Goal: Task Accomplishment & Management: Manage account settings

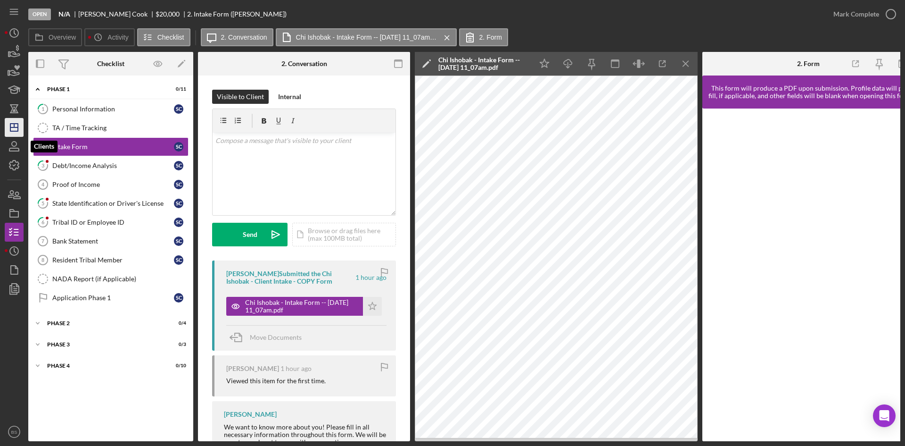
click at [14, 132] on icon "Icon/Dashboard" at bounding box center [14, 128] width 24 height 24
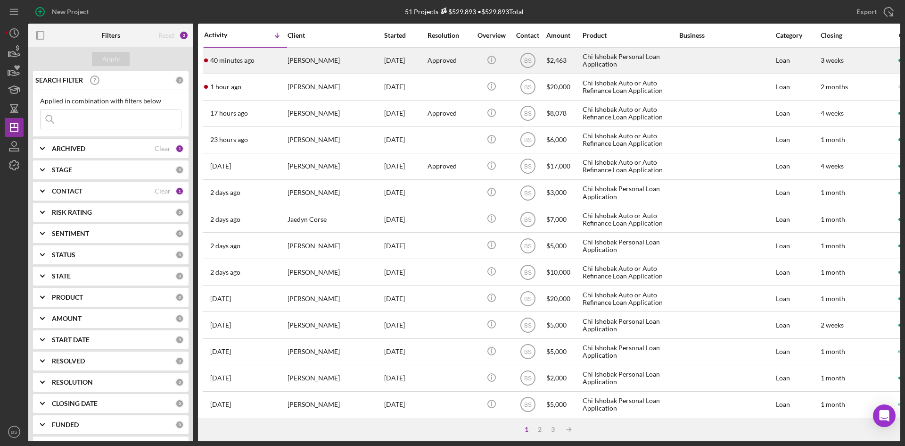
click at [261, 60] on div "40 minutes ago Tawny Mead" at bounding box center [245, 60] width 83 height 25
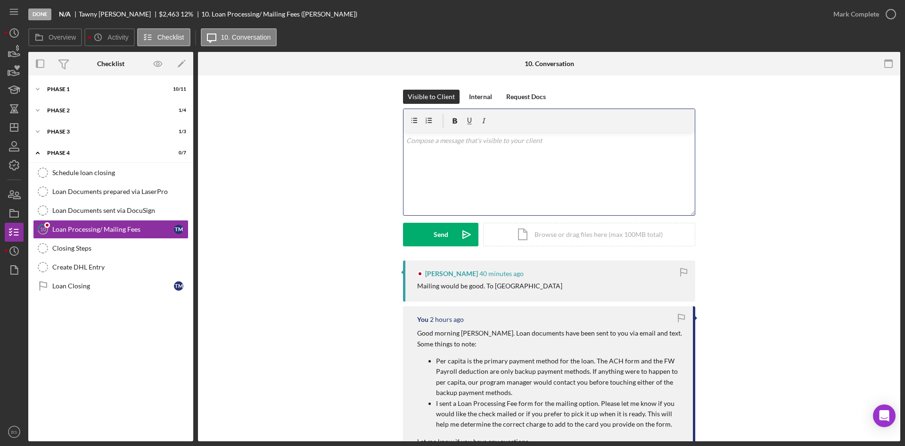
click at [463, 172] on div "v Color teal Color pink Remove color Add row above Add row below Add column bef…" at bounding box center [549, 173] width 291 height 83
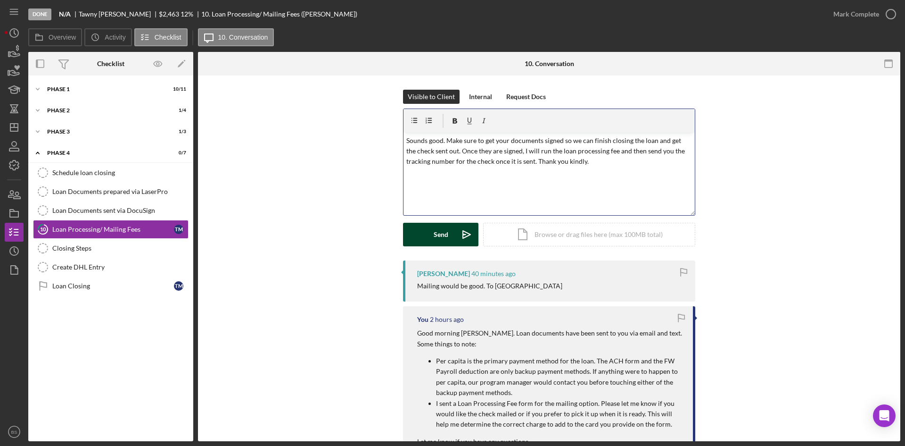
click at [450, 242] on button "Send Icon/icon-invite-send" at bounding box center [440, 235] width 75 height 24
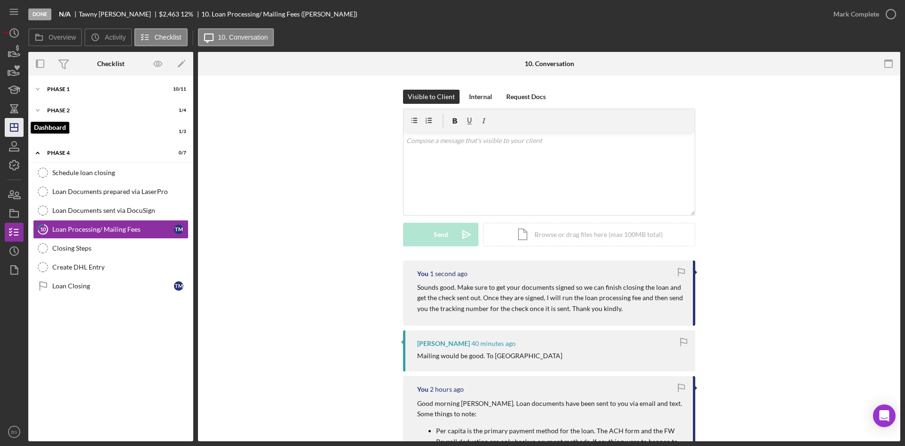
click at [20, 128] on icon "Icon/Dashboard" at bounding box center [14, 128] width 24 height 24
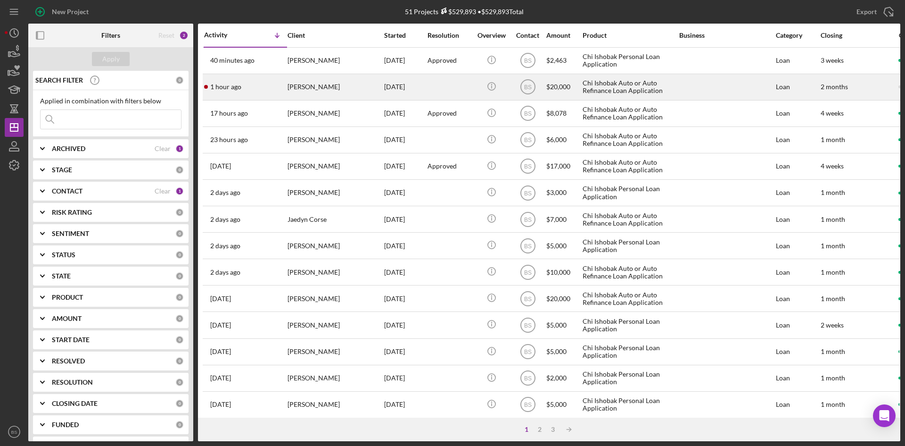
click at [315, 87] on div "[PERSON_NAME]" at bounding box center [335, 86] width 94 height 25
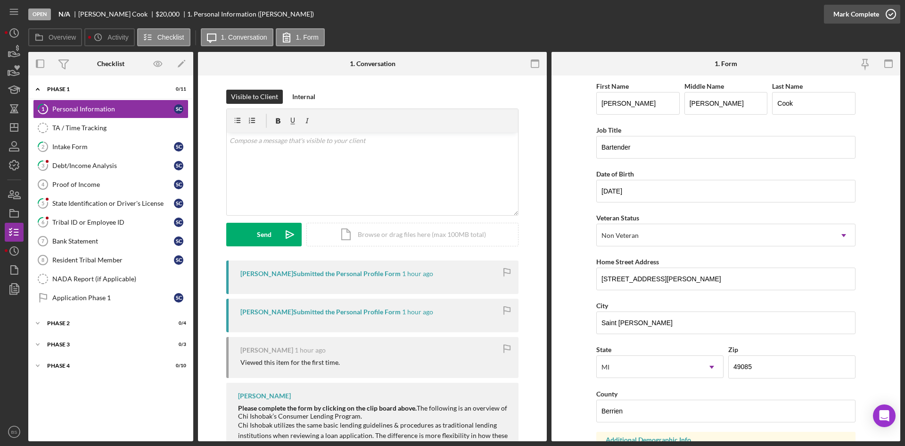
click at [853, 18] on div "Mark Complete" at bounding box center [857, 14] width 46 height 19
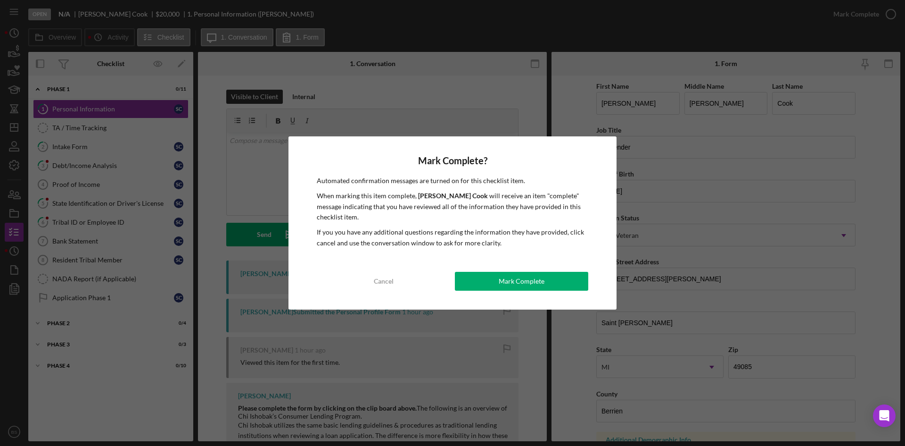
click at [524, 270] on div "Mark Complete? Automated confirmation messages are turned on for this checklist…" at bounding box center [453, 222] width 328 height 173
click at [523, 284] on div "Mark Complete" at bounding box center [522, 281] width 46 height 19
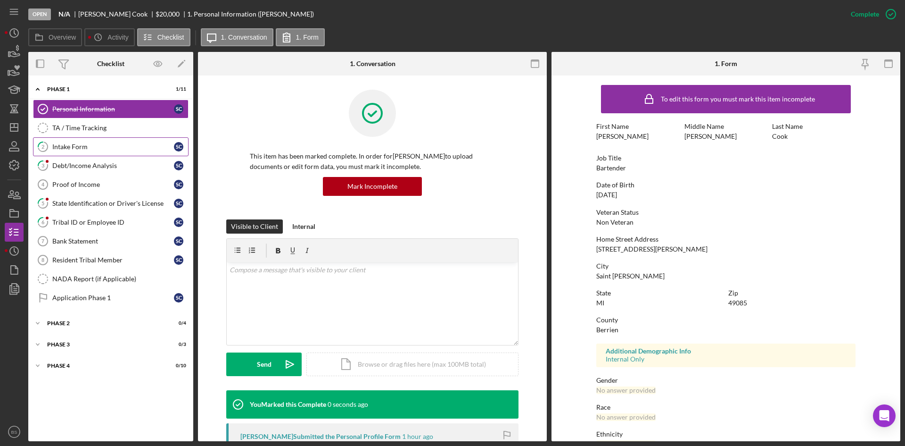
click at [64, 155] on link "2 Intake Form S C" at bounding box center [111, 146] width 156 height 19
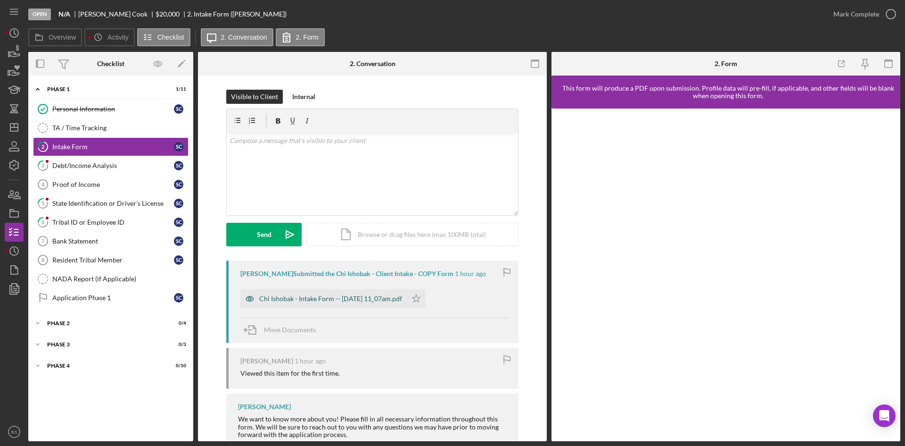
click at [353, 294] on div "Chi Ishobak - Intake Form -- 2025-10-10 11_07am.pdf" at bounding box center [323, 298] width 166 height 19
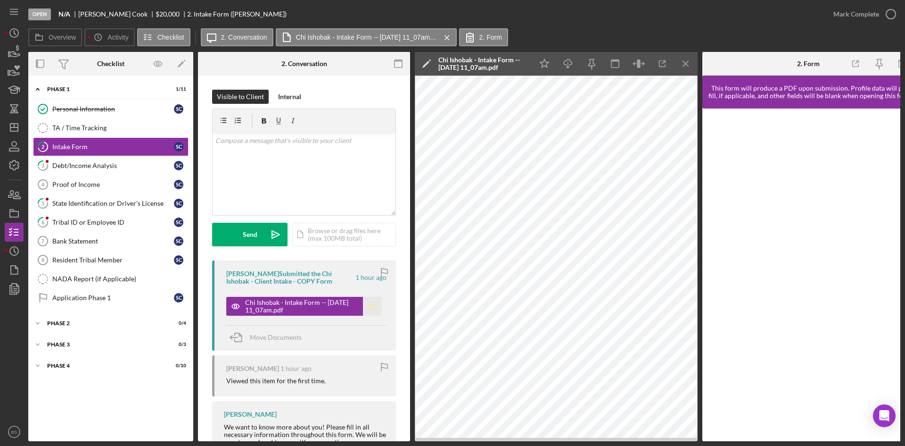
click at [367, 302] on icon "Icon/Star" at bounding box center [372, 306] width 19 height 19
click at [854, 17] on div "Mark Complete" at bounding box center [857, 14] width 46 height 19
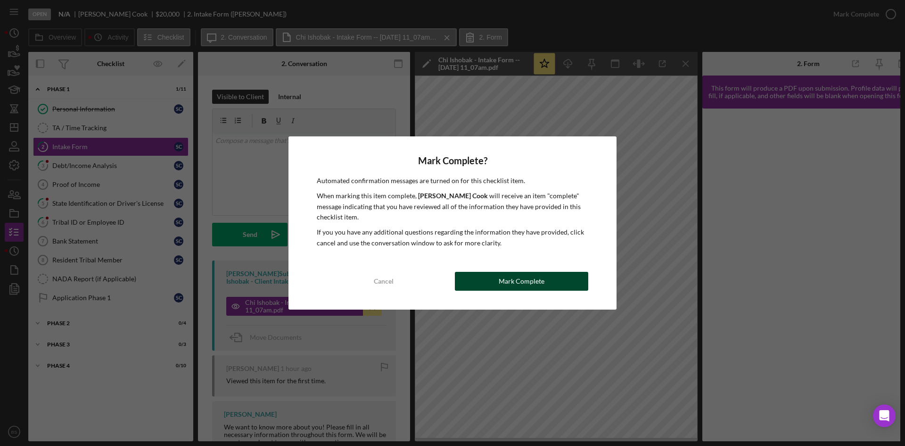
click at [558, 276] on button "Mark Complete" at bounding box center [521, 281] width 133 height 19
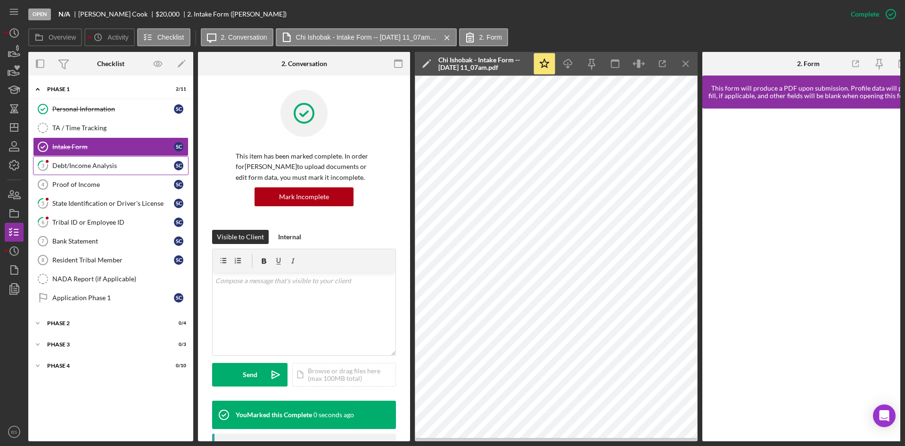
click at [119, 170] on link "3 Debt/Income Analysis S C" at bounding box center [111, 165] width 156 height 19
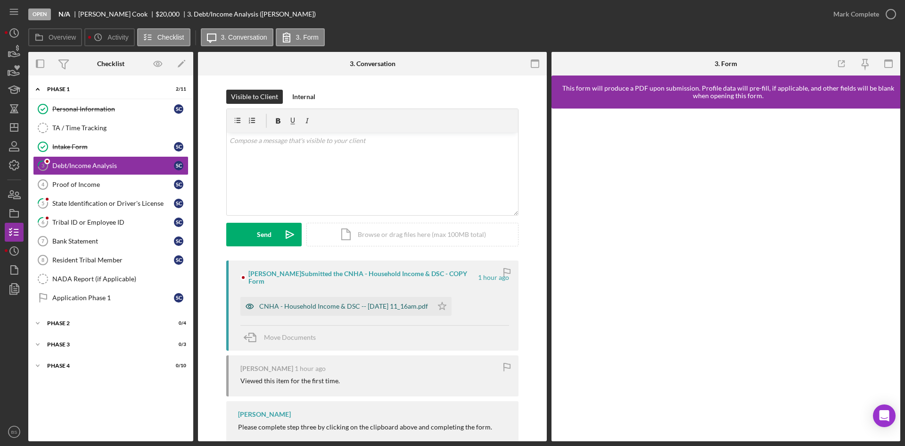
click at [421, 306] on div "CNHA - Household Income & DSC -- [DATE] 11_16am.pdf" at bounding box center [343, 306] width 169 height 8
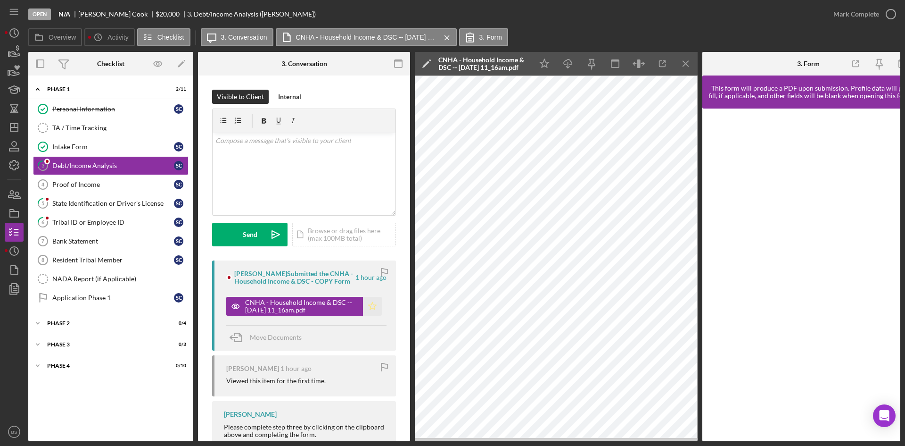
click at [374, 307] on icon "Icon/Star" at bounding box center [372, 306] width 19 height 19
click at [349, 184] on div "v Color teal Color pink Remove color Add row above Add row below Add column bef…" at bounding box center [304, 173] width 183 height 83
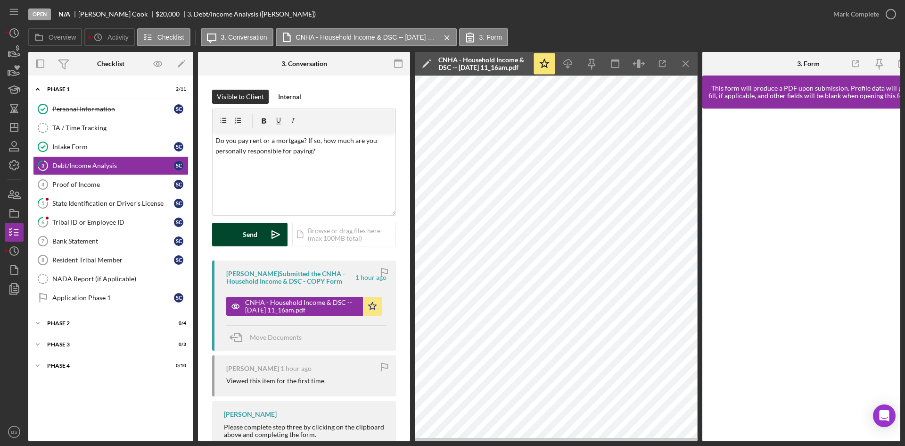
click at [240, 232] on button "Send Icon/icon-invite-send" at bounding box center [249, 235] width 75 height 24
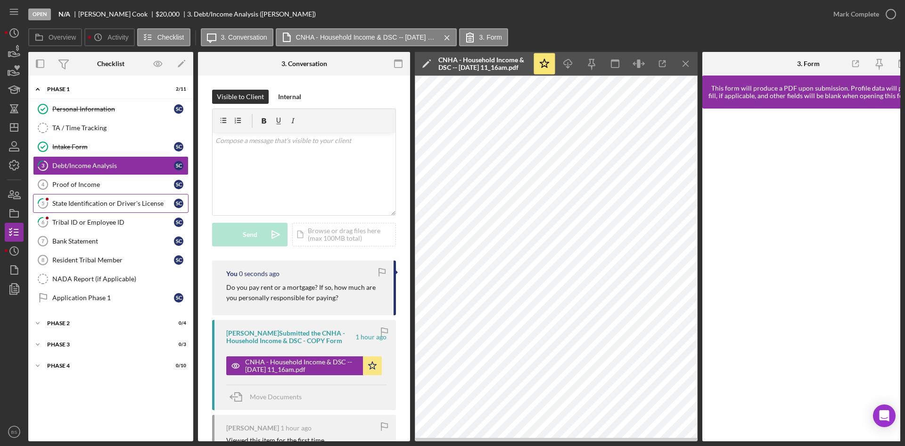
click at [143, 203] on div "State Identification or Driver's License" at bounding box center [113, 203] width 122 height 8
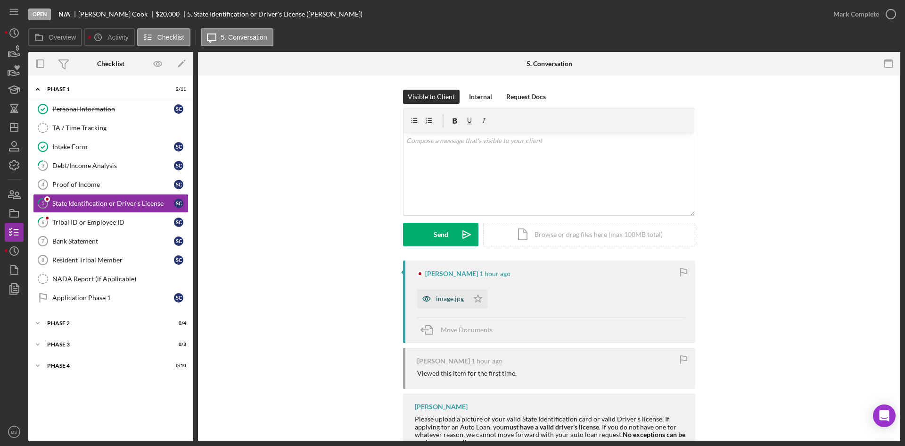
click at [438, 299] on div "image.jpg" at bounding box center [450, 299] width 28 height 8
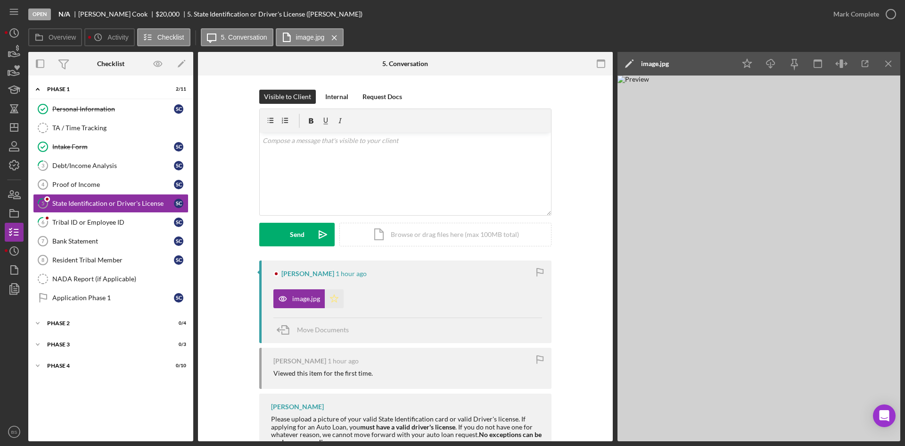
click at [333, 299] on icon "Icon/Star" at bounding box center [334, 298] width 19 height 19
click at [831, 10] on button "Mark Complete" at bounding box center [862, 14] width 76 height 19
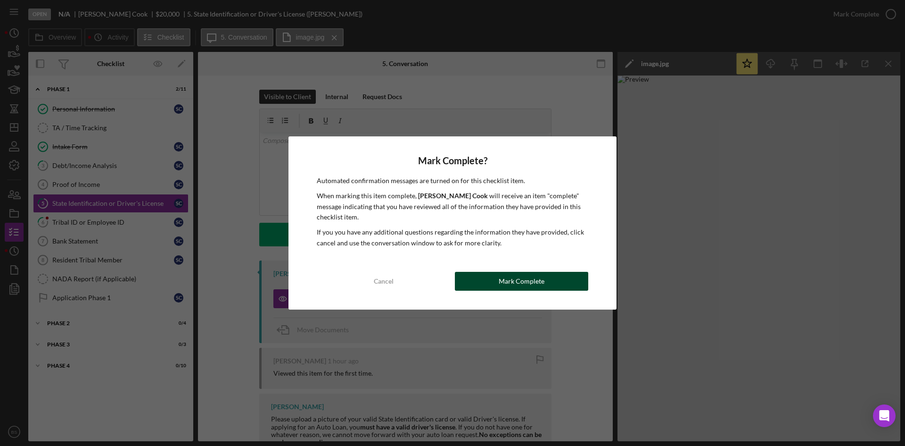
click at [578, 276] on button "Mark Complete" at bounding box center [521, 281] width 133 height 19
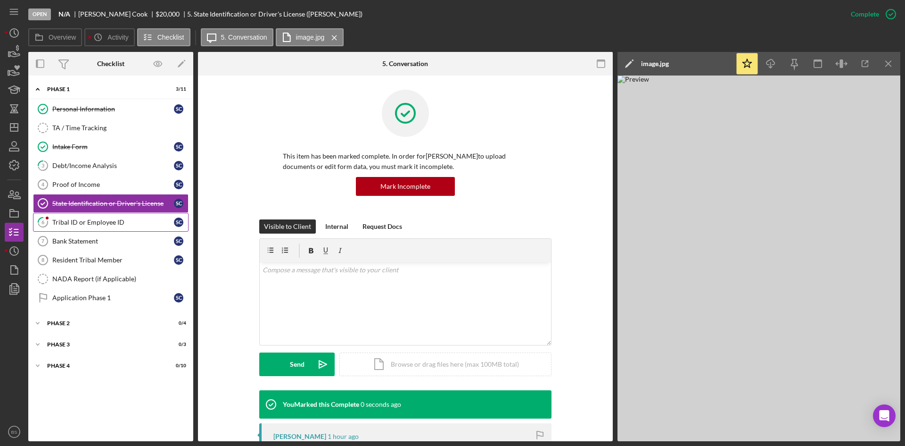
click at [154, 223] on div "Tribal ID or Employee ID" at bounding box center [113, 222] width 122 height 8
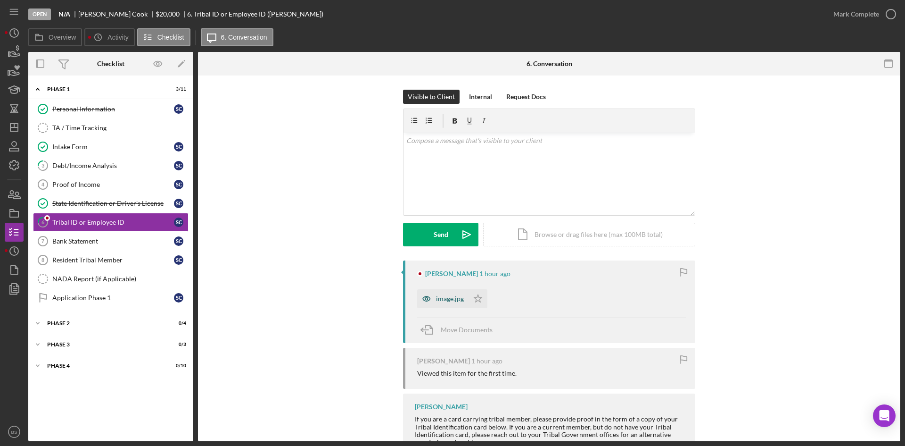
click at [434, 293] on icon "button" at bounding box center [426, 298] width 19 height 19
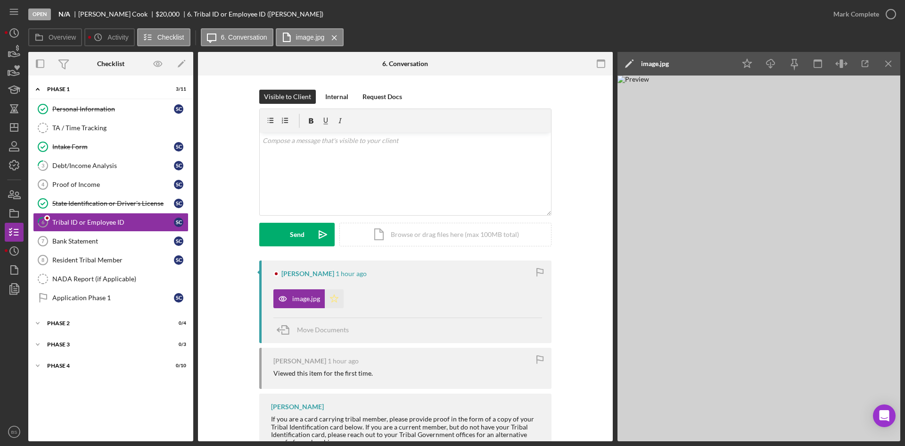
click at [333, 300] on icon "Icon/Star" at bounding box center [334, 298] width 19 height 19
click at [880, 10] on icon "button" at bounding box center [891, 14] width 24 height 24
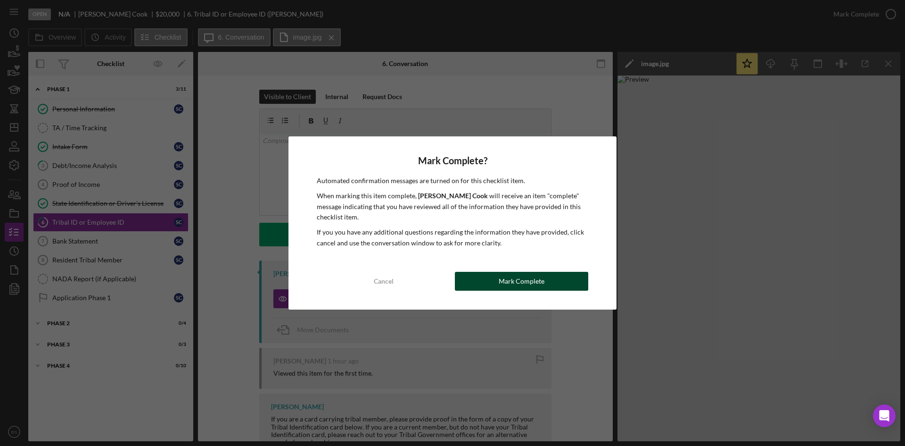
click at [578, 287] on button "Mark Complete" at bounding box center [521, 281] width 133 height 19
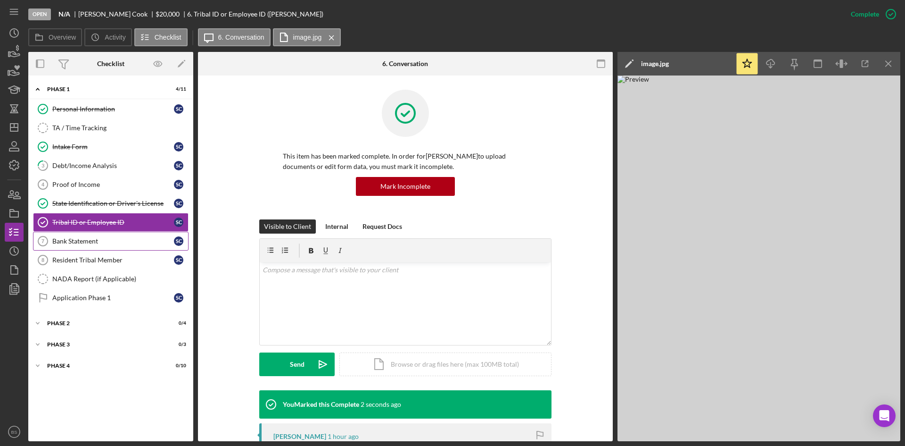
click at [108, 244] on div "Bank Statement" at bounding box center [113, 241] width 122 height 8
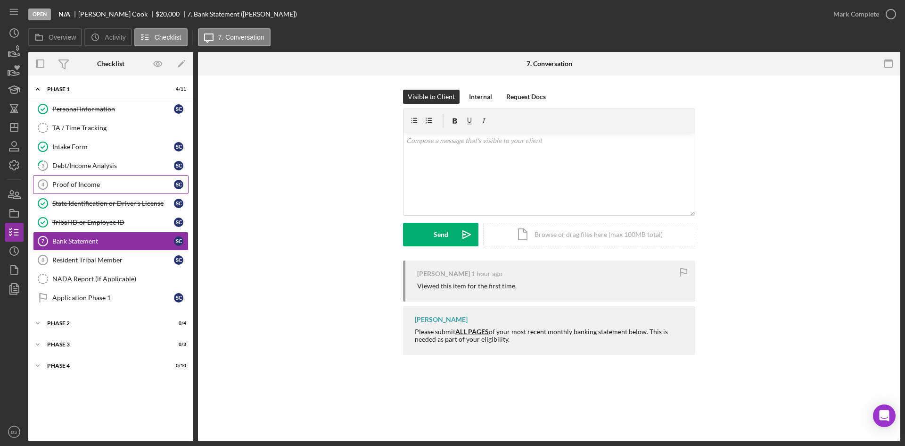
click at [101, 183] on div "Proof of Income" at bounding box center [113, 185] width 122 height 8
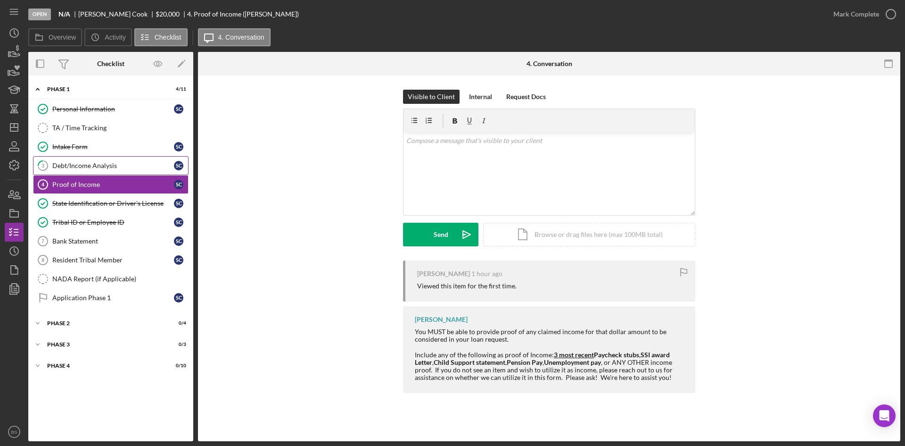
click at [99, 171] on link "3 Debt/Income Analysis S C" at bounding box center [111, 165] width 156 height 19
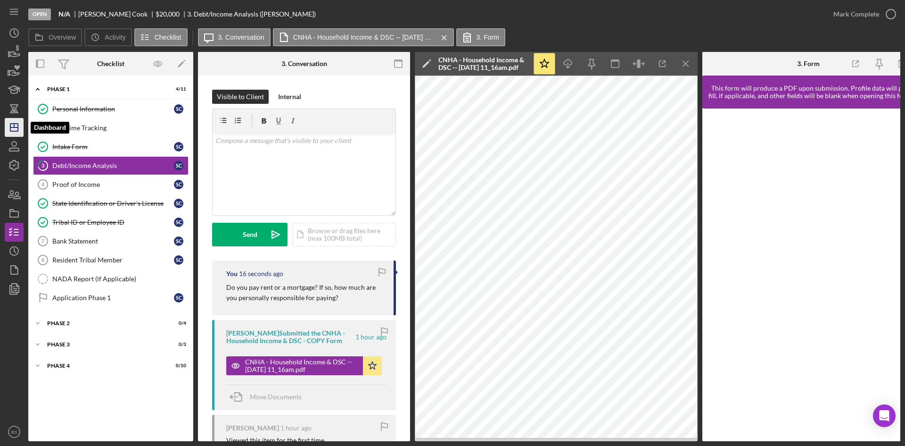
click at [12, 127] on line "button" at bounding box center [14, 127] width 8 height 0
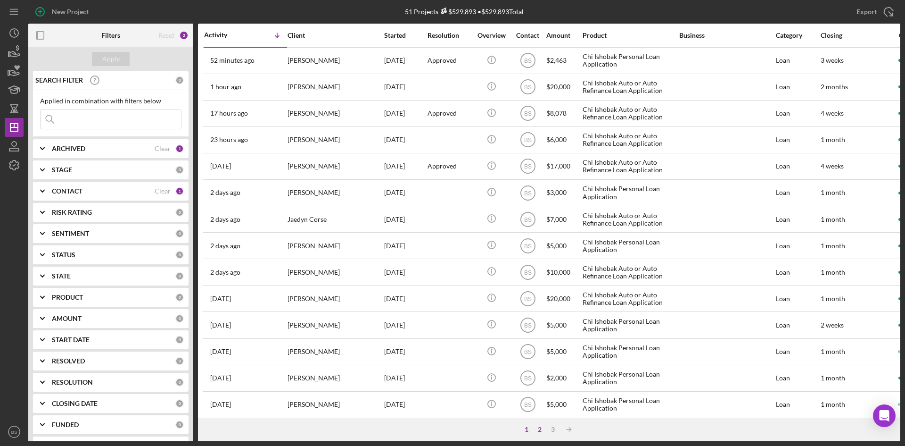
click at [539, 430] on div "2" at bounding box center [539, 429] width 13 height 8
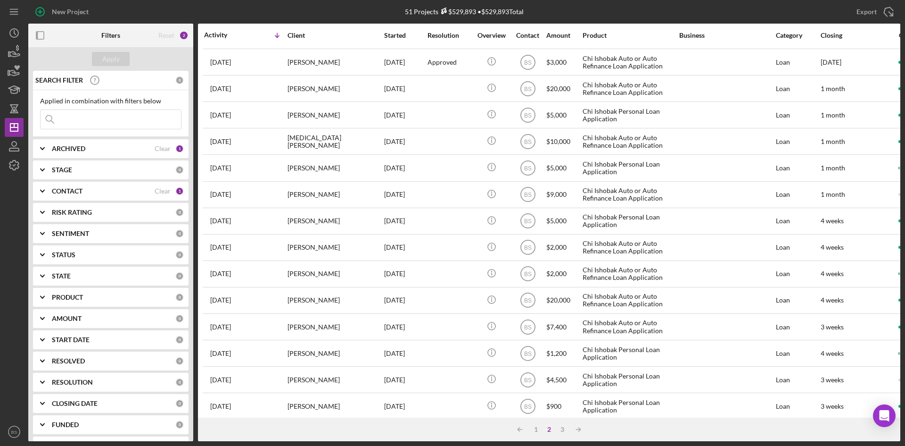
scroll to position [303, 0]
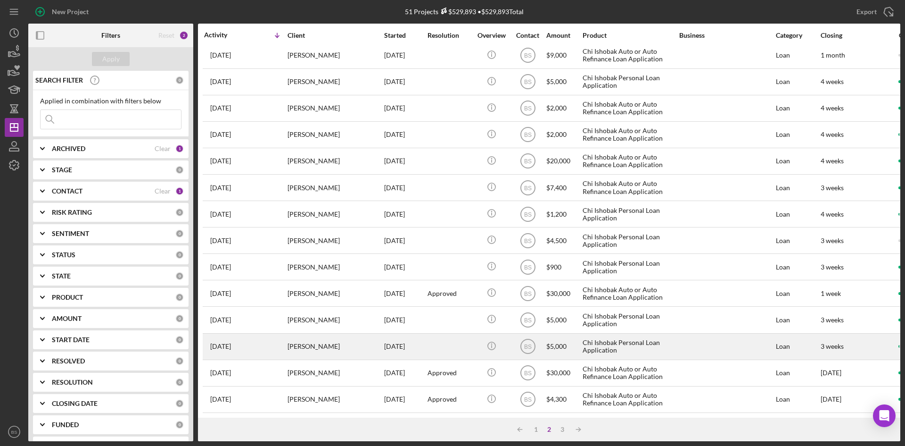
click at [404, 344] on div "9/15/25" at bounding box center [405, 346] width 42 height 25
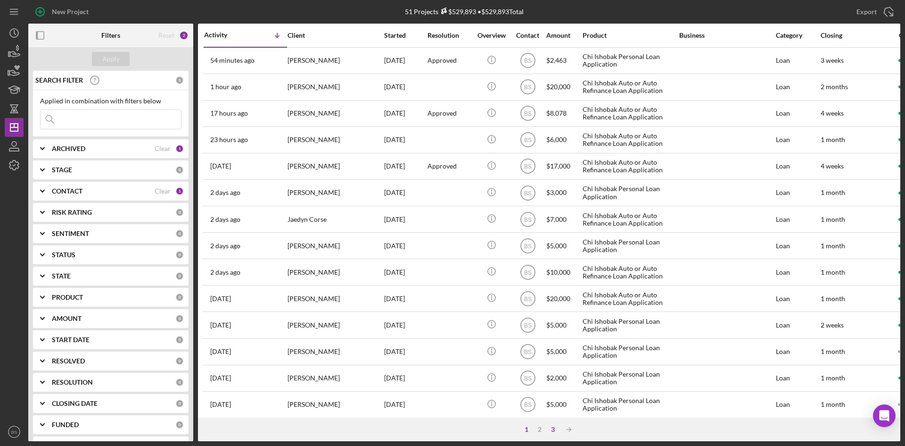
click at [554, 430] on div "3" at bounding box center [552, 429] width 13 height 8
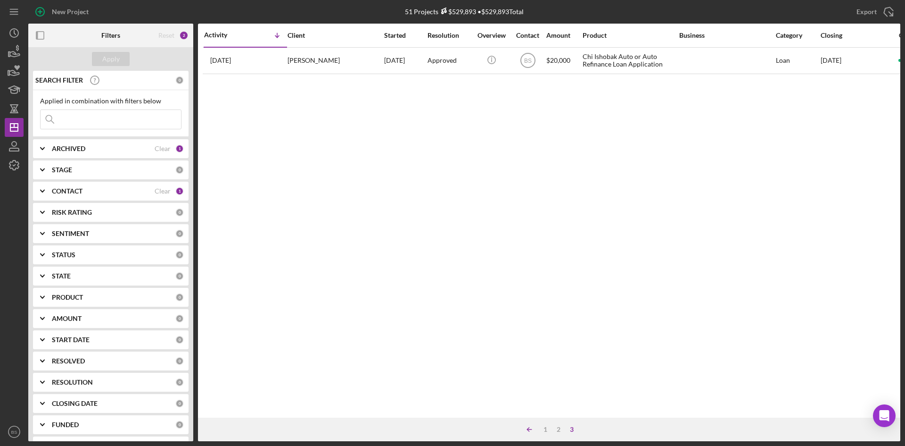
click at [537, 428] on icon "Icon/Table Sort Arrow" at bounding box center [529, 429] width 19 height 19
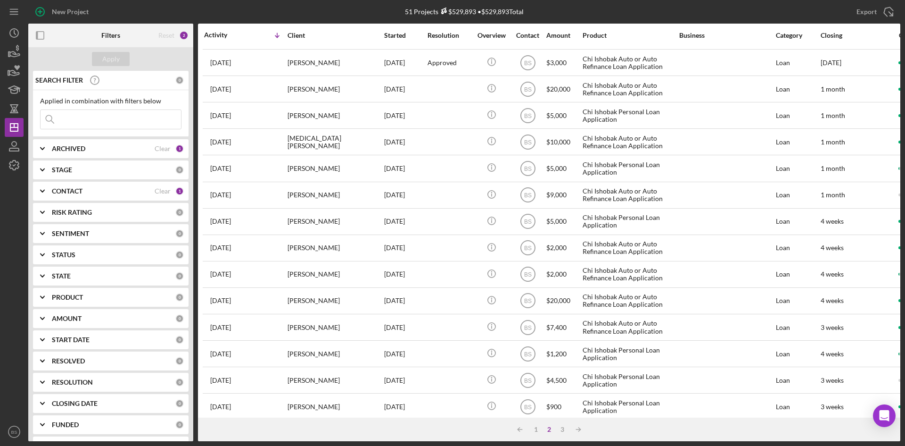
scroll to position [303, 0]
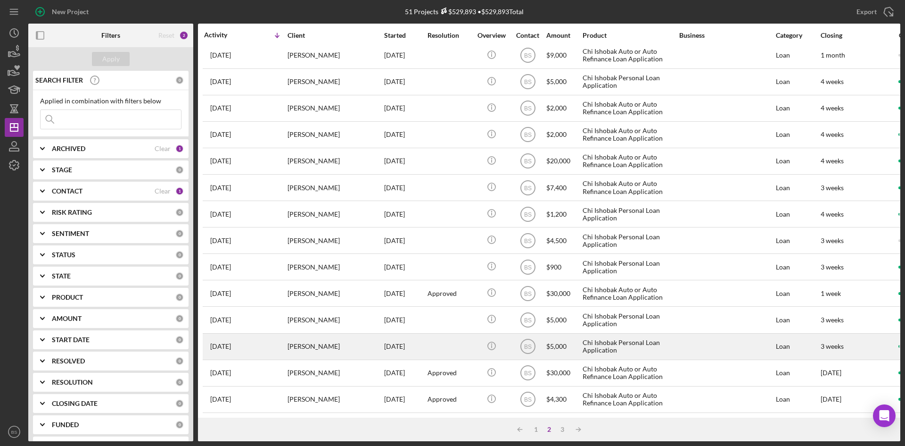
click at [350, 345] on div "Sean Garza" at bounding box center [335, 346] width 94 height 25
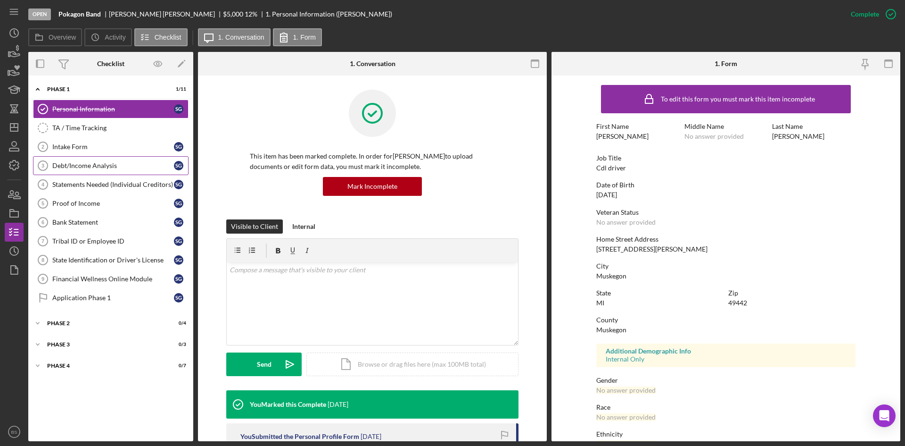
click at [69, 157] on link "Debt/Income Analysis 3 Debt/Income Analysis S G" at bounding box center [111, 165] width 156 height 19
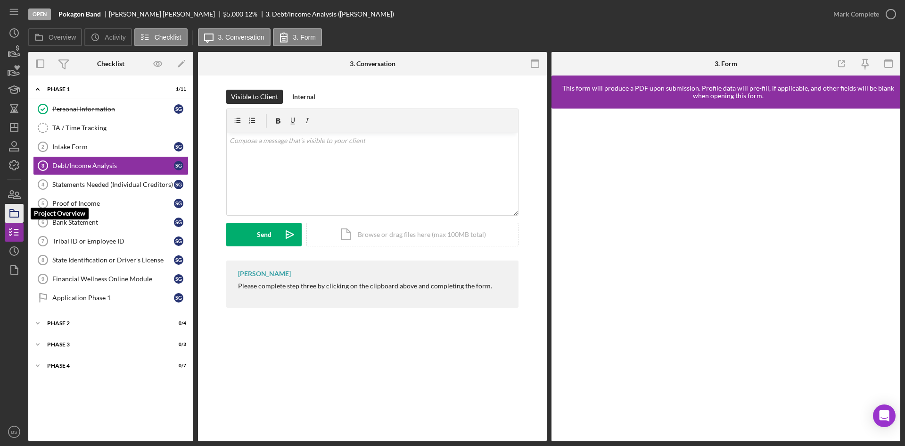
click at [16, 207] on icon "button" at bounding box center [14, 213] width 24 height 24
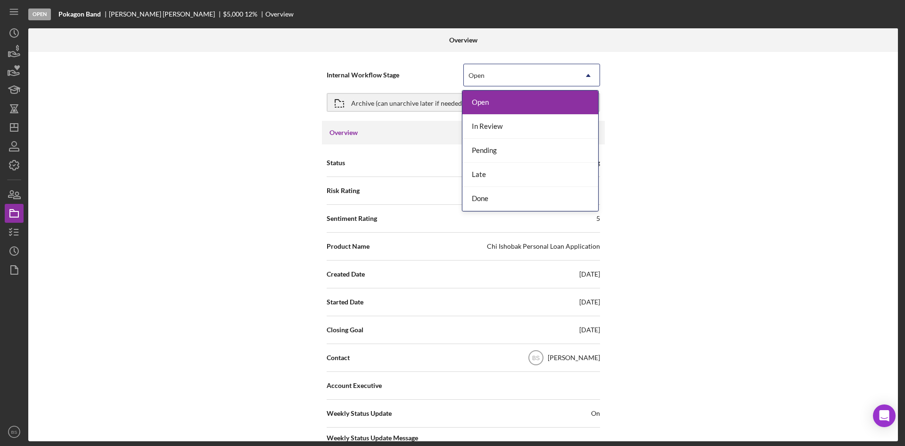
click at [528, 76] on div "Open" at bounding box center [520, 76] width 113 height 22
click at [502, 201] on div "Done" at bounding box center [531, 199] width 136 height 24
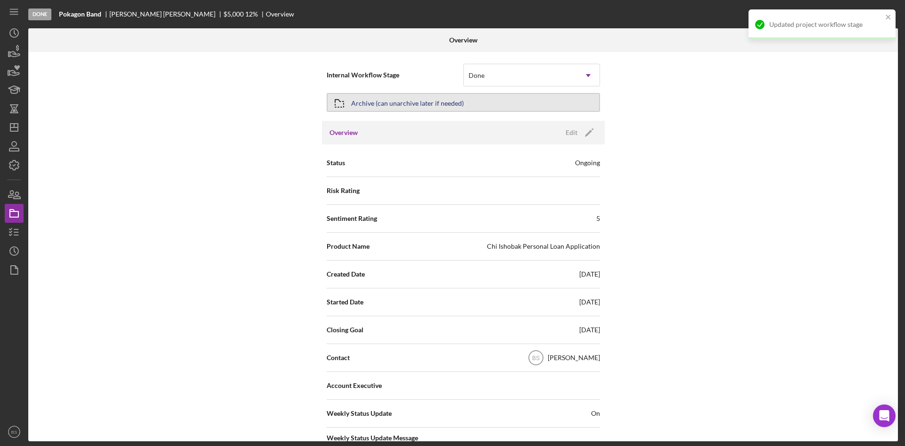
click at [459, 108] on div "Archive (can unarchive later if needed)" at bounding box center [407, 102] width 113 height 17
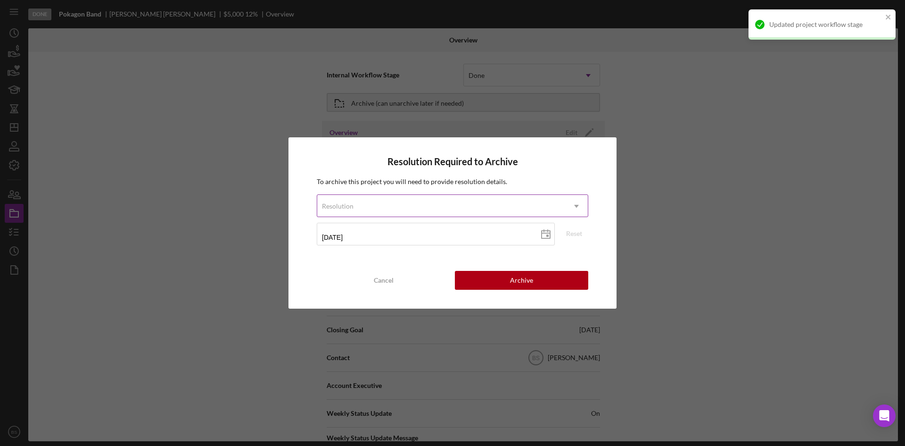
click at [474, 207] on div "Resolution" at bounding box center [441, 206] width 248 height 22
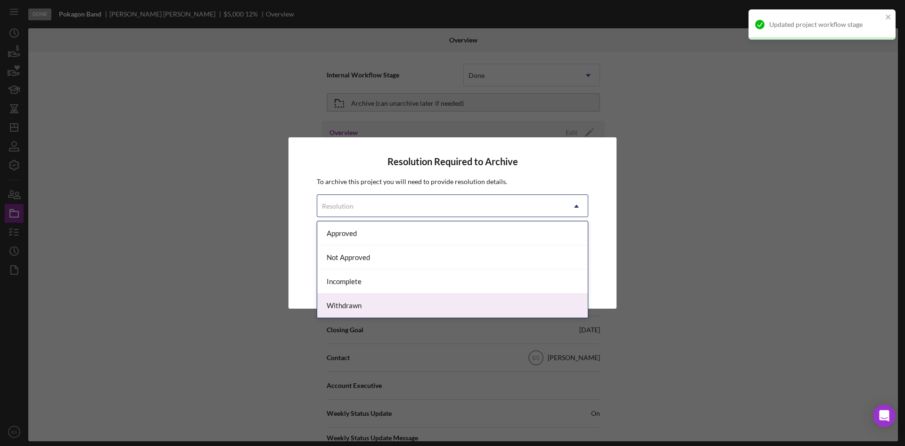
click at [441, 298] on div "Withdrawn" at bounding box center [452, 305] width 271 height 24
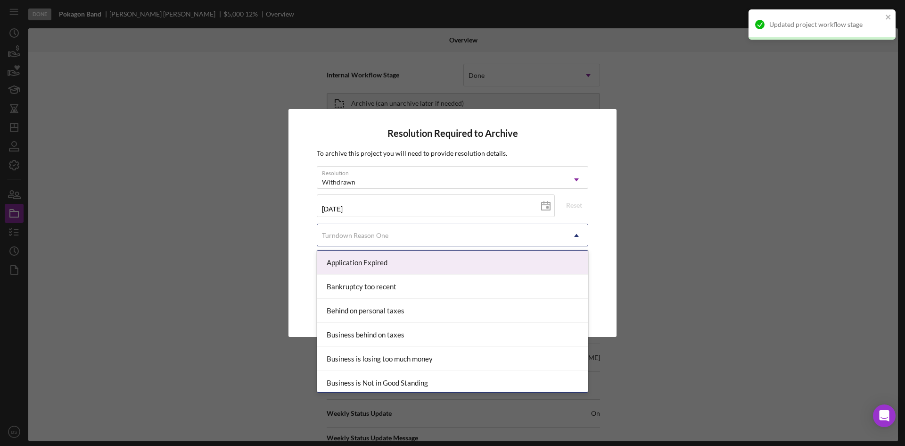
click at [420, 239] on div "Turndown Reason One" at bounding box center [441, 235] width 248 height 22
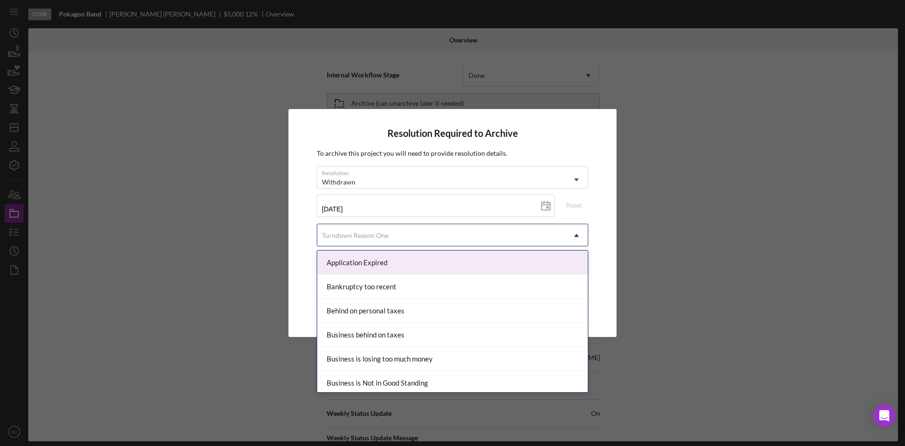
click at [411, 264] on div "Application Expired" at bounding box center [452, 262] width 271 height 24
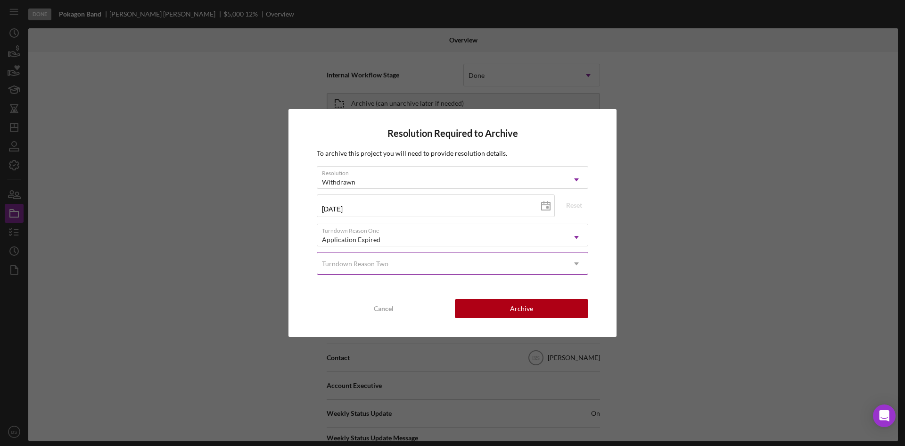
click at [399, 262] on div "Turndown Reason Two" at bounding box center [441, 264] width 248 height 22
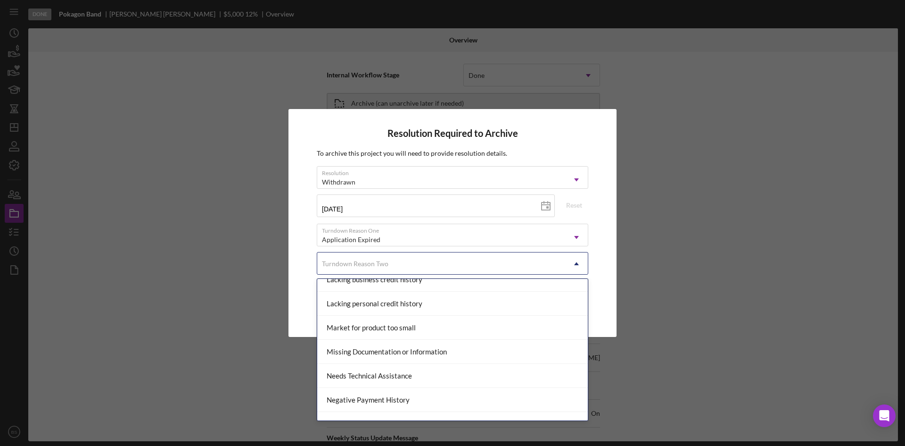
scroll to position [566, 0]
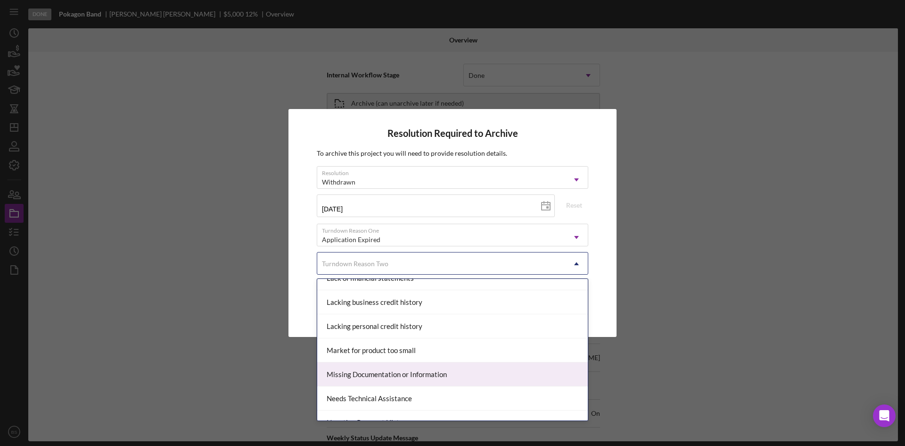
click at [404, 374] on div "Missing Documentation or Information" at bounding box center [452, 374] width 271 height 24
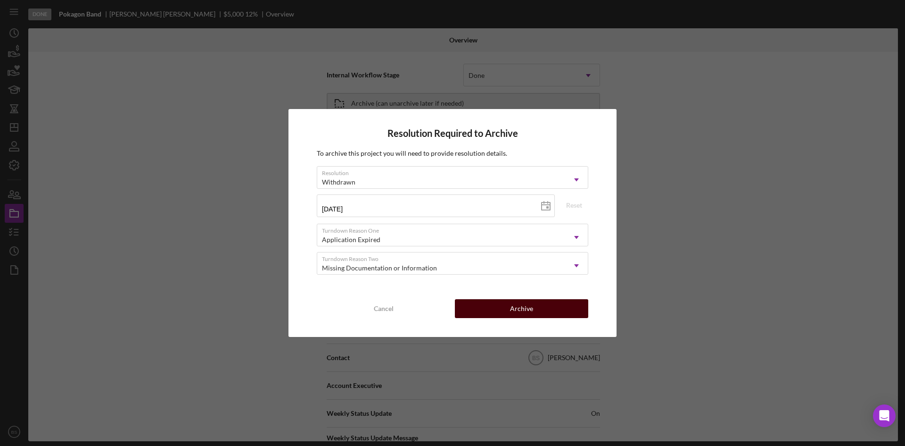
click at [560, 310] on button "Archive" at bounding box center [521, 308] width 133 height 19
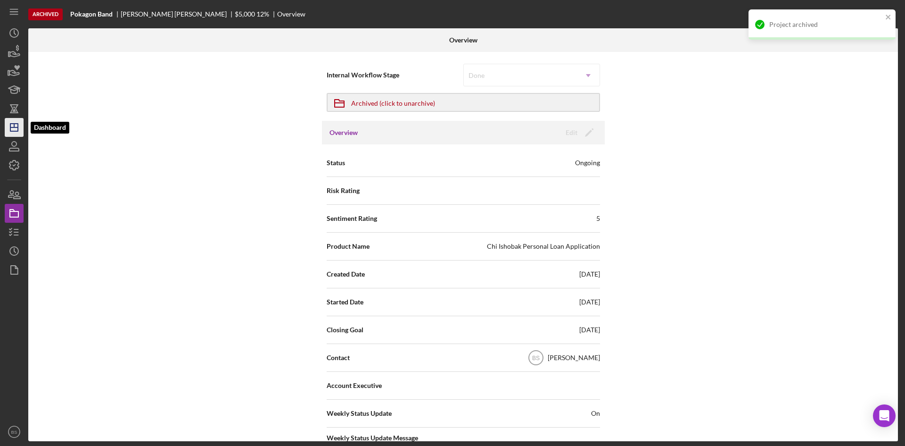
click at [19, 133] on icon "Icon/Dashboard" at bounding box center [14, 128] width 24 height 24
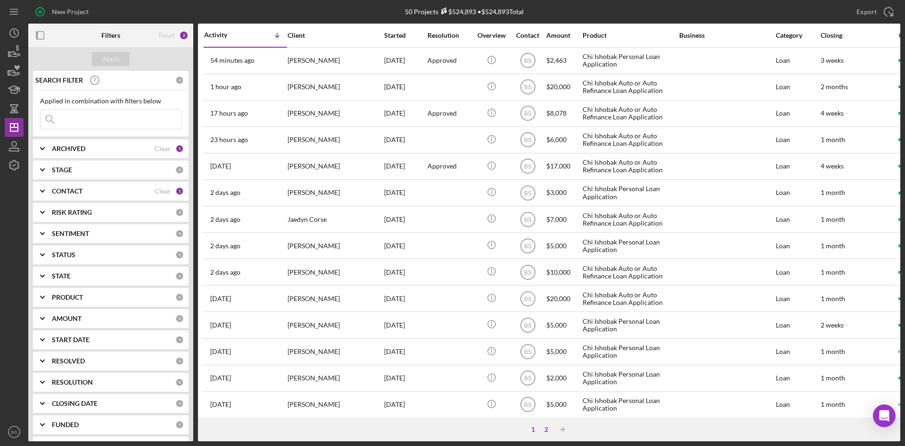
click at [545, 426] on div "2" at bounding box center [546, 429] width 13 height 8
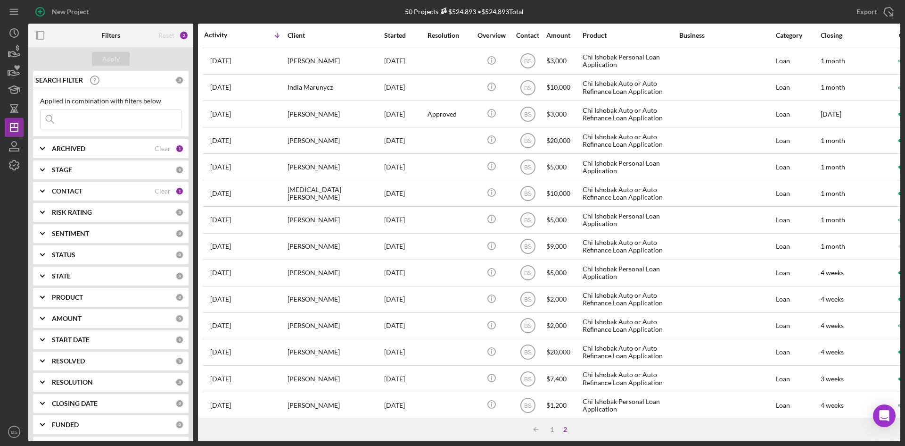
scroll to position [303, 0]
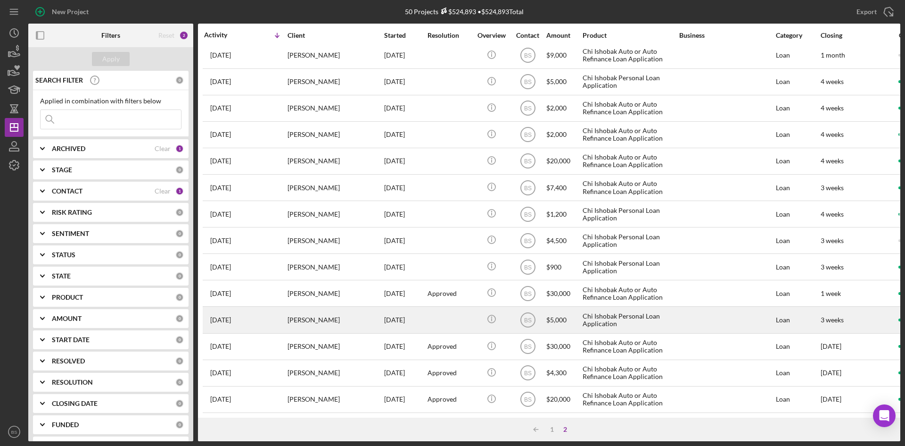
click at [369, 316] on div "Cesley Browning" at bounding box center [335, 319] width 94 height 25
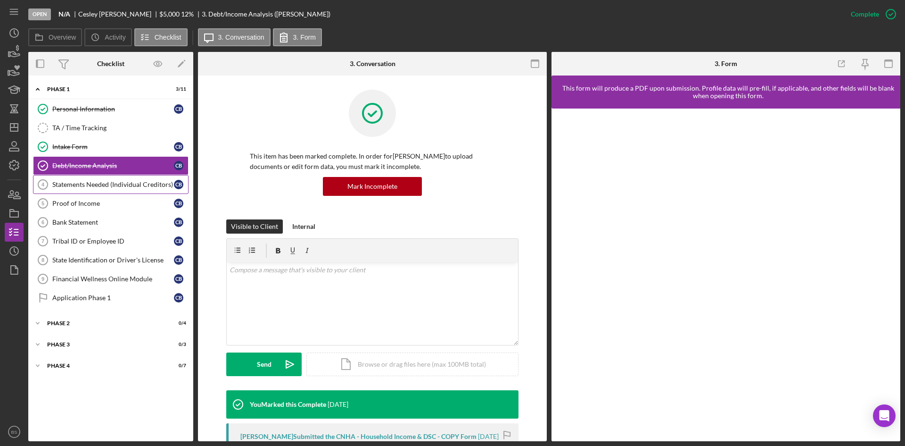
click at [113, 188] on div "Statements Needed (Individual Creditors)" at bounding box center [113, 185] width 122 height 8
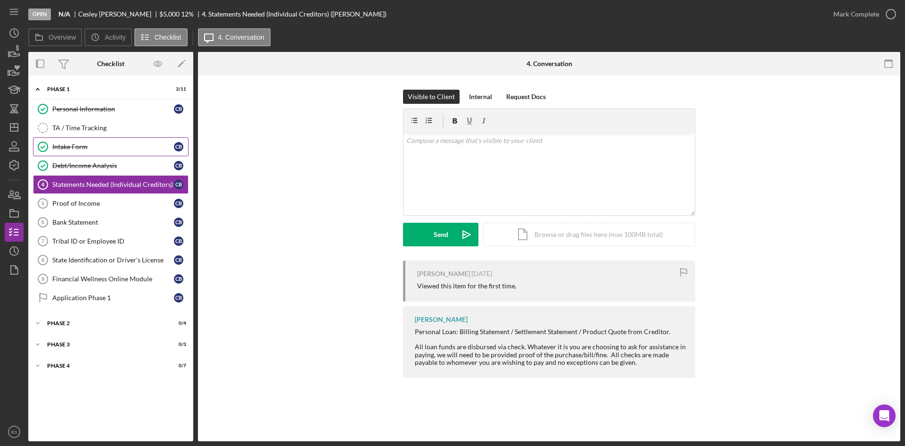
click at [111, 154] on link "Intake Form Intake Form C B" at bounding box center [111, 146] width 156 height 19
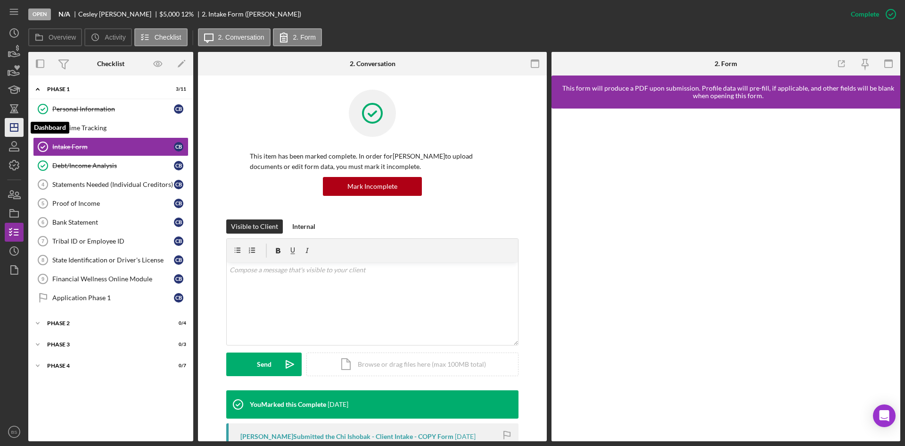
click at [18, 128] on polygon "button" at bounding box center [14, 128] width 8 height 8
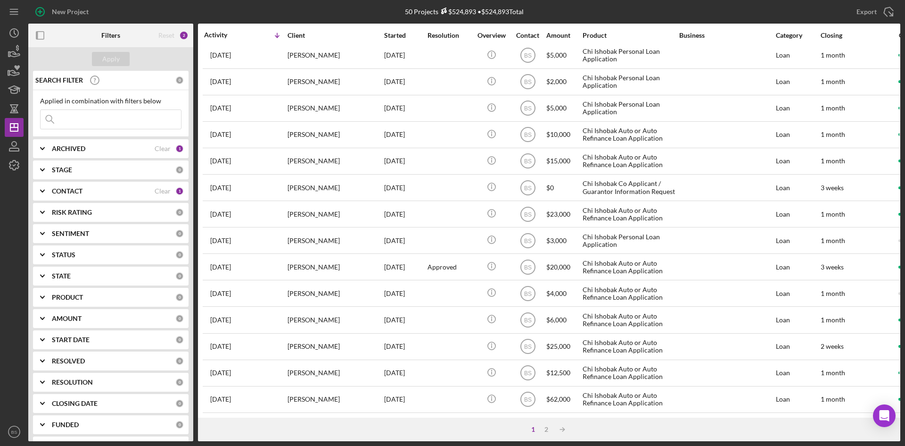
scroll to position [303, 0]
click at [546, 428] on div "2" at bounding box center [546, 429] width 13 height 8
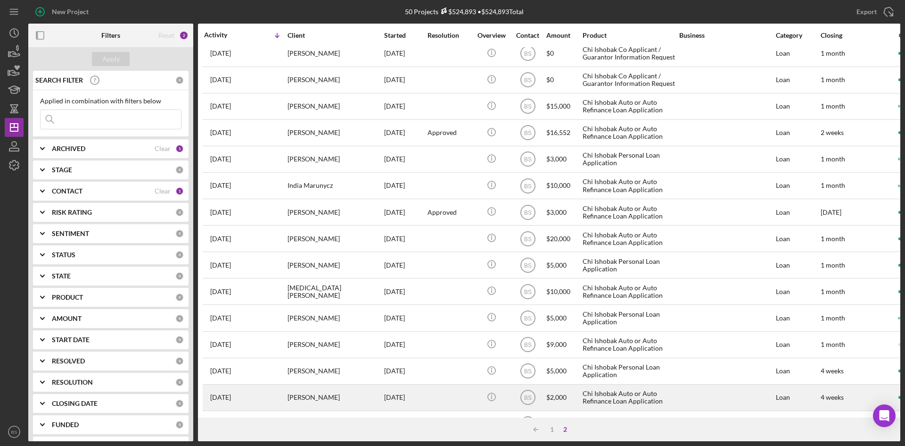
scroll to position [0, 0]
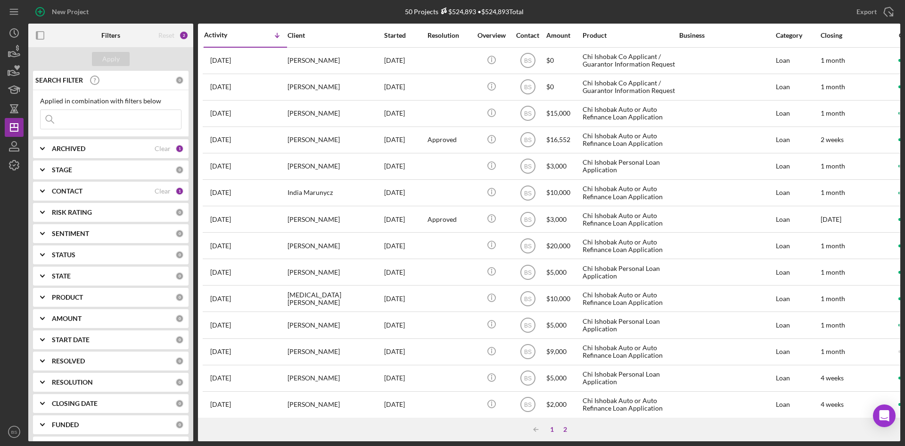
click at [551, 429] on div "1" at bounding box center [552, 429] width 13 height 8
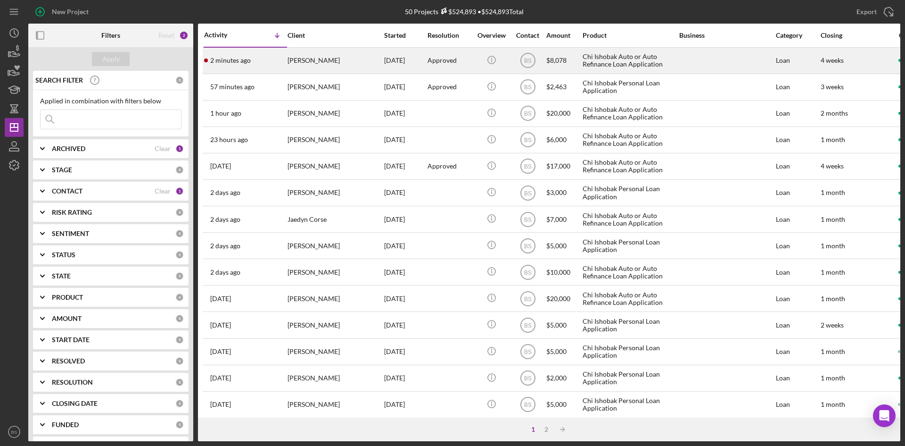
click at [293, 64] on div "[PERSON_NAME]" at bounding box center [335, 60] width 94 height 25
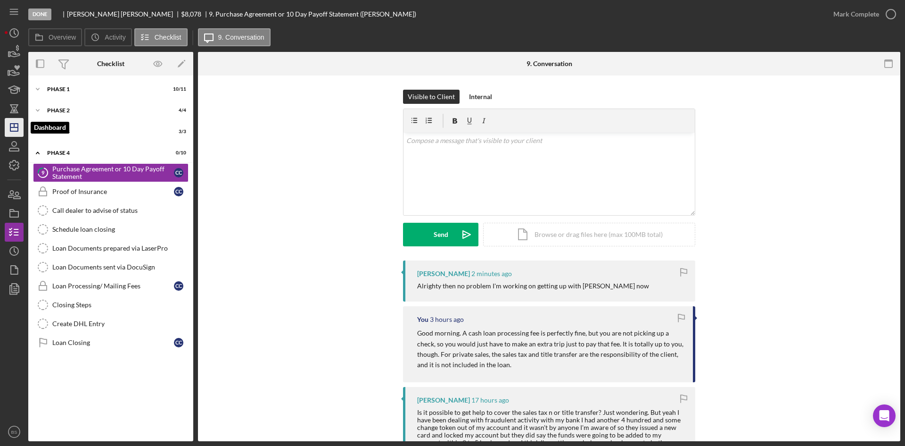
click at [20, 127] on icon "Icon/Dashboard" at bounding box center [14, 128] width 24 height 24
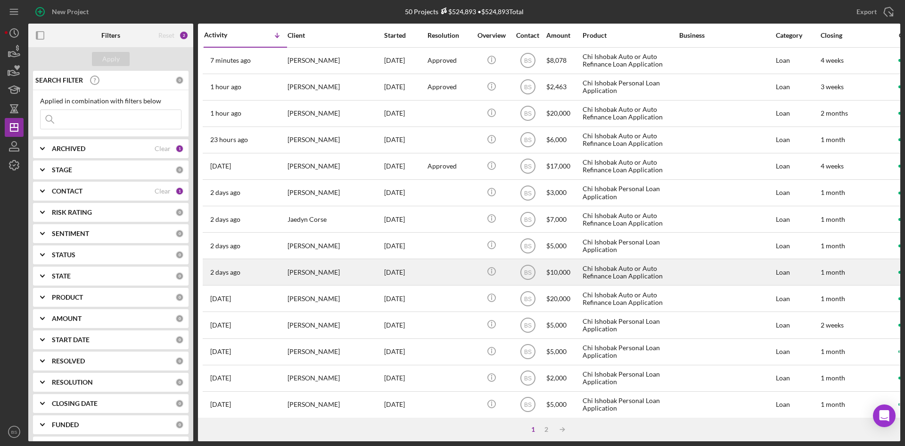
click at [342, 266] on div "[PERSON_NAME]" at bounding box center [335, 271] width 94 height 25
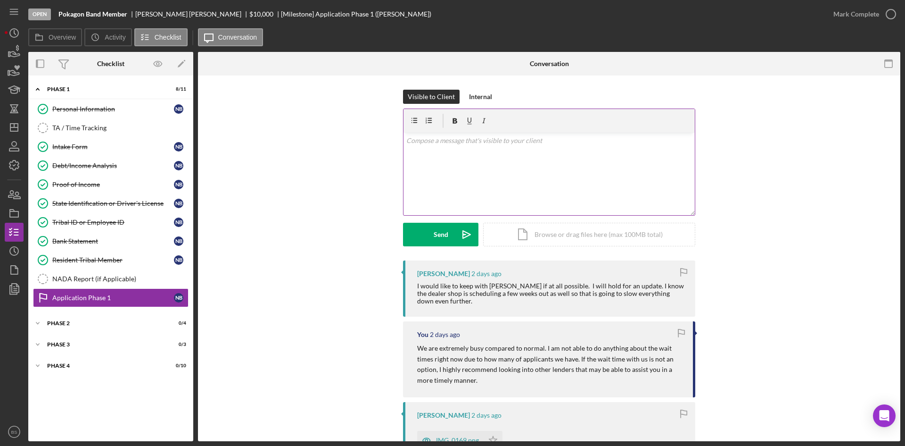
click at [522, 194] on div "v Color teal Color pink Remove color Add row above Add row below Add column bef…" at bounding box center [549, 173] width 291 height 83
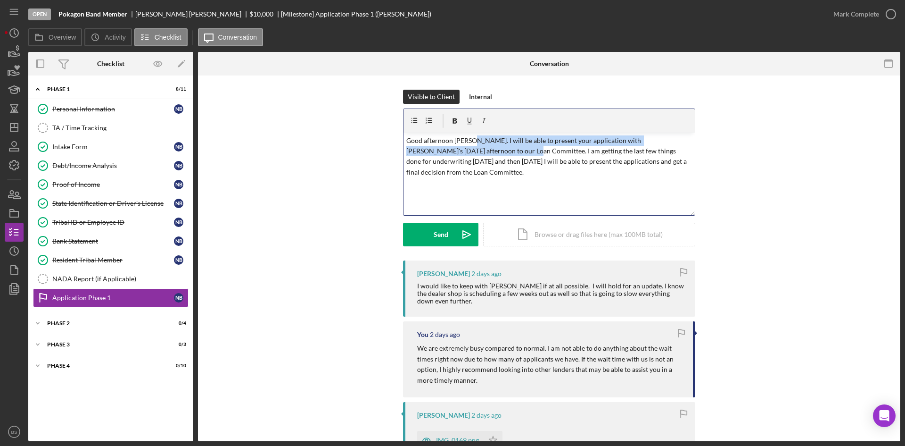
drag, startPoint x: 467, startPoint y: 151, endPoint x: 470, endPoint y: 142, distance: 10.0
click at [470, 142] on p "Good afternoon Nora. I will be able to present your application with Eric's on …" at bounding box center [549, 156] width 286 height 42
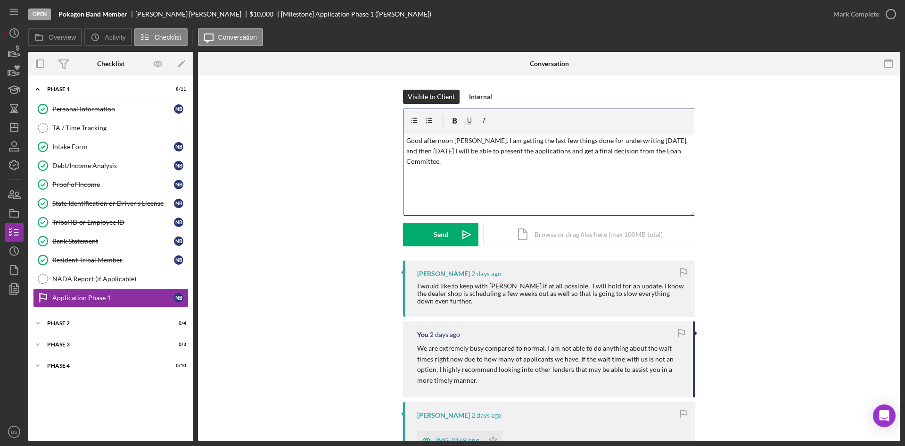
click at [624, 141] on p "Good afternoon Nora. I am getting the last few things done for underwriting tod…" at bounding box center [549, 151] width 286 height 32
click at [622, 140] on p "Good afternoon Nora. I am getting the last few things done for underwriting tod…" at bounding box center [549, 151] width 286 height 32
click at [689, 149] on div "v Color teal Color pink Remove color Add row above Add row below Add column bef…" at bounding box center [549, 173] width 291 height 83
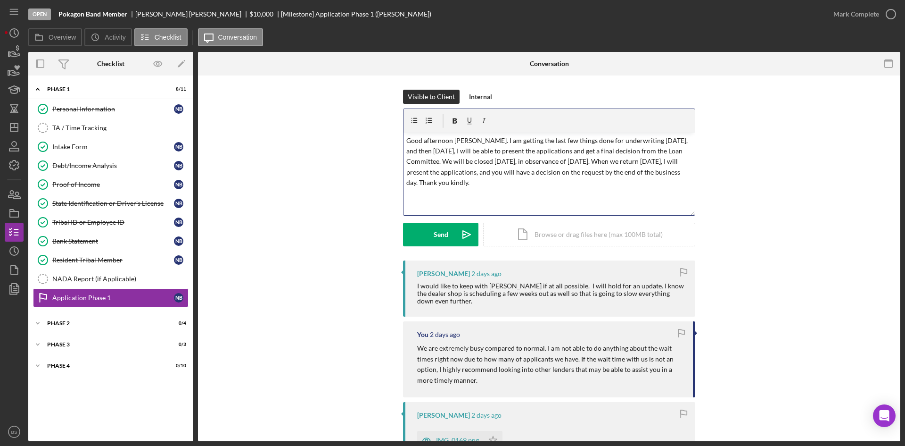
click at [573, 188] on p "Good afternoon Nora. I am getting the last few things done for underwriting tod…" at bounding box center [549, 161] width 286 height 53
drag, startPoint x: 689, startPoint y: 149, endPoint x: 643, endPoint y: 139, distance: 46.9
click at [643, 139] on div "v Color teal Color pink Remove color Add row above Add row below Add column bef…" at bounding box center [549, 173] width 291 height 83
click at [682, 152] on p "Good afternoon Nora. I am getting the last few things done for underwriting tod…" at bounding box center [549, 161] width 286 height 53
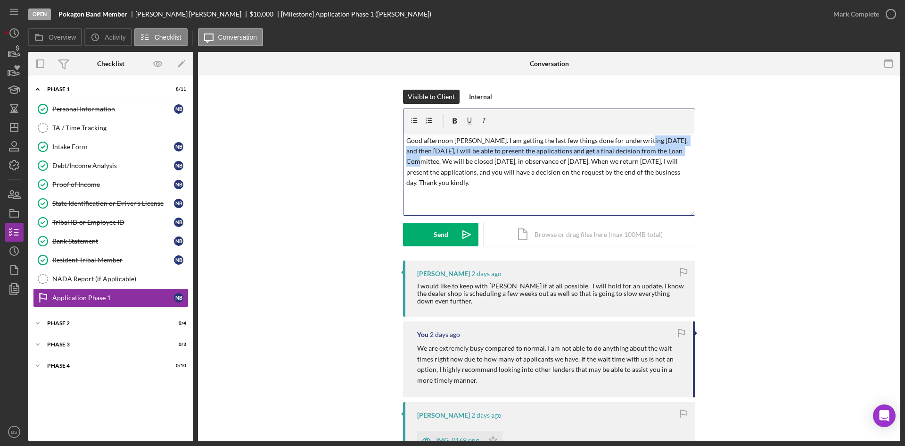
drag, startPoint x: 685, startPoint y: 152, endPoint x: 638, endPoint y: 141, distance: 48.6
click at [638, 141] on p "Good afternoon Nora. I am getting the last few things done for underwriting tod…" at bounding box center [549, 161] width 286 height 53
copy p ", and then on Tuesday, I will be able to present the applications and get a fin…"
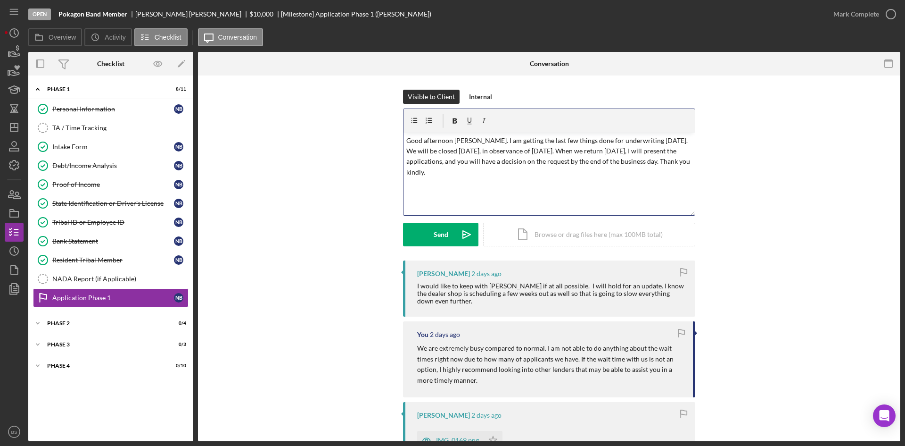
click at [642, 151] on p "Good afternoon Nora. I am getting the last few things done for underwriting tod…" at bounding box center [549, 156] width 286 height 42
click at [502, 159] on p "Good afternoon Nora. I am getting the last few things done for underwriting tod…" at bounding box center [549, 156] width 286 height 42
drag, startPoint x: 446, startPoint y: 161, endPoint x: 435, endPoint y: 161, distance: 10.8
click at [435, 161] on p "Good afternoon Nora. I am getting the last few things done for underwriting tod…" at bounding box center [549, 156] width 286 height 42
click at [519, 170] on p "Good afternoon Nora. I am getting the last few things done for underwriting tod…" at bounding box center [549, 156] width 286 height 42
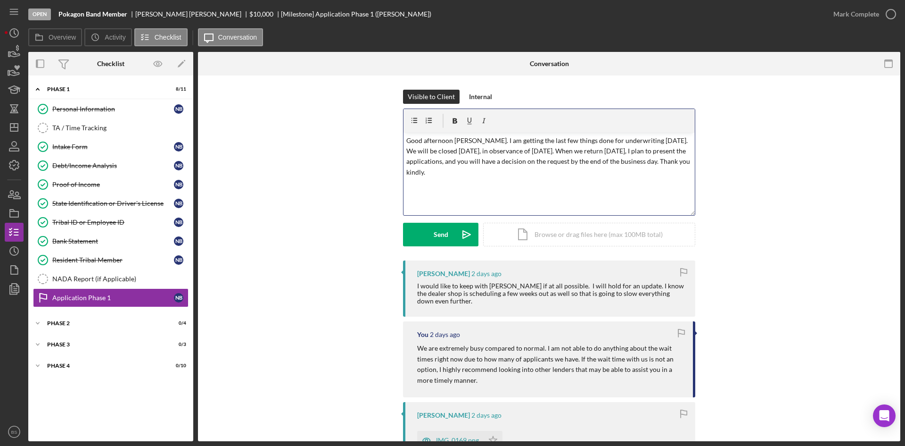
click at [522, 162] on p "Good afternoon Nora. I am getting the last few things done for underwriting tod…" at bounding box center [549, 156] width 286 height 42
click at [619, 161] on p "Good afternoon Nora. I am getting the last few things done for underwriting tod…" at bounding box center [549, 156] width 286 height 42
click at [471, 226] on icon "Icon/icon-invite-send" at bounding box center [467, 235] width 24 height 24
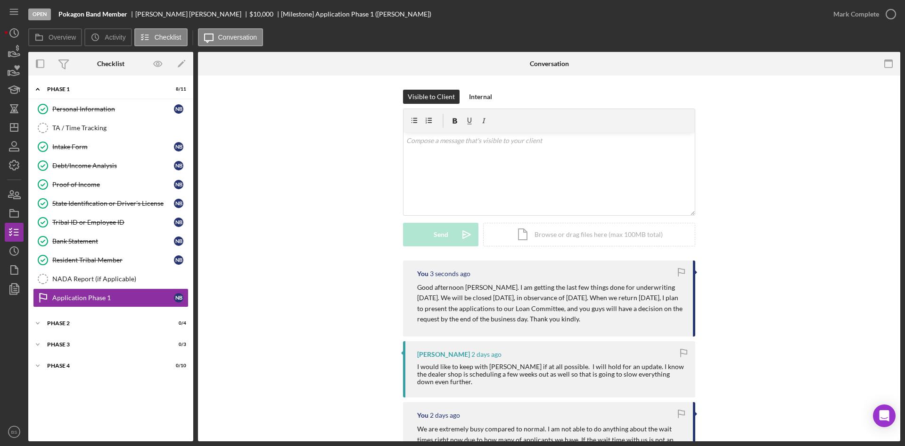
drag, startPoint x: 623, startPoint y: 320, endPoint x: 408, endPoint y: 285, distance: 217.7
click at [408, 285] on div "You 3 seconds ago Good afternoon Nora. I am getting the last few things done fo…" at bounding box center [549, 298] width 292 height 76
copy p "Good afternoon Nora. I am getting the last few things done for underwriting tod…"
click at [13, 130] on icon "Icon/Dashboard" at bounding box center [14, 128] width 24 height 24
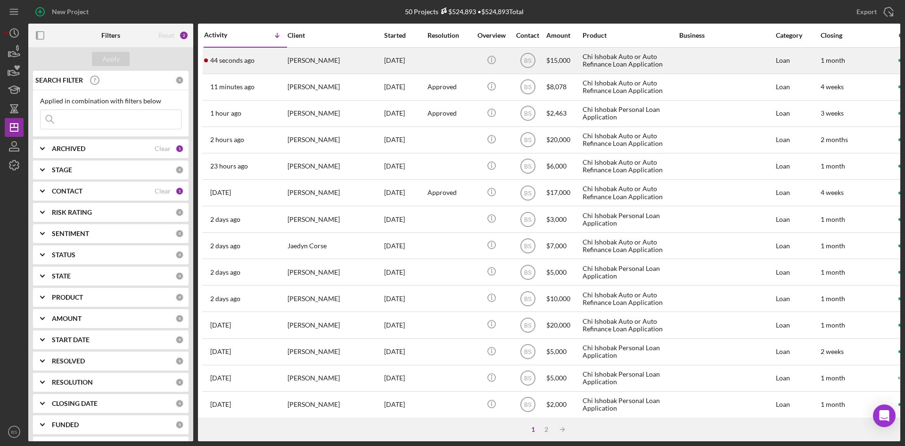
click at [328, 70] on div "[PERSON_NAME]" at bounding box center [335, 60] width 94 height 25
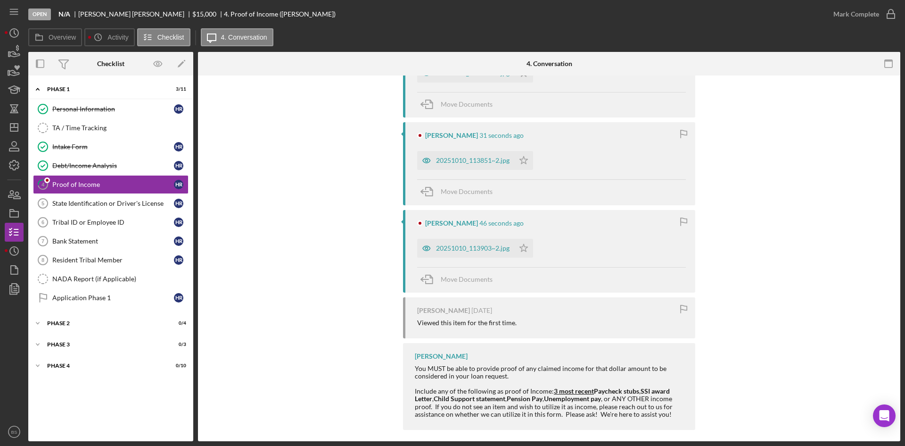
scroll to position [320, 0]
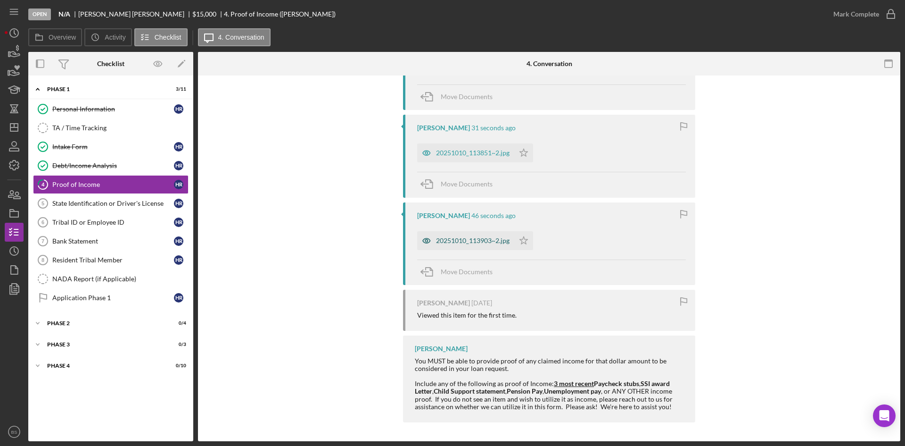
click at [447, 243] on div "20251010_113903~2.jpg" at bounding box center [473, 241] width 74 height 8
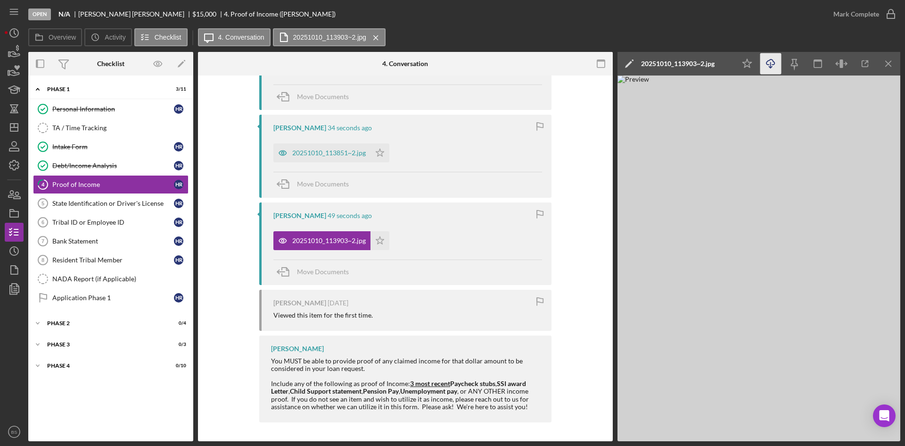
click at [765, 58] on icon "Icon/Download" at bounding box center [771, 63] width 21 height 21
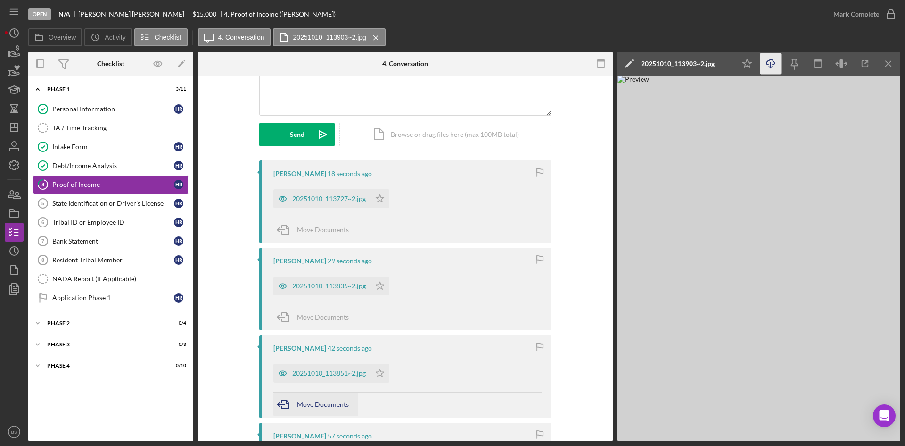
scroll to position [84, 0]
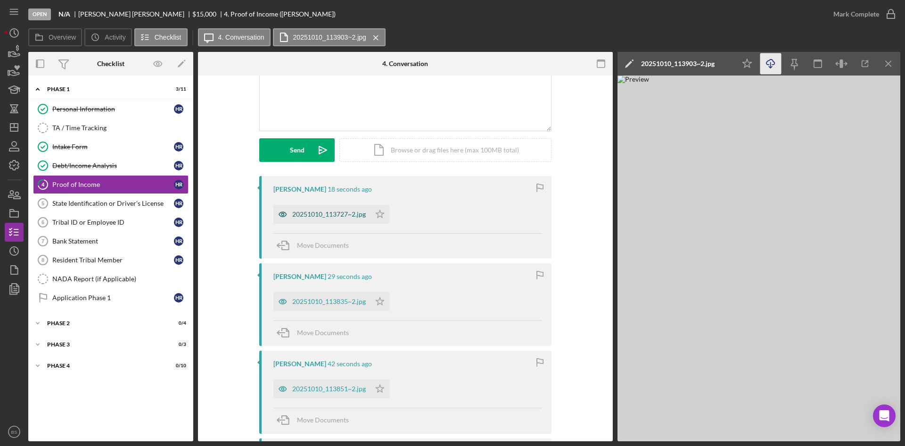
drag, startPoint x: 310, startPoint y: 215, endPoint x: 298, endPoint y: 207, distance: 13.6
click at [310, 215] on div "20251010_113727~2.jpg" at bounding box center [329, 214] width 74 height 8
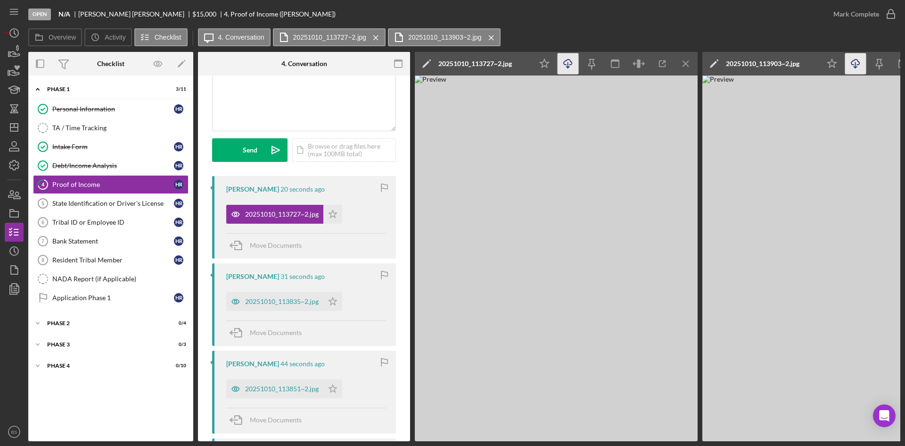
click at [564, 59] on icon "Icon/Download" at bounding box center [568, 63] width 21 height 21
click at [469, 64] on div "20251010_113727~2.jpg" at bounding box center [476, 64] width 74 height 8
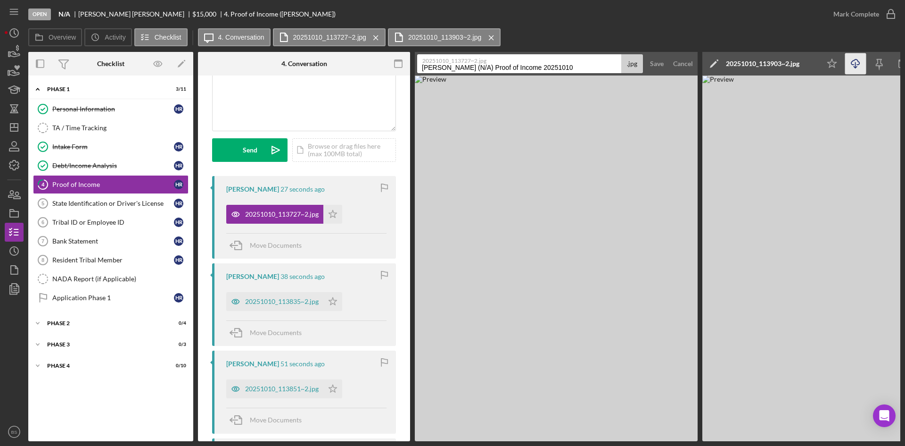
click at [469, 66] on input "Rowe, Heather (N/A) Proof of Income 20251010" at bounding box center [519, 63] width 204 height 19
type input "10-06"
click at [663, 57] on div "Save" at bounding box center [657, 63] width 14 height 19
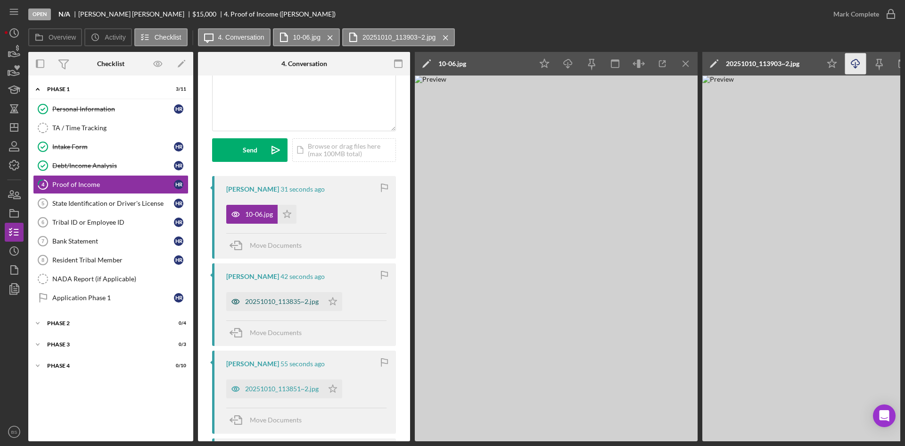
click at [274, 307] on div "20251010_113835~2.jpg" at bounding box center [274, 301] width 97 height 19
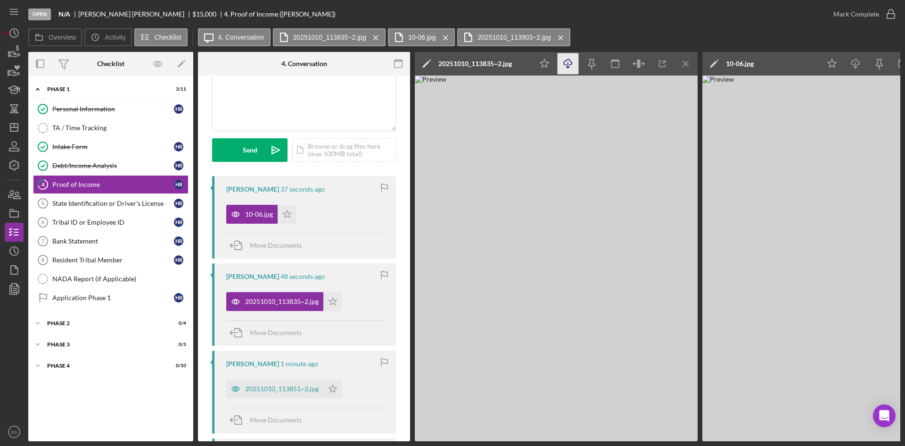
click at [574, 58] on icon "Icon/Download" at bounding box center [568, 63] width 21 height 21
click at [451, 66] on div "20251010_113835~2.jpg" at bounding box center [476, 64] width 74 height 8
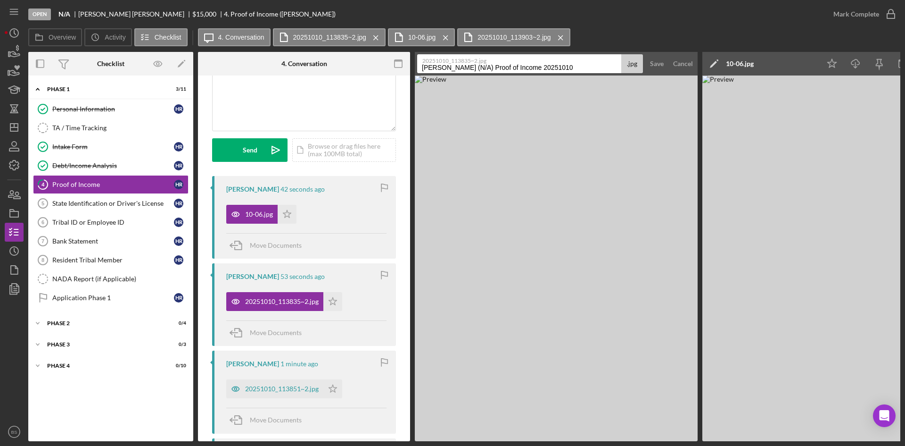
click at [453, 65] on input "Rowe, Heather (N/A) Proof of Income 20251010" at bounding box center [519, 63] width 204 height 19
type input "09-22"
click at [653, 58] on div "Save" at bounding box center [657, 63] width 14 height 19
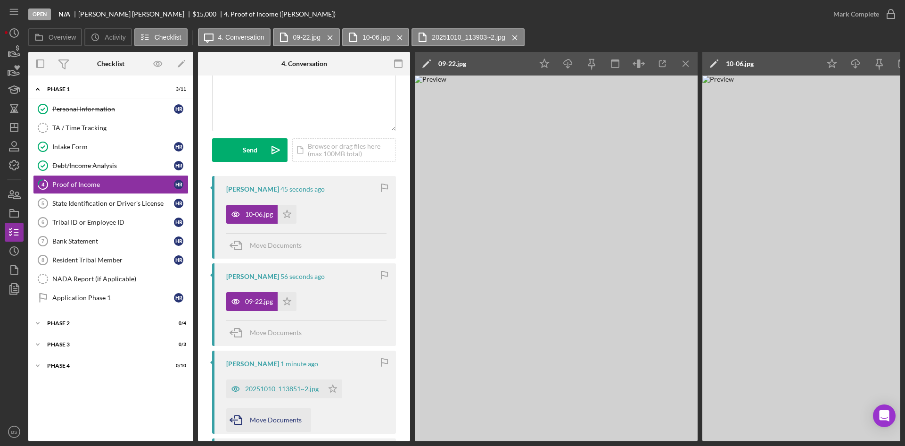
scroll to position [179, 0]
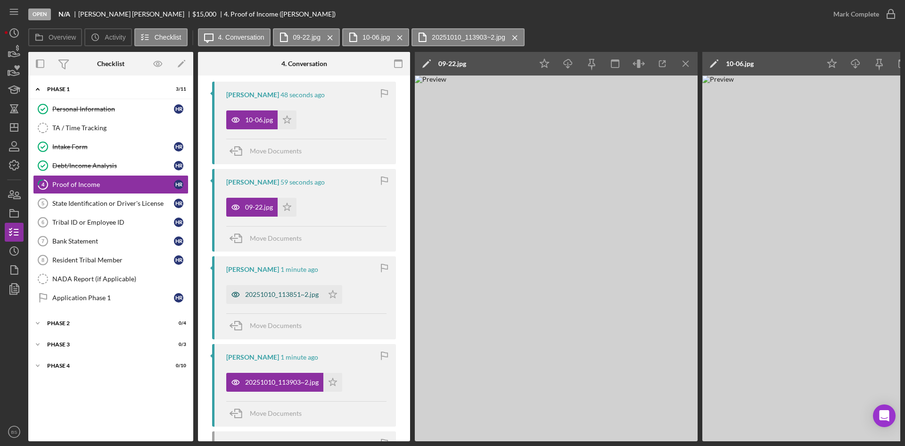
click at [281, 292] on div "20251010_113851~2.jpg" at bounding box center [282, 294] width 74 height 8
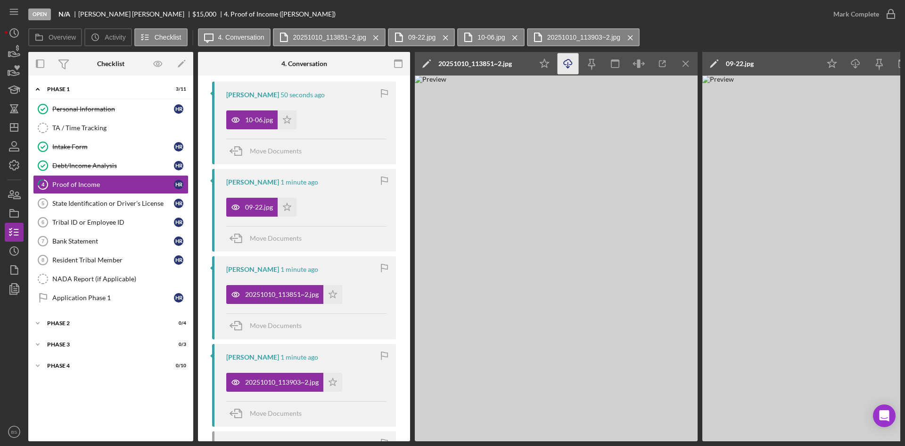
click at [567, 65] on icon "Icon/Download" at bounding box center [568, 63] width 21 height 21
click at [474, 66] on div "20251010_113851~2.jpg" at bounding box center [476, 64] width 74 height 8
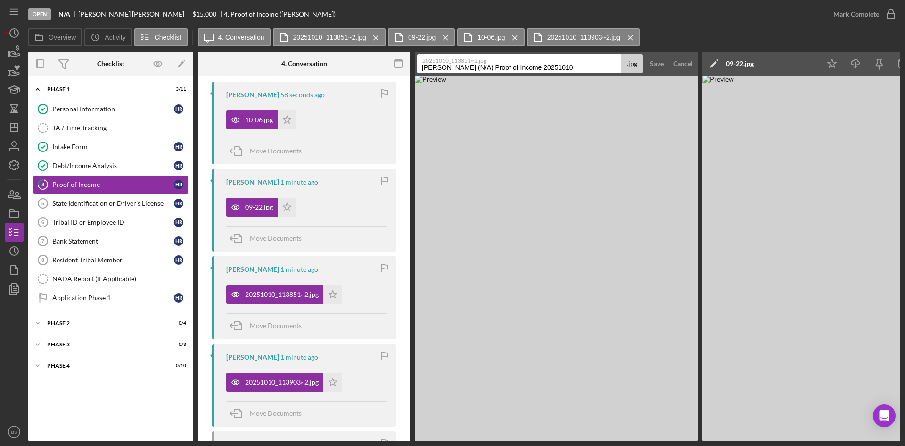
click at [474, 66] on input "Rowe, Heather (N/A) Proof of Income 20251010" at bounding box center [519, 63] width 204 height 19
type input "09-08"
click at [662, 67] on div "Save" at bounding box center [657, 63] width 14 height 19
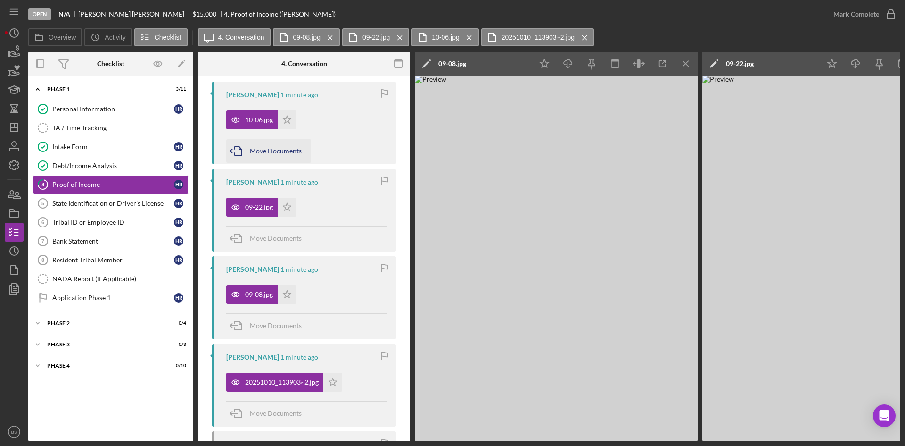
drag, startPoint x: 285, startPoint y: 207, endPoint x: 282, endPoint y: 140, distance: 67.0
click at [285, 207] on icon "Icon/Star" at bounding box center [287, 207] width 19 height 19
click at [290, 113] on icon "Icon/Star" at bounding box center [287, 119] width 19 height 19
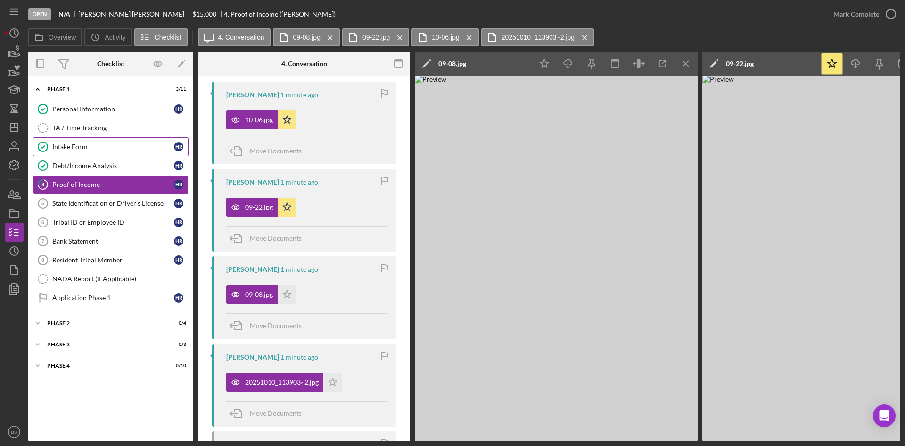
click at [118, 154] on link "Intake Form Intake Form H R" at bounding box center [111, 146] width 156 height 19
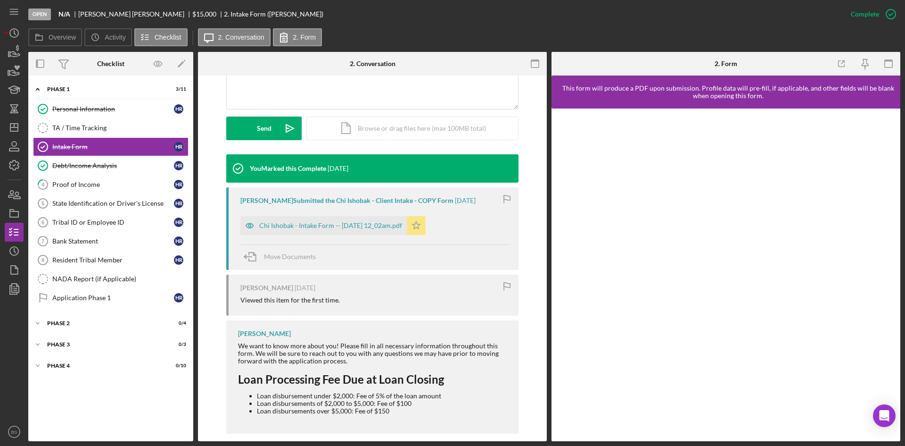
click at [363, 229] on div "Chi Ishobak - Intake Form -- 2025-10-03 12_02am.pdf" at bounding box center [330, 226] width 143 height 8
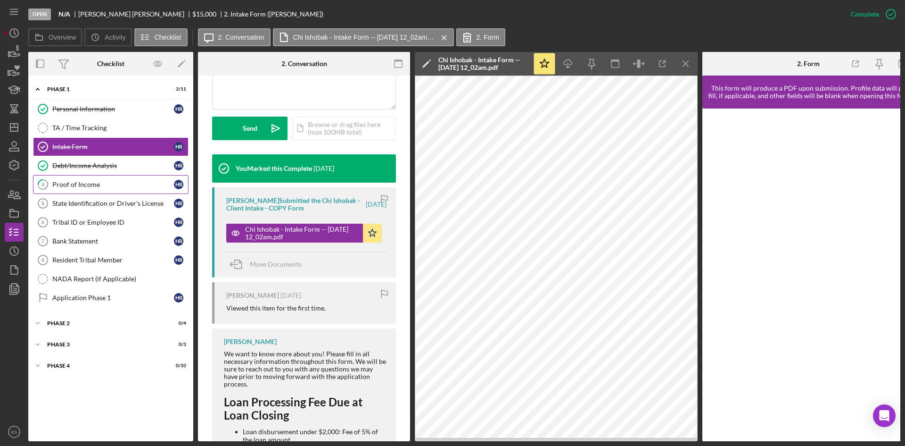
click at [102, 188] on div "Proof of Income" at bounding box center [113, 185] width 122 height 8
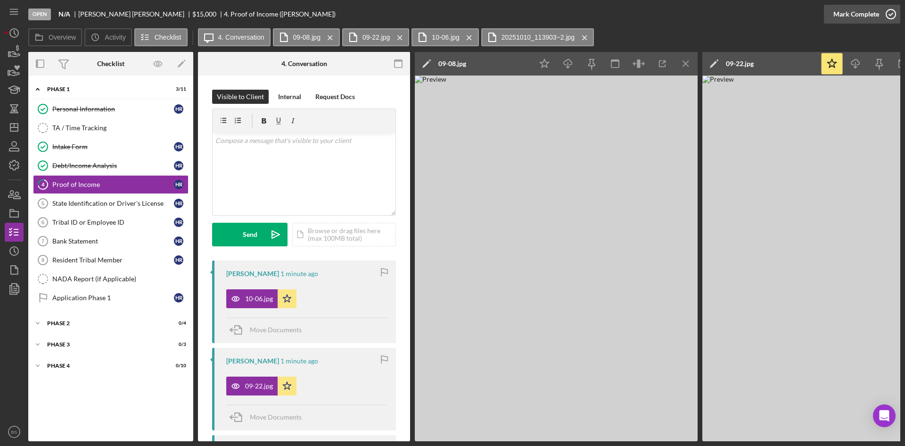
click at [864, 20] on div "Mark Complete" at bounding box center [857, 14] width 46 height 19
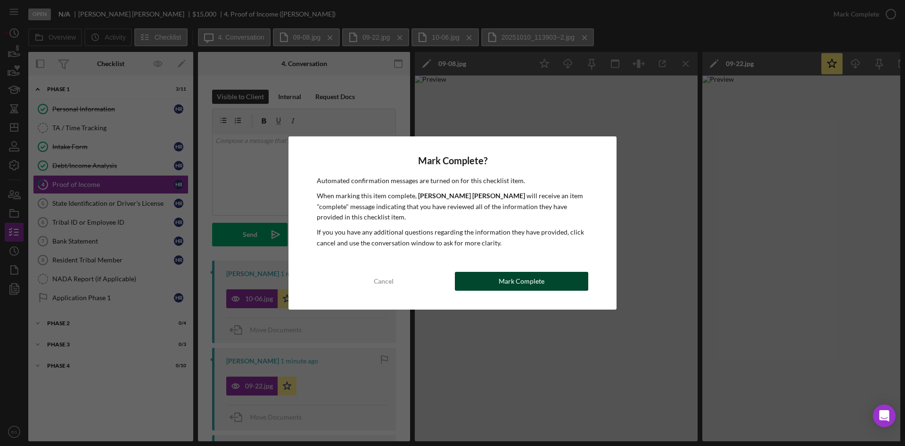
click at [529, 277] on div "Mark Complete" at bounding box center [522, 281] width 46 height 19
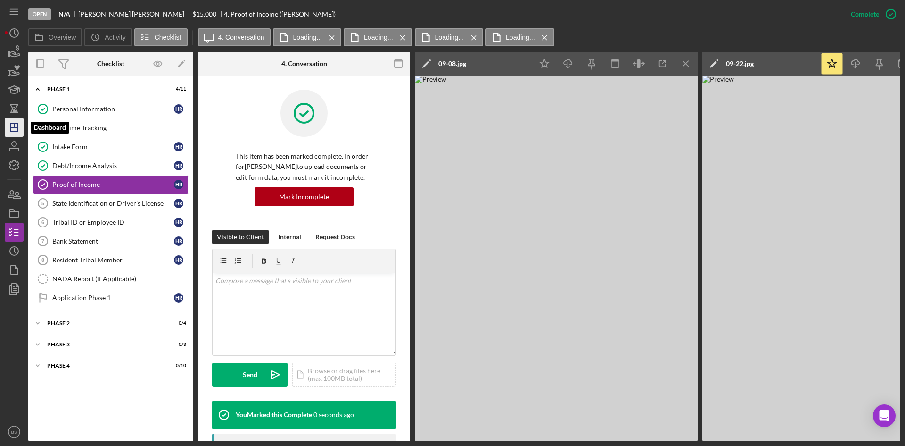
click at [15, 130] on icon "Icon/Dashboard" at bounding box center [14, 128] width 24 height 24
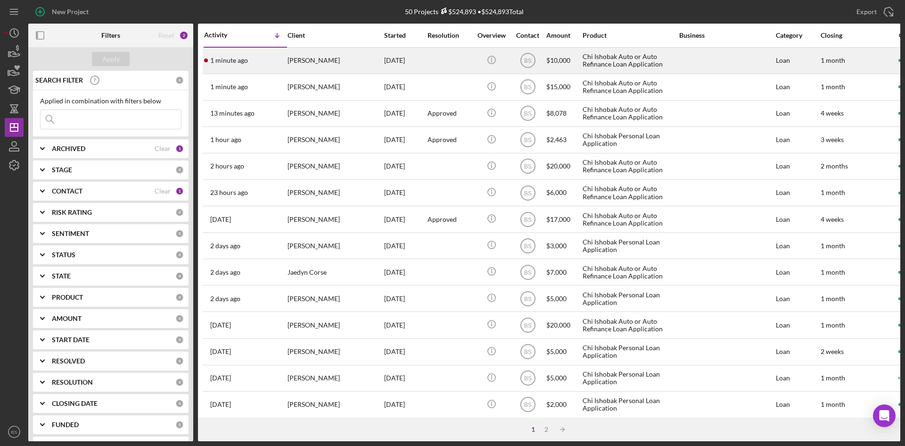
click at [375, 62] on div "[PERSON_NAME]" at bounding box center [335, 60] width 94 height 25
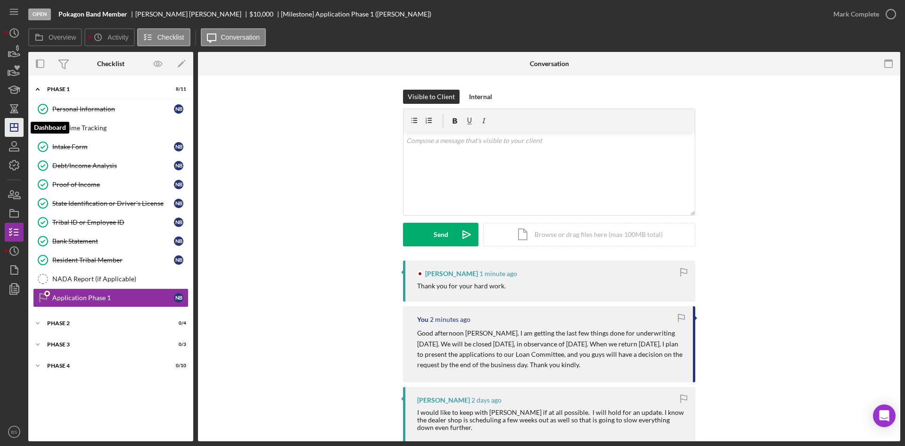
click at [22, 124] on icon "Icon/Dashboard" at bounding box center [14, 128] width 24 height 24
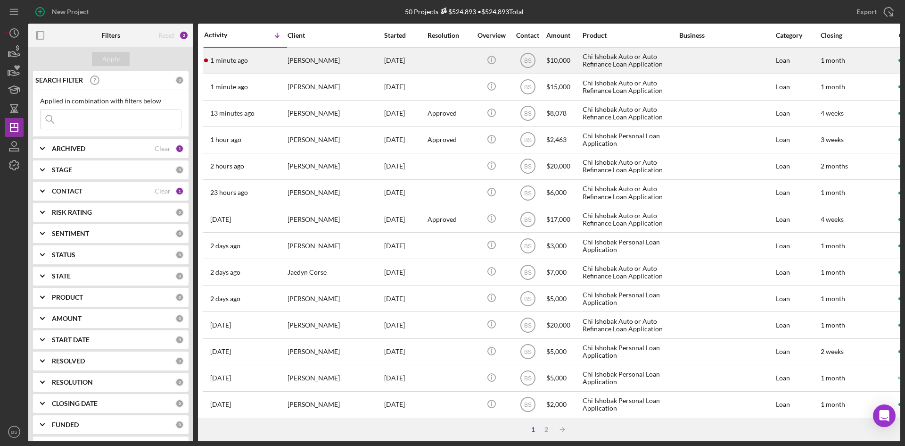
click at [344, 64] on div "[PERSON_NAME]" at bounding box center [335, 60] width 94 height 25
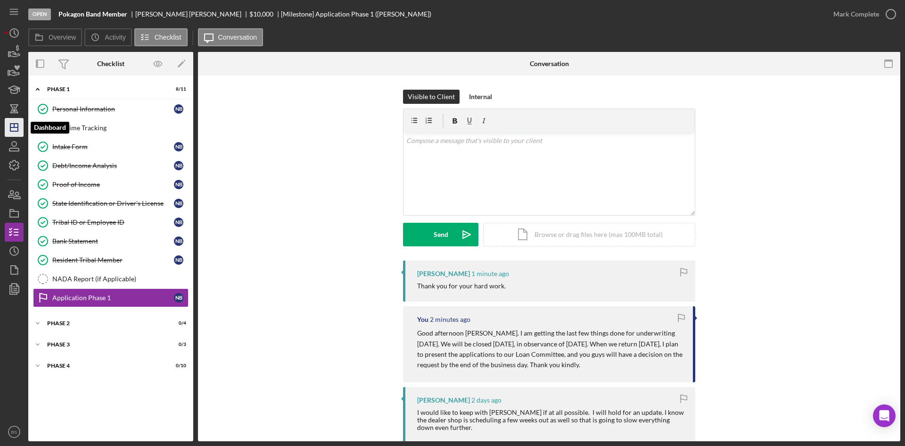
click at [15, 130] on icon "Icon/Dashboard" at bounding box center [14, 128] width 24 height 24
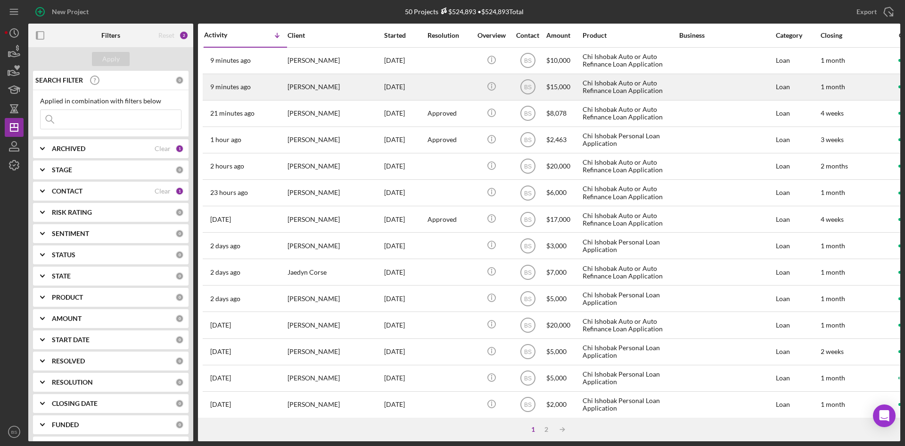
click at [332, 83] on div "[PERSON_NAME]" at bounding box center [335, 86] width 94 height 25
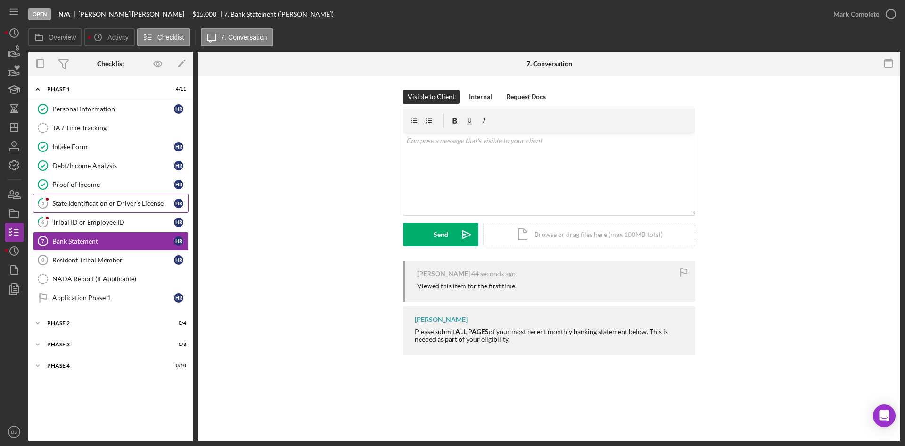
click at [132, 200] on div "State Identification or Driver's License" at bounding box center [113, 203] width 122 height 8
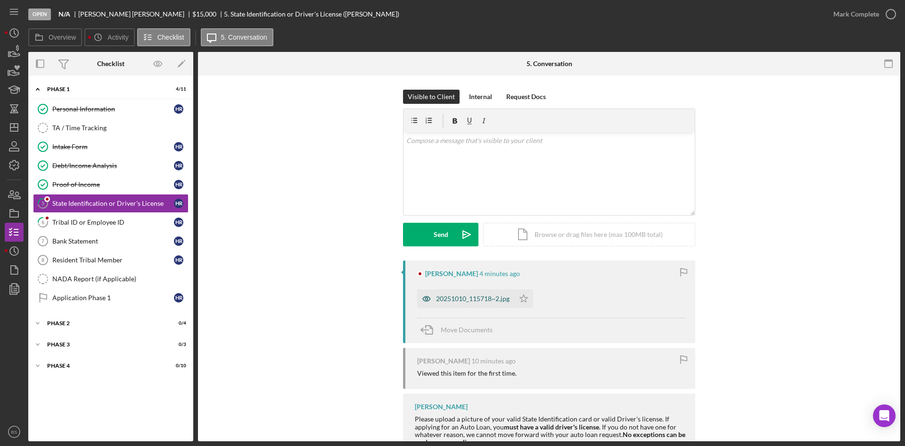
click at [446, 290] on div "20251010_115718~2.jpg" at bounding box center [465, 298] width 97 height 19
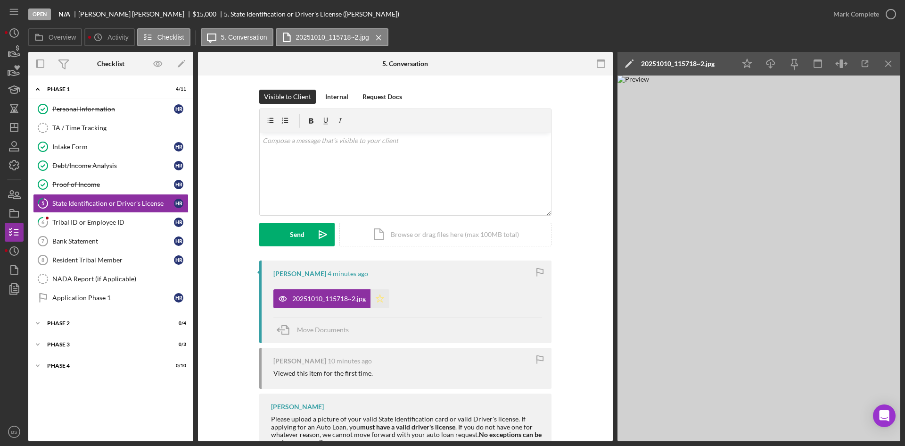
click at [379, 298] on icon "Icon/Star" at bounding box center [380, 298] width 19 height 19
click at [851, 8] on div "Mark Complete" at bounding box center [857, 14] width 46 height 19
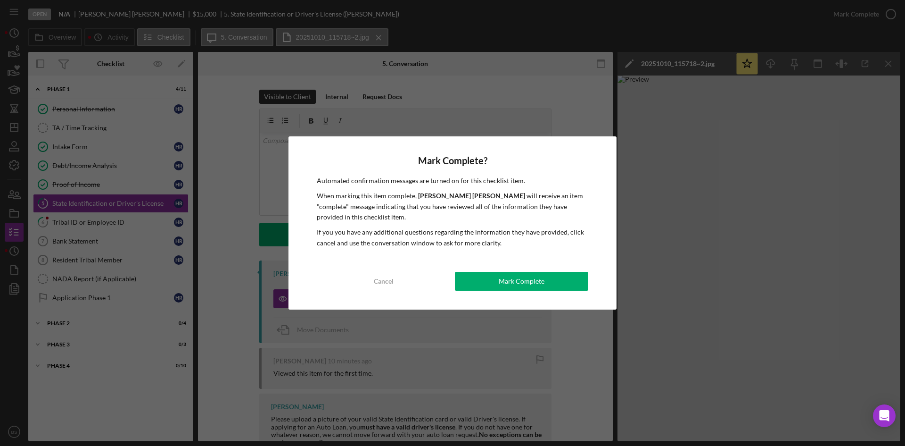
click at [521, 284] on div "Mark Complete" at bounding box center [522, 281] width 46 height 19
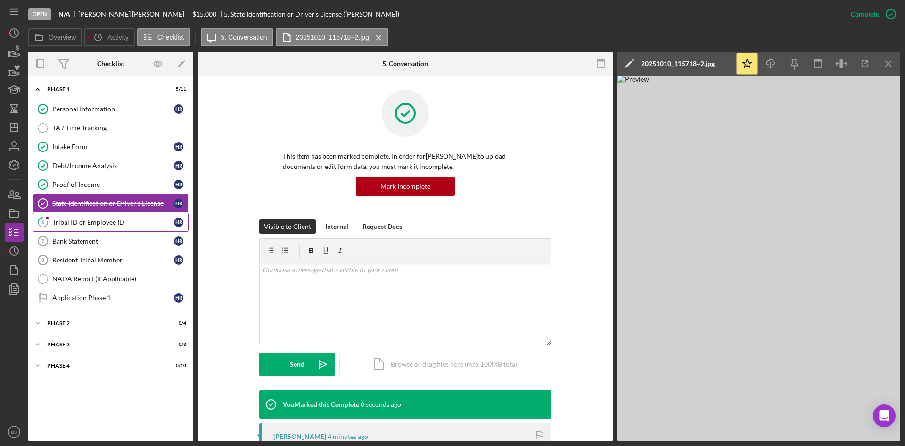
click at [131, 218] on div "Tribal ID or Employee ID" at bounding box center [113, 222] width 122 height 8
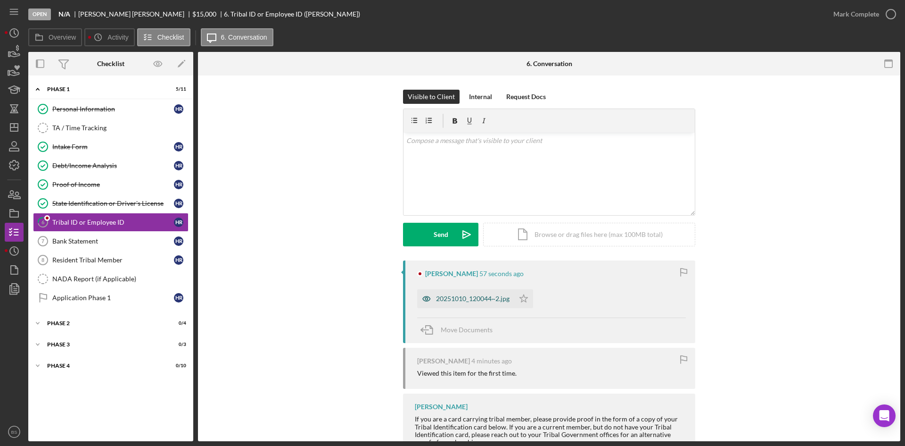
click at [457, 292] on div "20251010_120044~2.jpg" at bounding box center [465, 298] width 97 height 19
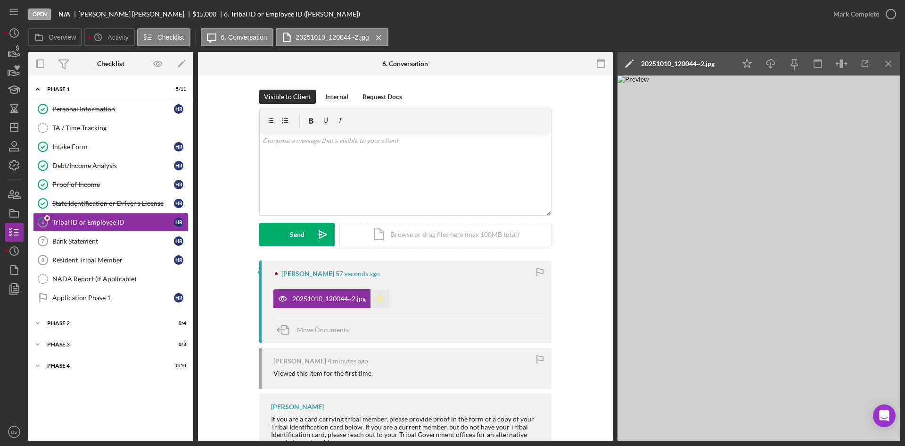
click at [383, 300] on icon "Icon/Star" at bounding box center [380, 298] width 19 height 19
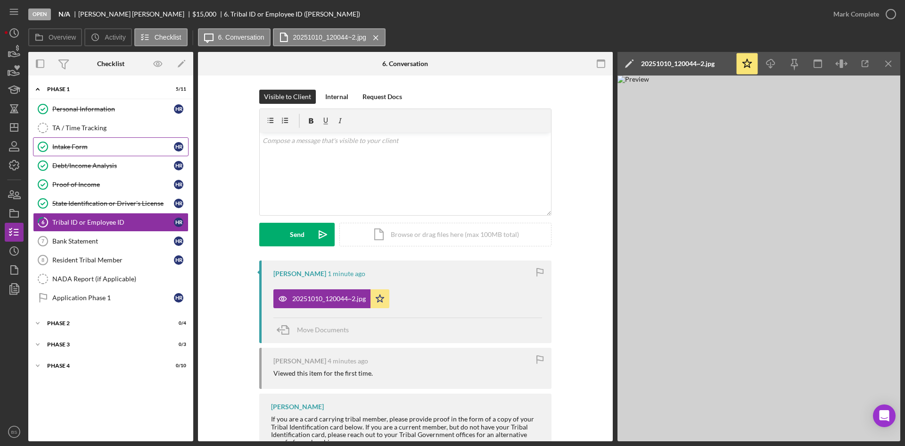
click at [117, 151] on link "Intake Form Intake Form H R" at bounding box center [111, 146] width 156 height 19
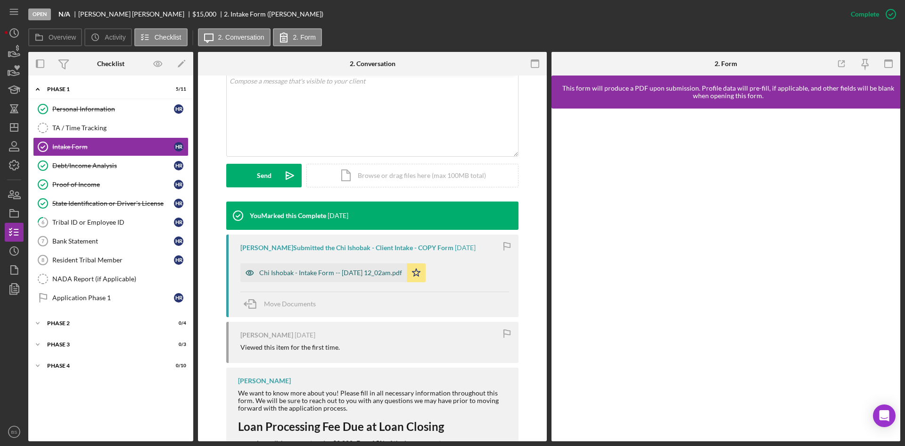
click at [348, 273] on div "Chi Ishobak - Intake Form -- 2025-10-03 12_02am.pdf" at bounding box center [330, 273] width 143 height 8
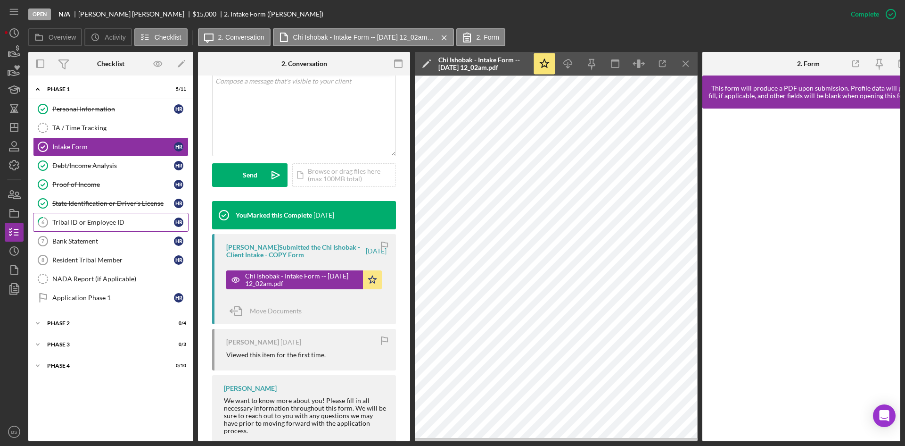
click at [118, 222] on div "Tribal ID or Employee ID" at bounding box center [113, 222] width 122 height 8
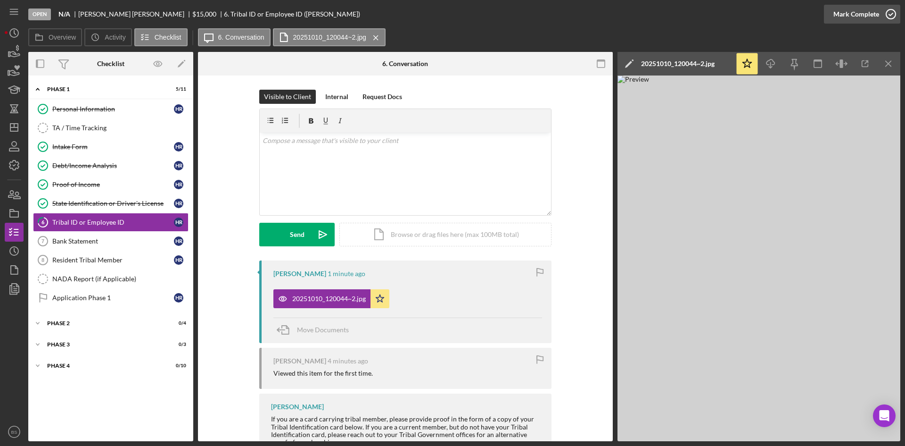
click at [842, 14] on div "Mark Complete" at bounding box center [857, 14] width 46 height 19
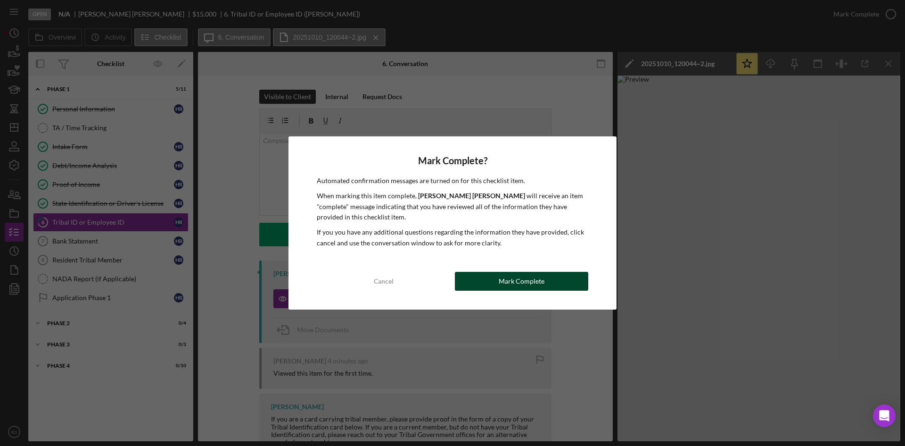
click at [579, 282] on button "Mark Complete" at bounding box center [521, 281] width 133 height 19
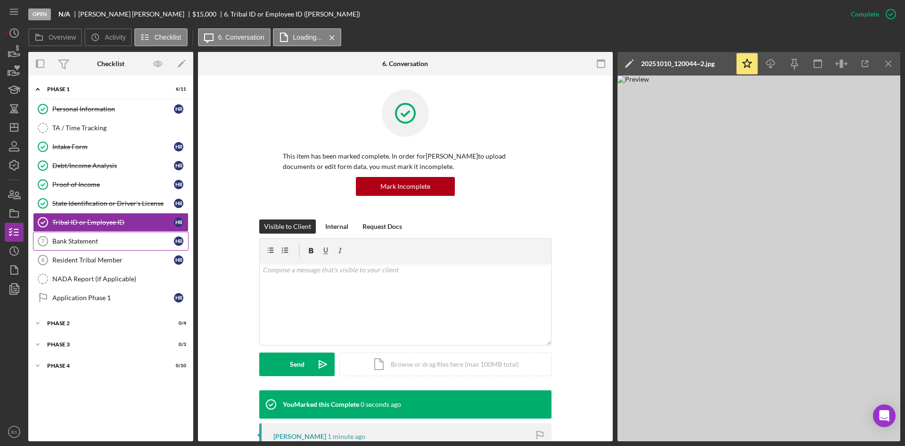
click at [74, 246] on link "Bank Statement 7 Bank Statement H R" at bounding box center [111, 241] width 156 height 19
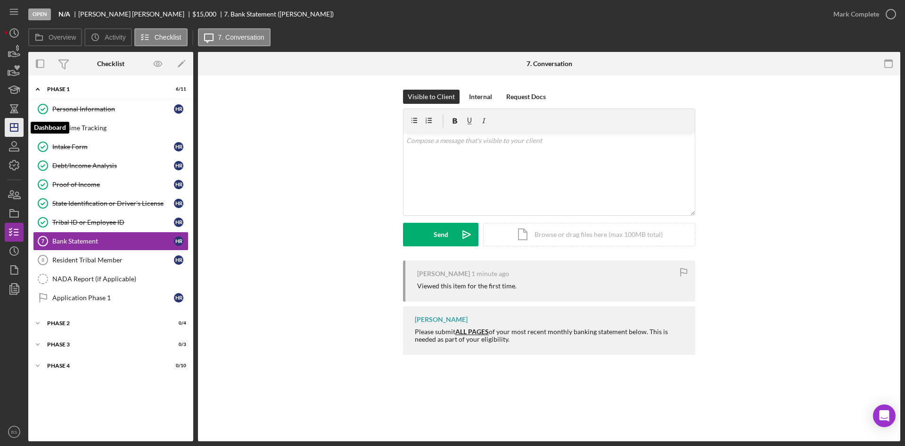
click at [14, 125] on icon "Icon/Dashboard" at bounding box center [14, 128] width 24 height 24
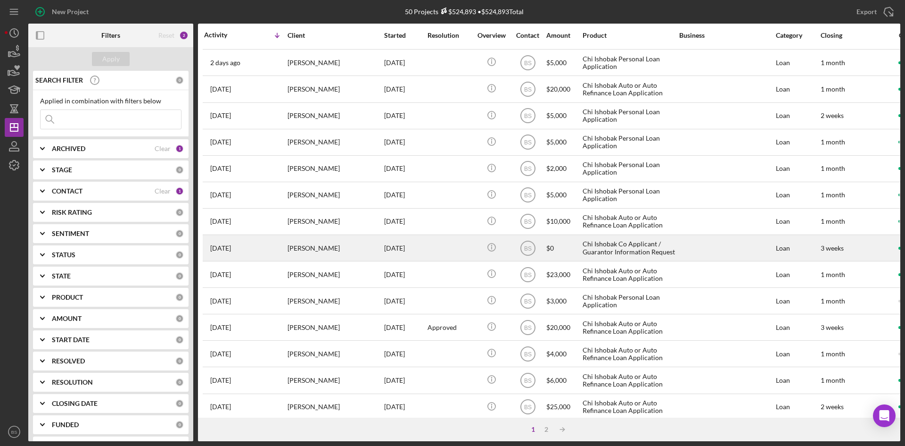
scroll to position [303, 0]
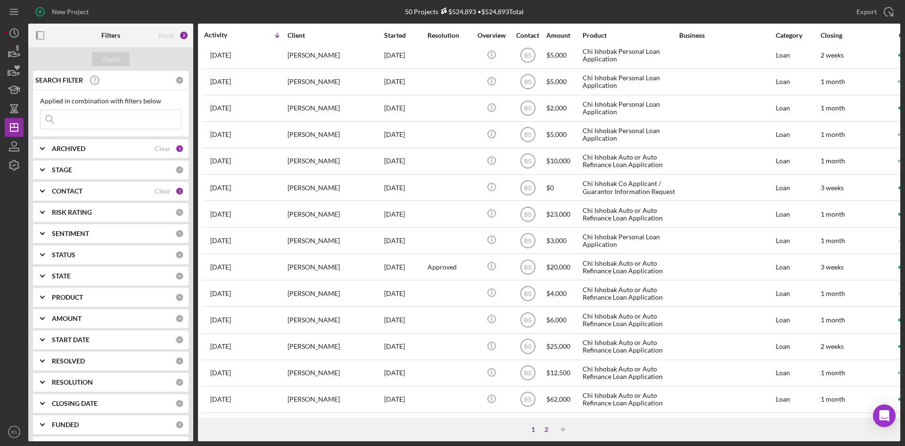
click at [547, 431] on div "2" at bounding box center [546, 429] width 13 height 8
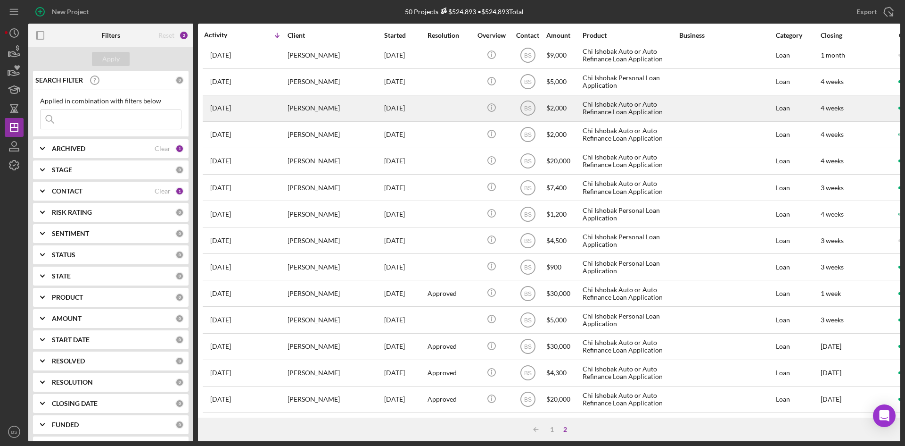
click at [339, 109] on div "Daniel Heffington" at bounding box center [335, 108] width 94 height 25
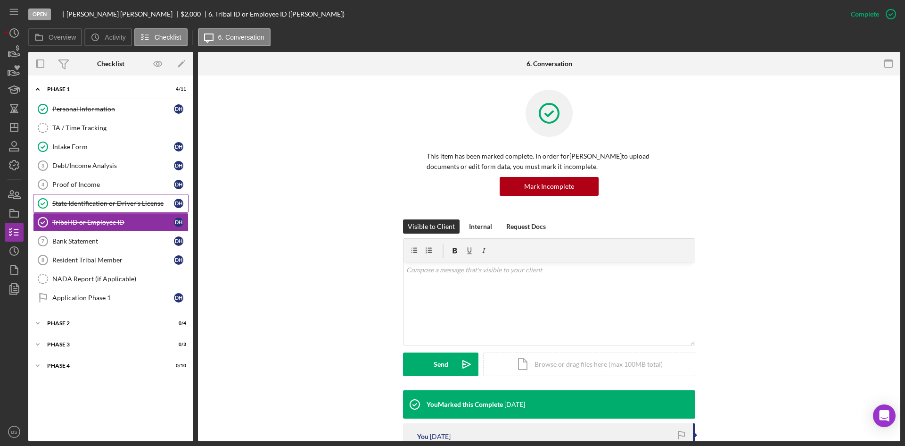
click at [128, 201] on div "State Identification or Driver's License" at bounding box center [113, 203] width 122 height 8
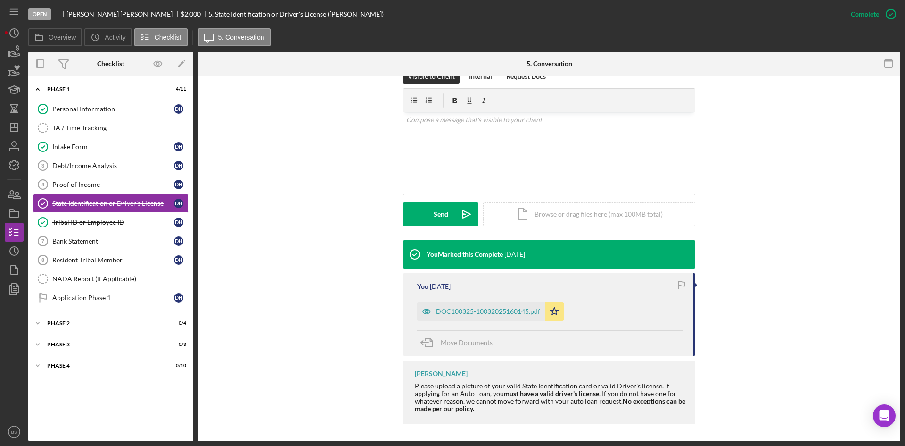
scroll to position [152, 0]
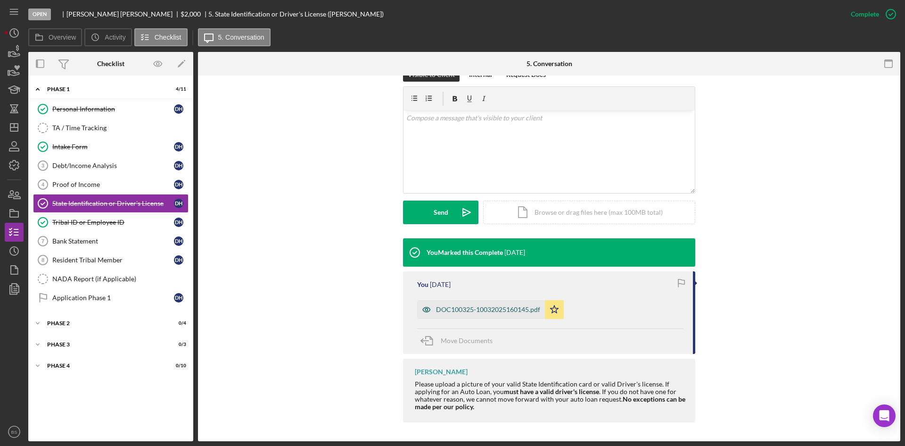
click at [436, 306] on div "DOC100325-10032025160145.pdf" at bounding box center [488, 310] width 104 height 8
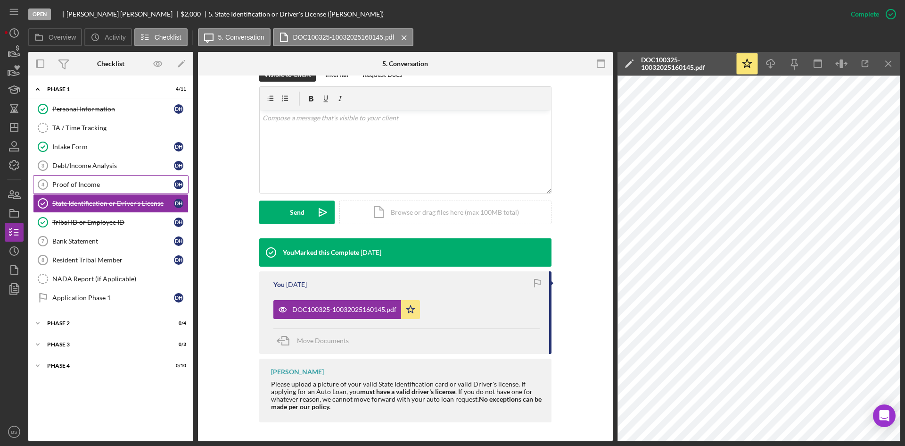
click at [119, 183] on div "Proof of Income" at bounding box center [113, 185] width 122 height 8
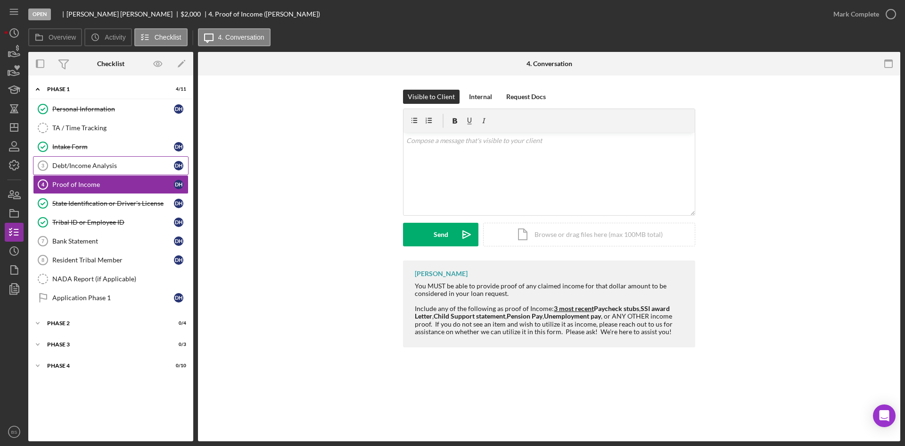
click at [119, 164] on div "Debt/Income Analysis" at bounding box center [113, 166] width 122 height 8
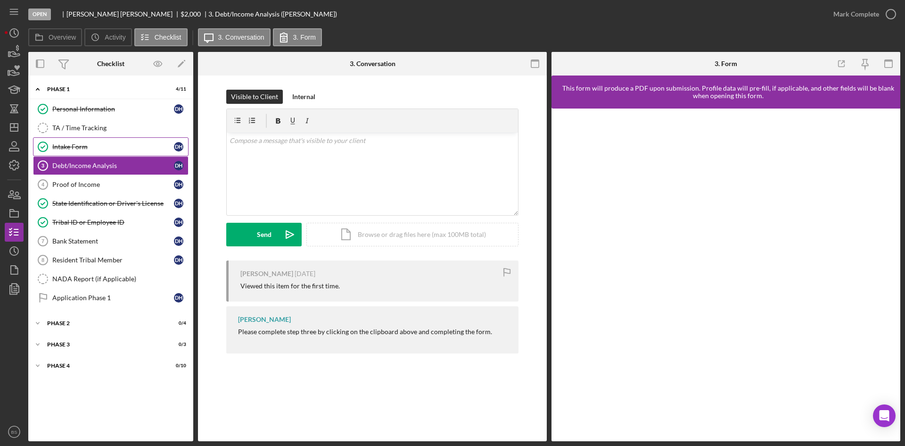
click at [119, 142] on link "Intake Form Intake Form D H" at bounding box center [111, 146] width 156 height 19
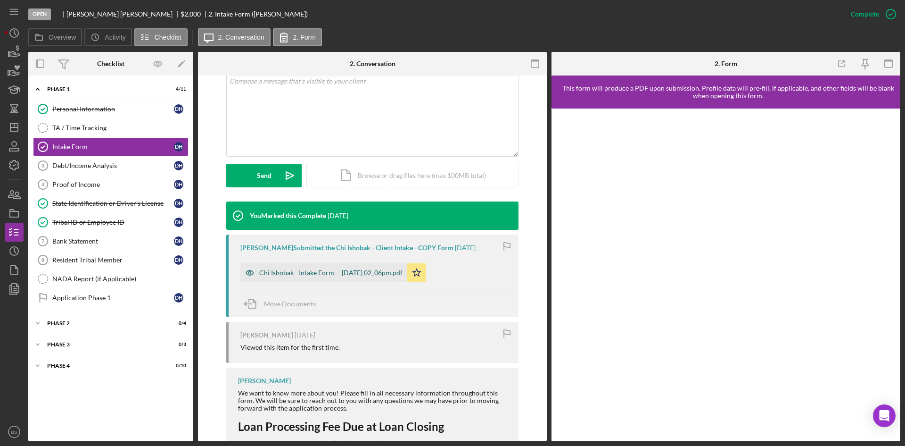
click at [349, 267] on div "Chi Ishobak - Intake Form -- 2025-09-24 02_06pm.pdf" at bounding box center [323, 272] width 167 height 19
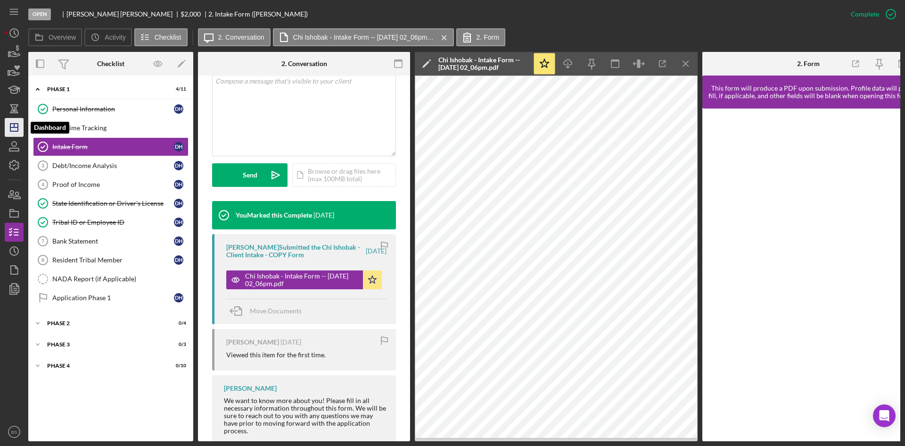
click at [16, 123] on icon "Icon/Dashboard" at bounding box center [14, 128] width 24 height 24
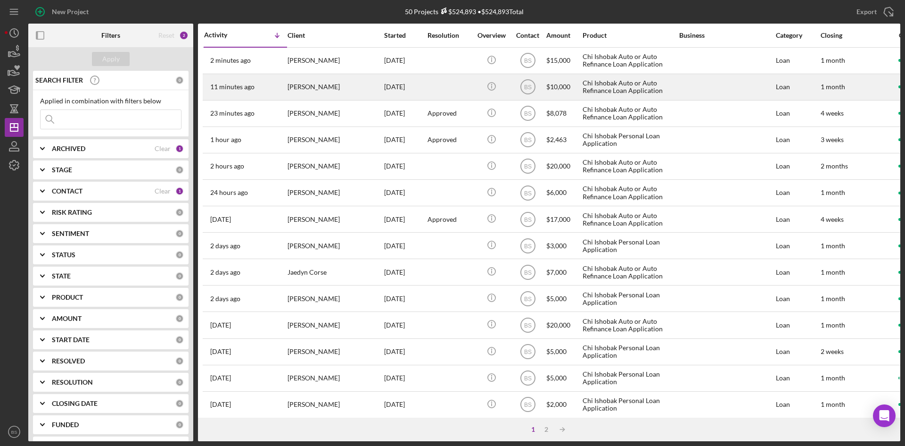
click at [341, 91] on div "[PERSON_NAME]" at bounding box center [335, 86] width 94 height 25
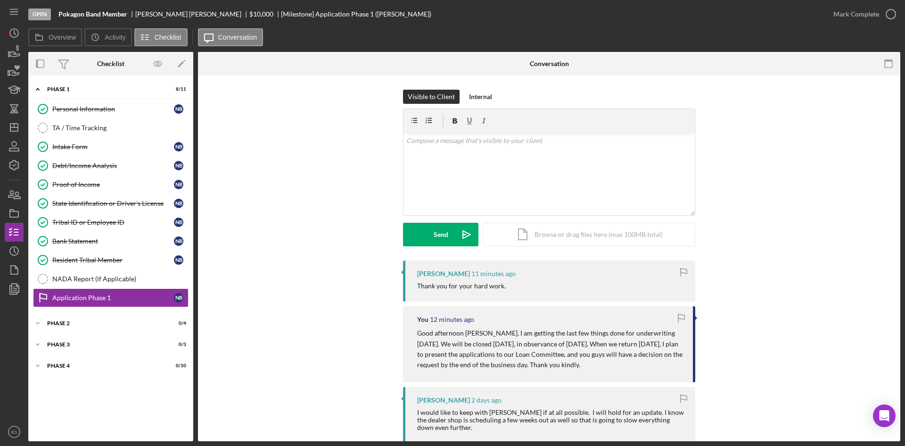
drag, startPoint x: 623, startPoint y: 367, endPoint x: 395, endPoint y: 334, distance: 230.6
copy p "Good afternoon Nora. I am getting the last few things done for underwriting tod…"
click at [9, 121] on icon "Icon/Dashboard" at bounding box center [14, 128] width 24 height 24
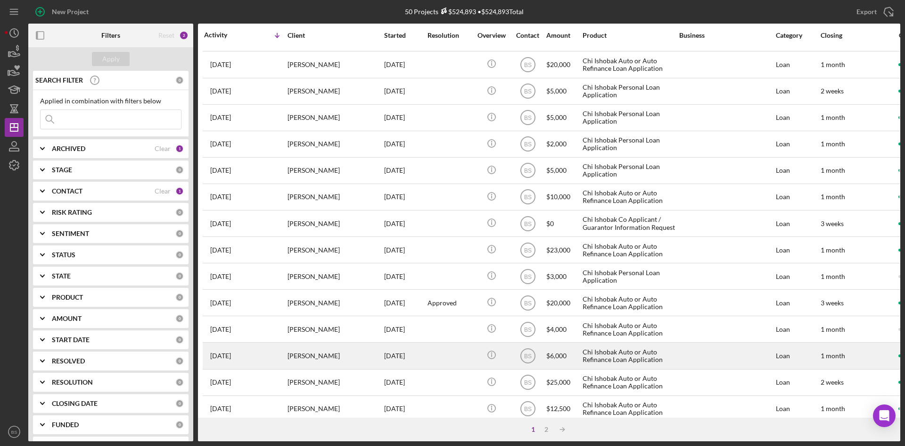
scroll to position [115, 0]
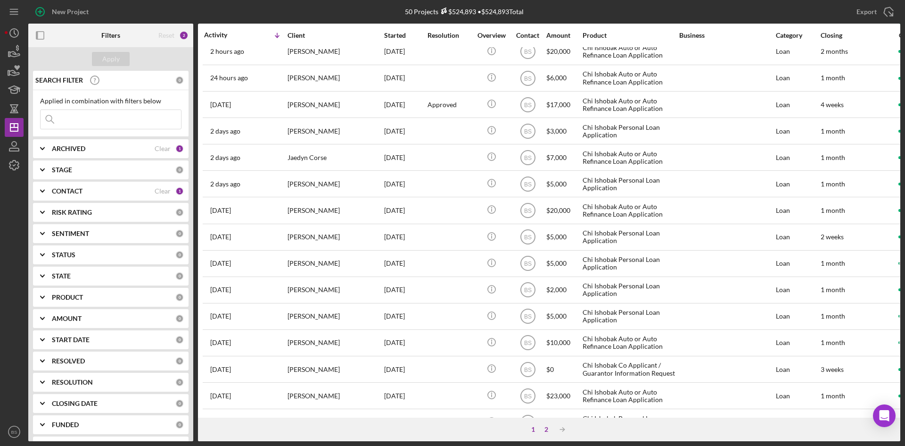
click at [547, 428] on div "2" at bounding box center [546, 429] width 13 height 8
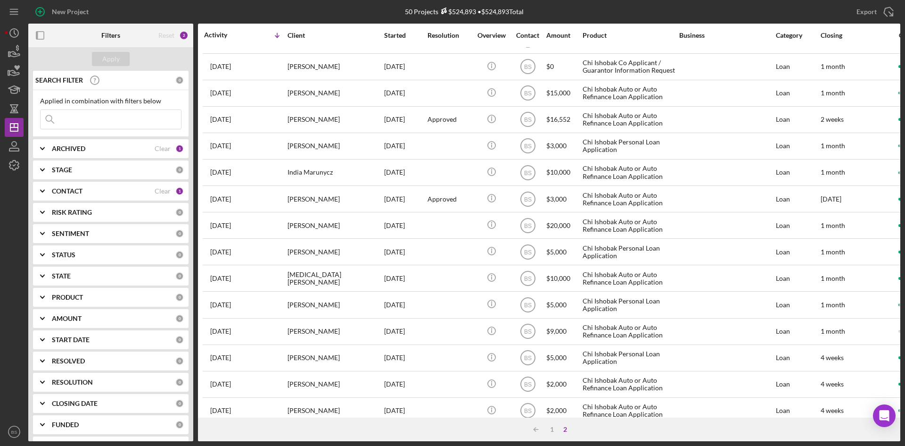
scroll to position [0, 0]
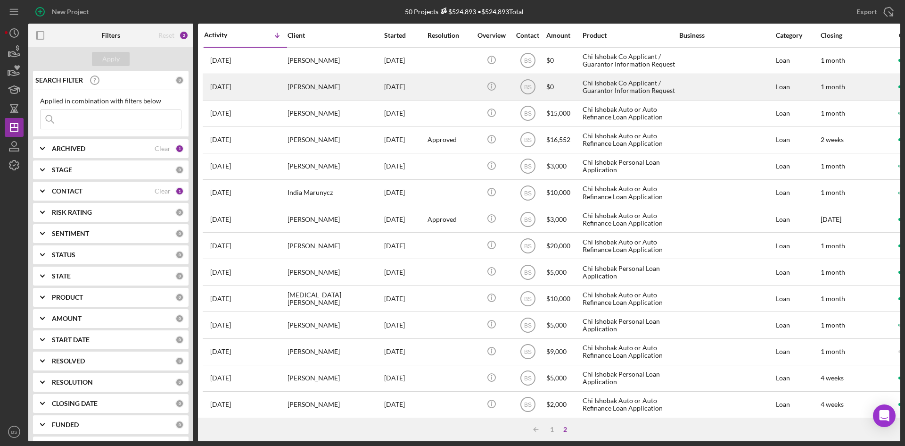
click at [321, 91] on div "[PERSON_NAME]" at bounding box center [335, 86] width 94 height 25
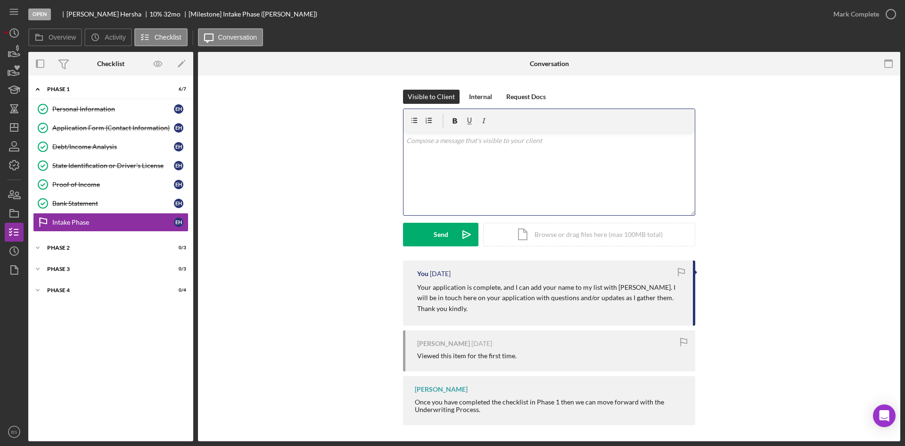
click at [508, 193] on div "v Color teal Color pink Remove color Add row above Add row below Add column bef…" at bounding box center [549, 173] width 291 height 83
paste div
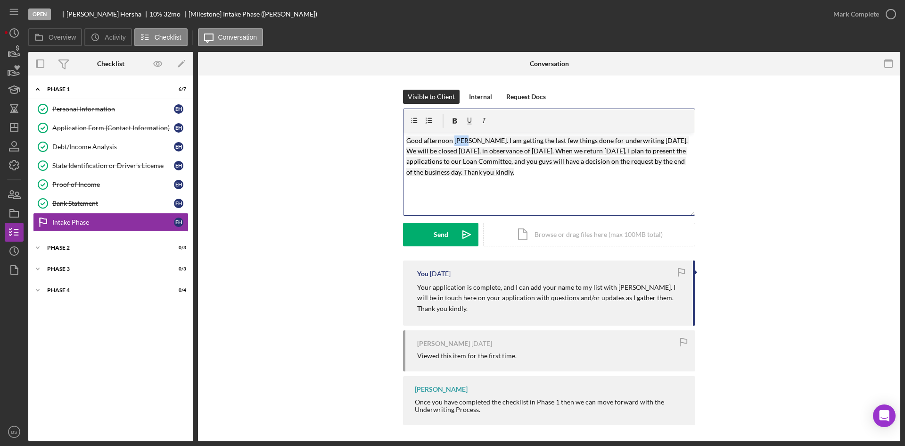
drag, startPoint x: 467, startPoint y: 141, endPoint x: 454, endPoint y: 140, distance: 13.7
click at [454, 140] on mark "Good afternoon Nora. I am getting the last few things done for underwriting tod…" at bounding box center [547, 156] width 283 height 40
click at [463, 229] on icon "Icon/icon-invite-send" at bounding box center [467, 235] width 24 height 24
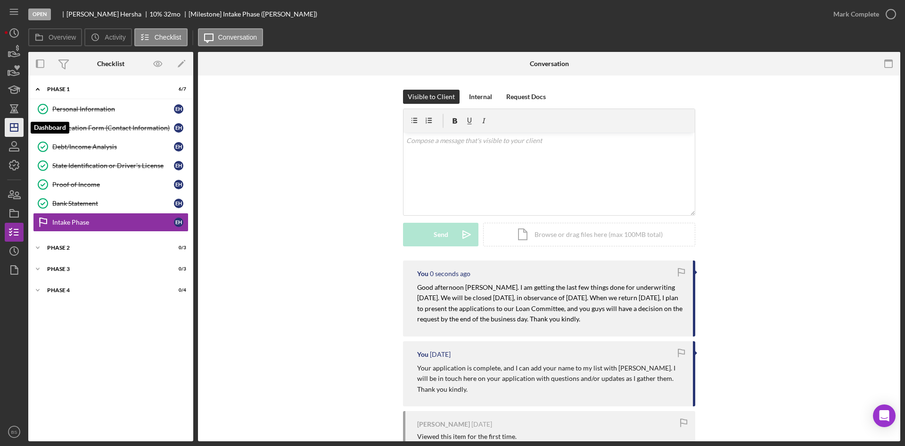
click at [8, 128] on icon "Icon/Dashboard" at bounding box center [14, 128] width 24 height 24
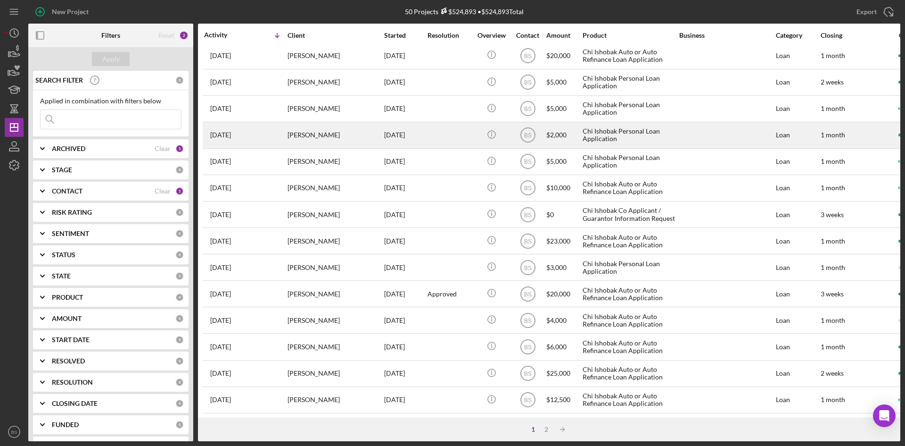
scroll to position [303, 0]
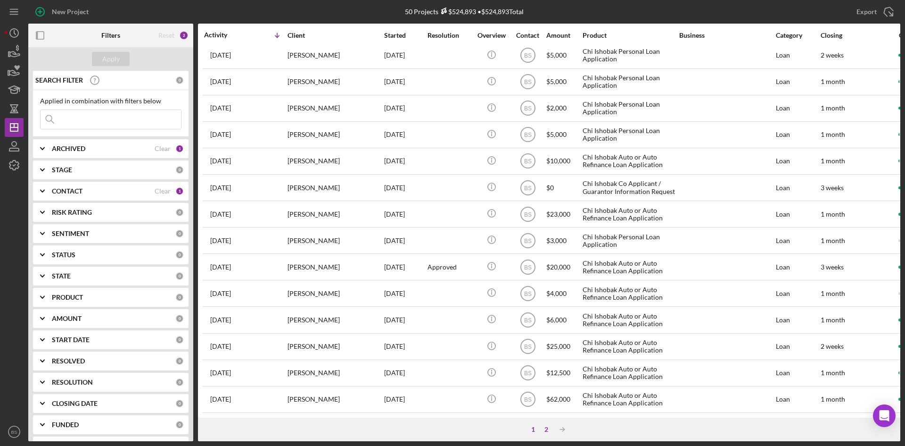
click at [548, 429] on div "2" at bounding box center [546, 429] width 13 height 8
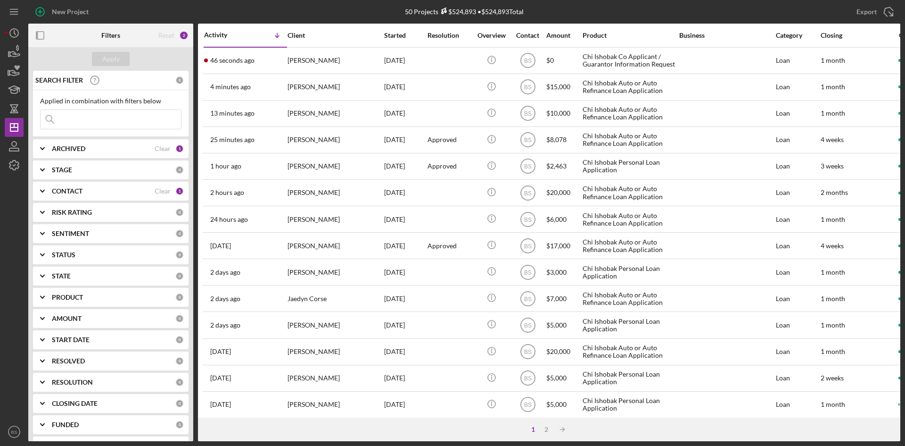
click at [309, 50] on div "[PERSON_NAME]" at bounding box center [335, 60] width 94 height 25
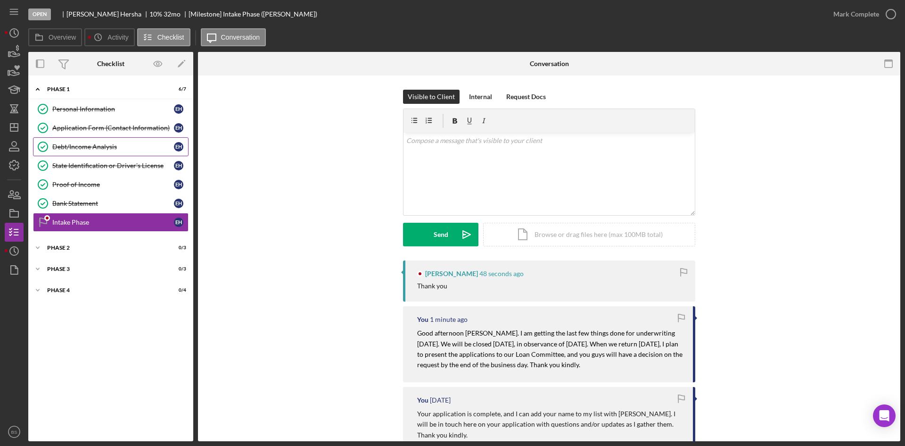
click at [67, 146] on div "Debt/Income Analysis" at bounding box center [113, 147] width 122 height 8
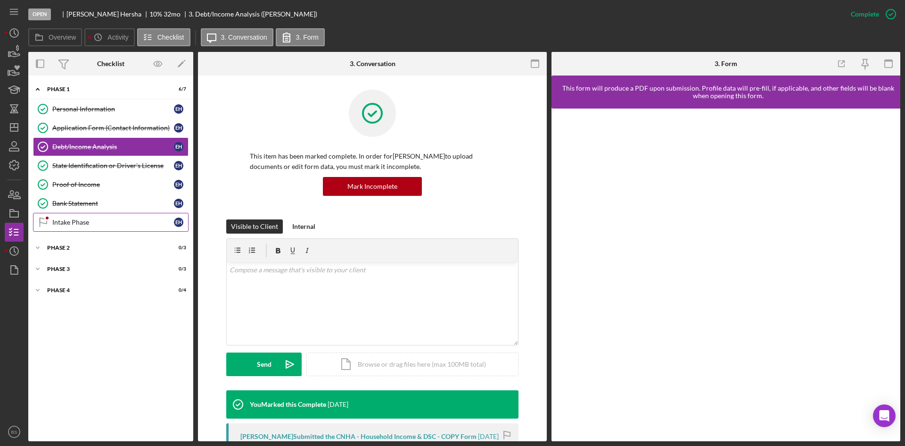
click at [58, 220] on div "Intake Phase" at bounding box center [113, 222] width 122 height 8
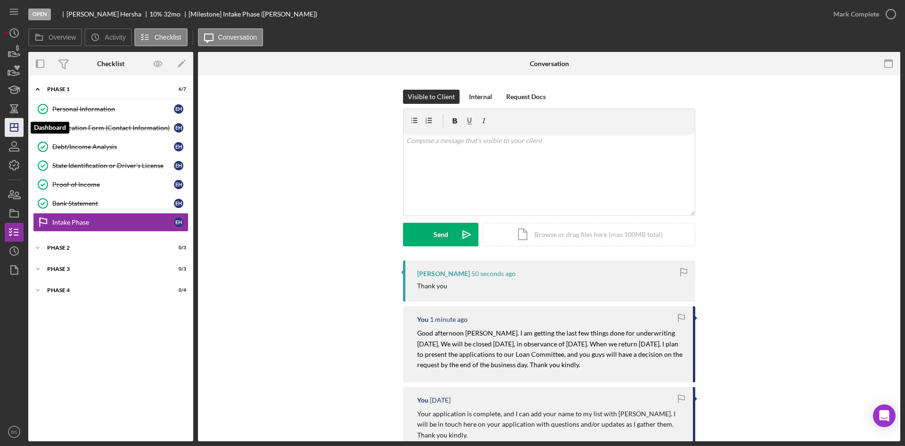
click at [21, 127] on icon "Icon/Dashboard" at bounding box center [14, 128] width 24 height 24
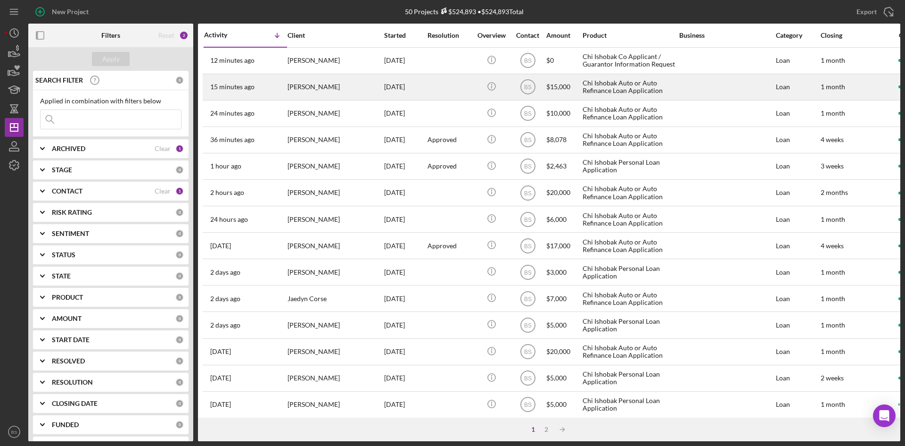
click at [307, 92] on div "[PERSON_NAME]" at bounding box center [335, 86] width 94 height 25
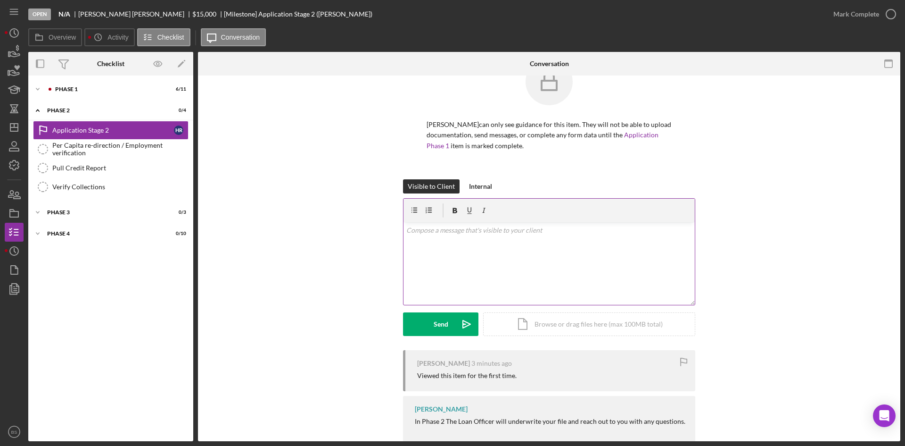
scroll to position [47, 0]
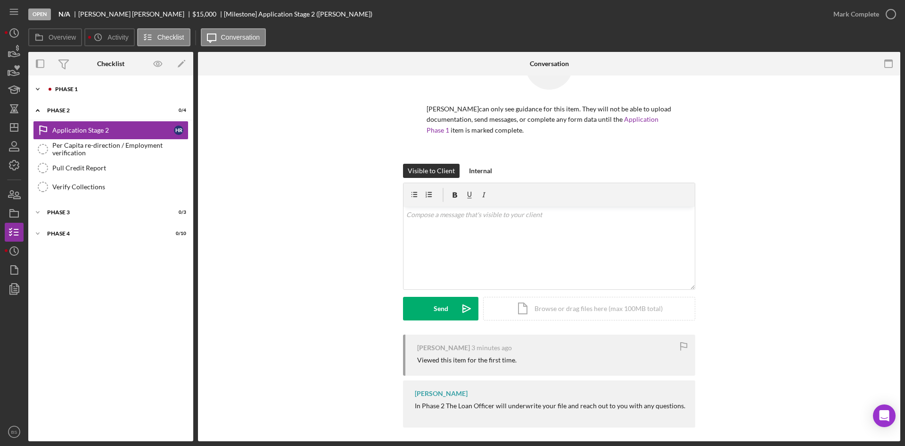
click at [104, 89] on div "Phase 1" at bounding box center [118, 89] width 126 height 6
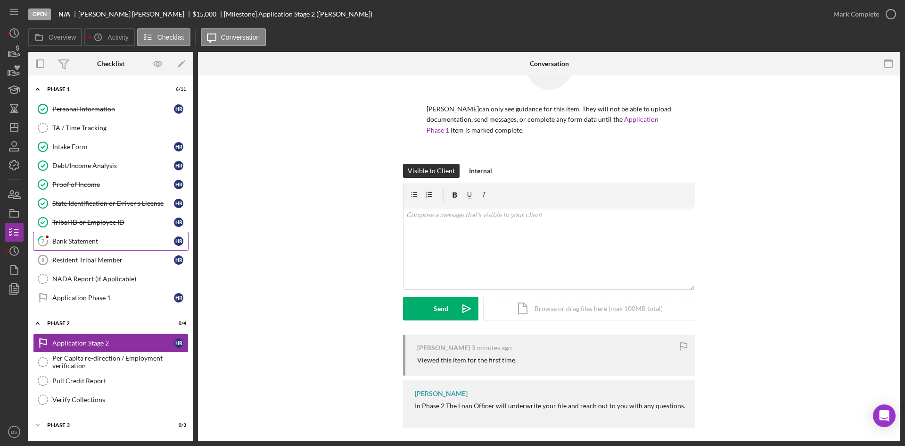
click at [114, 236] on link "7 Bank Statement H R" at bounding box center [111, 241] width 156 height 19
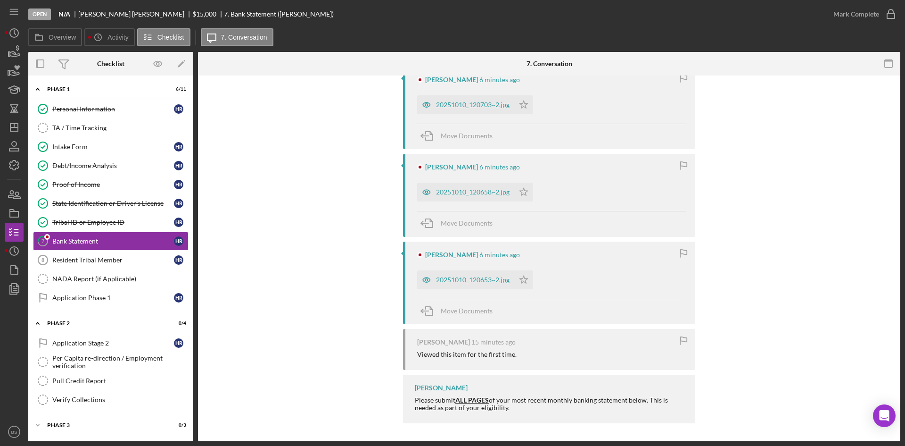
scroll to position [282, 0]
click at [458, 281] on div "20251010_120653~2.jpg" at bounding box center [473, 279] width 74 height 8
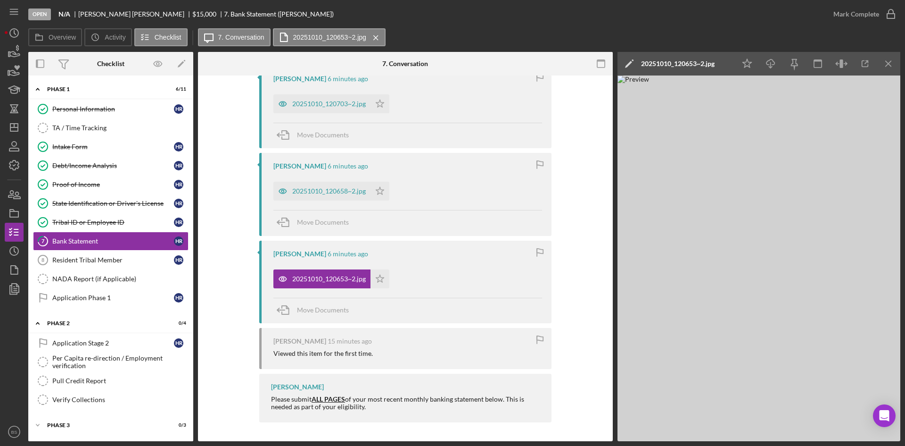
click at [675, 67] on div "20251010_120653~2.jpg" at bounding box center [678, 64] width 74 height 8
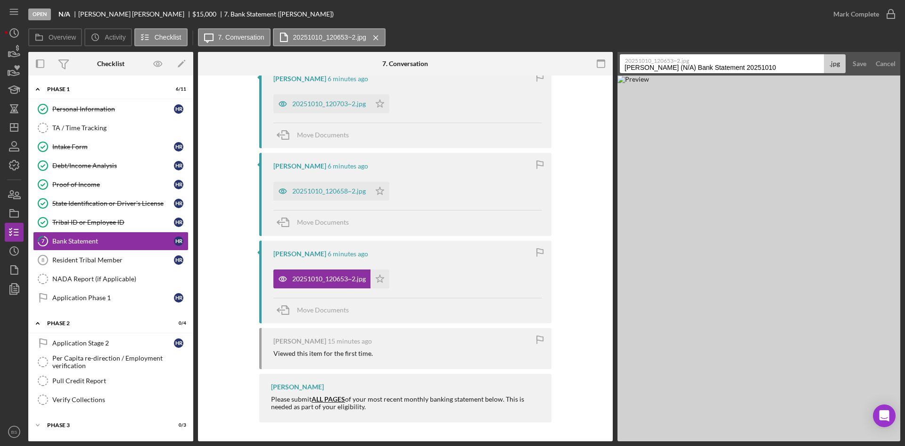
click at [675, 67] on input "Rowe, Heather (N/A) Bank Statement 20251010" at bounding box center [722, 63] width 204 height 19
type input "2"
click at [865, 63] on div "Save" at bounding box center [860, 63] width 14 height 19
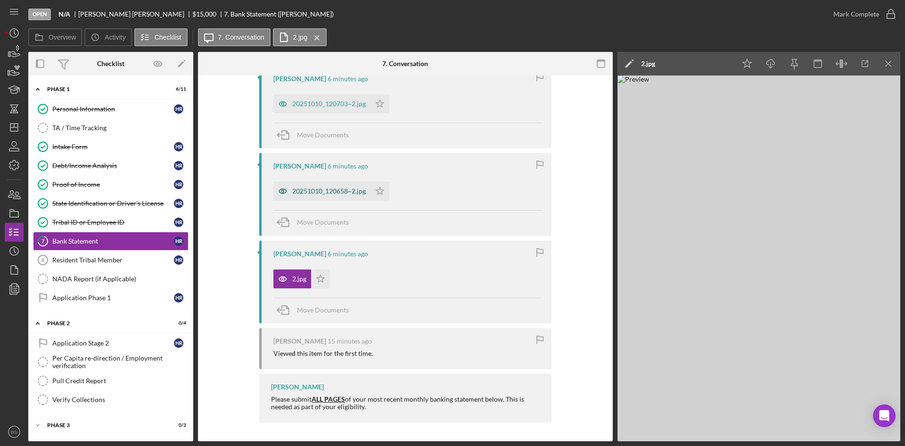
click at [322, 193] on div "20251010_120658~2.jpg" at bounding box center [329, 191] width 74 height 8
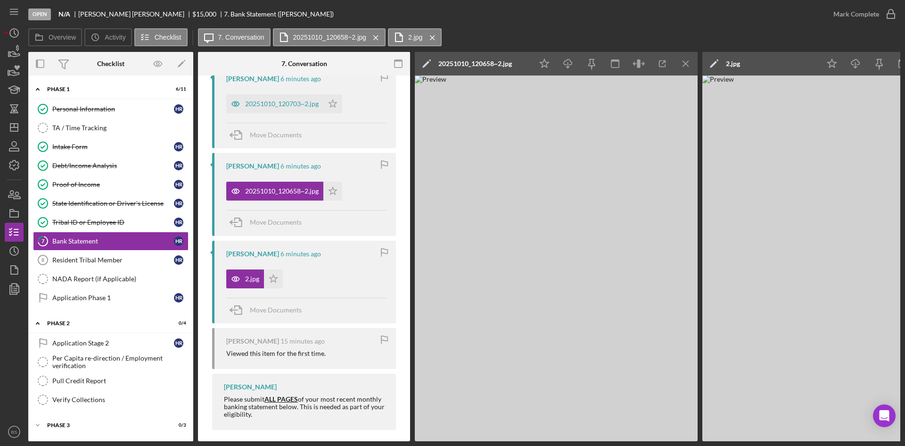
click at [498, 62] on div "20251010_120658~2.jpg" at bounding box center [476, 64] width 74 height 8
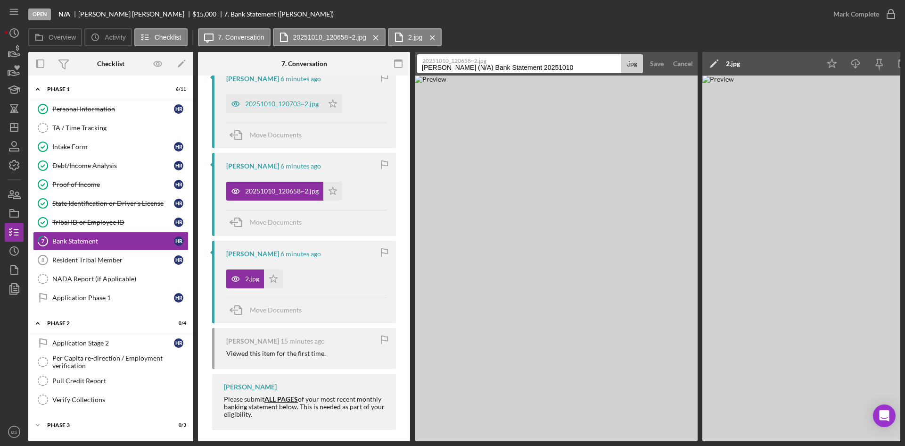
click at [503, 70] on input "Rowe, Heather (N/A) Bank Statement 20251010" at bounding box center [519, 63] width 204 height 19
type input "3"
click at [659, 63] on div "Save" at bounding box center [657, 63] width 14 height 19
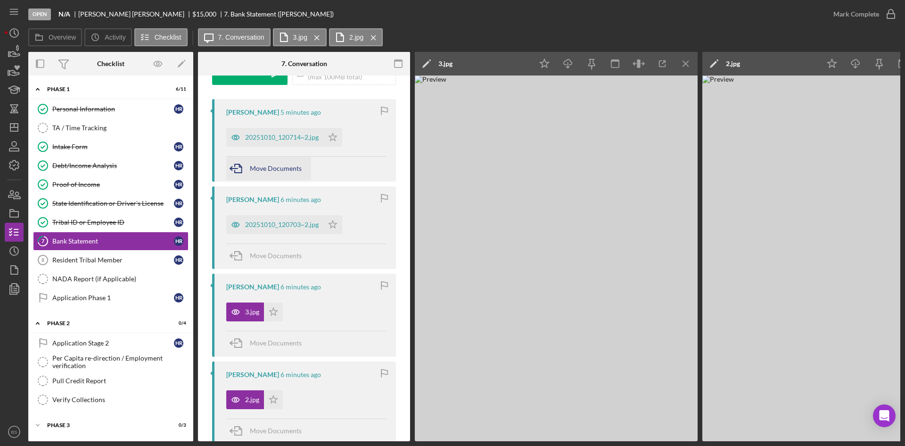
scroll to position [141, 0]
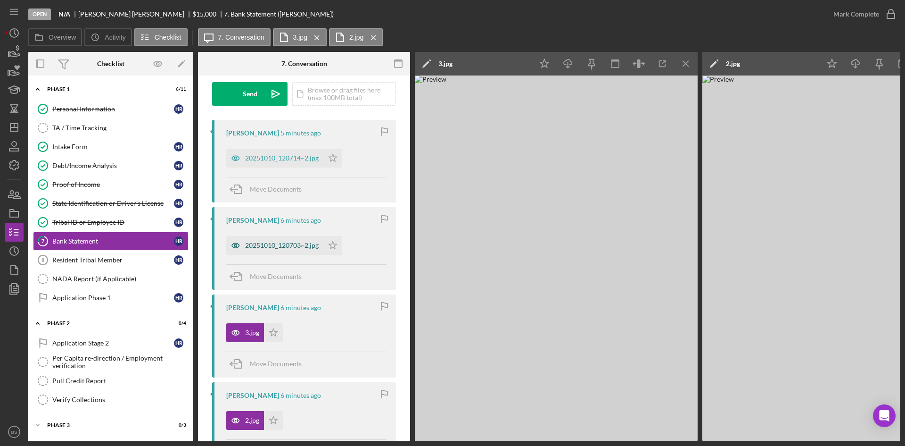
click at [274, 240] on div "20251010_120703~2.jpg" at bounding box center [274, 245] width 97 height 19
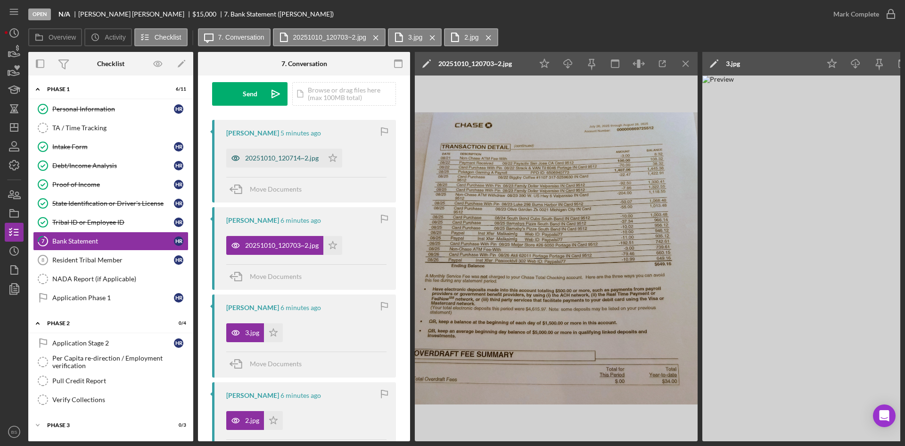
click at [267, 157] on div "20251010_120714~2.jpg" at bounding box center [282, 158] width 74 height 8
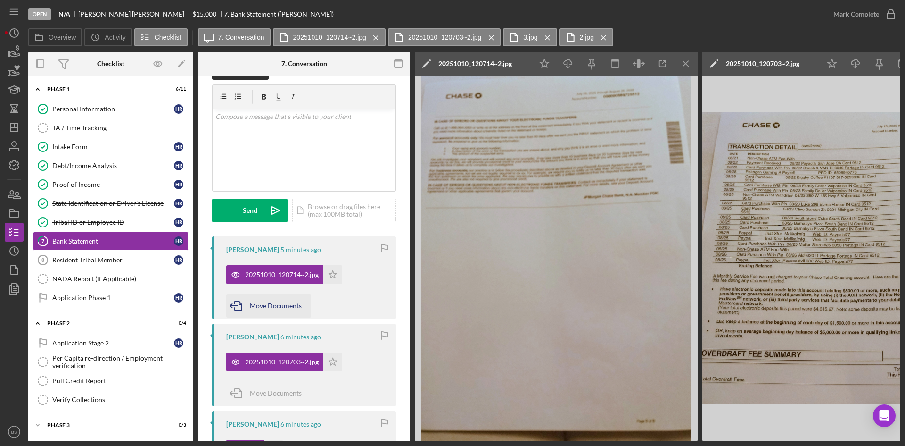
scroll to position [0, 0]
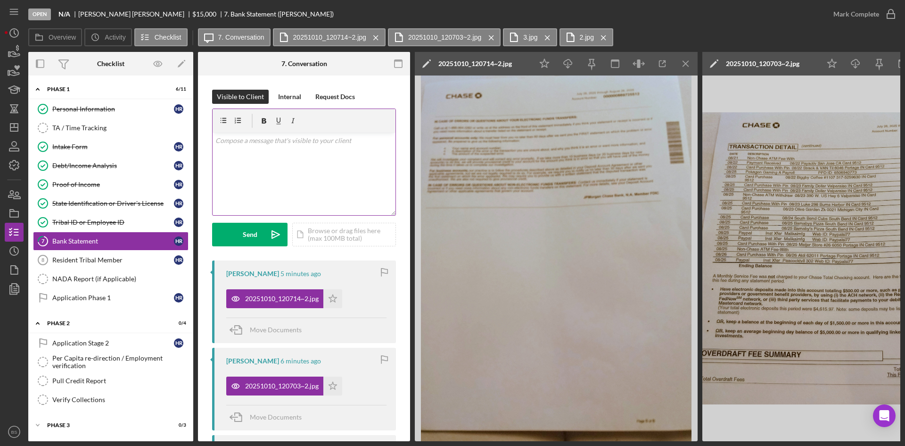
click at [313, 179] on div "v Color teal Color pink Remove color Add row above Add row below Add column bef…" at bounding box center [304, 173] width 183 height 83
click at [307, 152] on p "Good afternoon. To complete this step, please upload all pages of your statemen…" at bounding box center [304, 145] width 178 height 21
click at [343, 154] on p "Good afternoon. To complete this step, please upload all pages of your statemen…" at bounding box center [304, 145] width 178 height 21
click at [295, 151] on p "Good afternoon. To complete this step, please upload all pages of your statemen…" at bounding box center [304, 145] width 178 height 21
click at [334, 152] on p "Good afternoon. To complete this step, please upload all pages of your statemen…" at bounding box center [304, 145] width 178 height 21
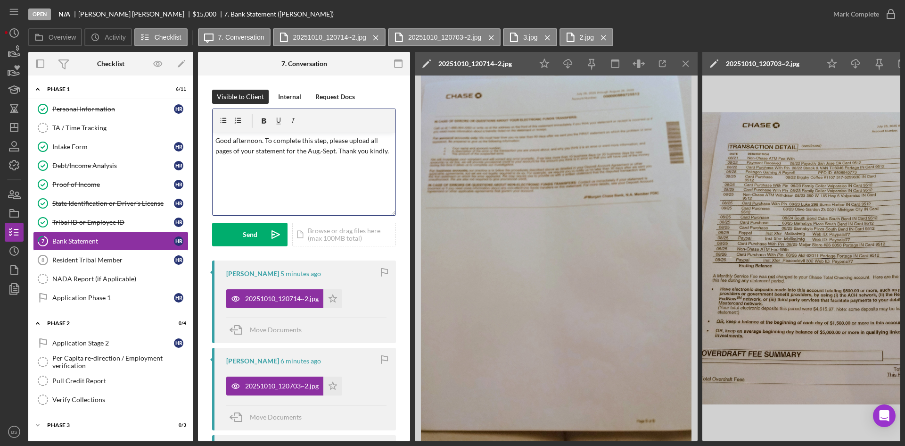
click at [335, 152] on p "Good afternoon. To complete this step, please upload all pages of your statemen…" at bounding box center [304, 145] width 178 height 21
drag, startPoint x: 371, startPoint y: 141, endPoint x: 232, endPoint y: 152, distance: 139.1
click at [232, 152] on p "Good afternoon. To complete this step, please upload all pages of your statemen…" at bounding box center [304, 151] width 178 height 32
click at [265, 118] on icon "button" at bounding box center [264, 120] width 21 height 21
click at [277, 117] on icon "button" at bounding box center [278, 120] width 21 height 21
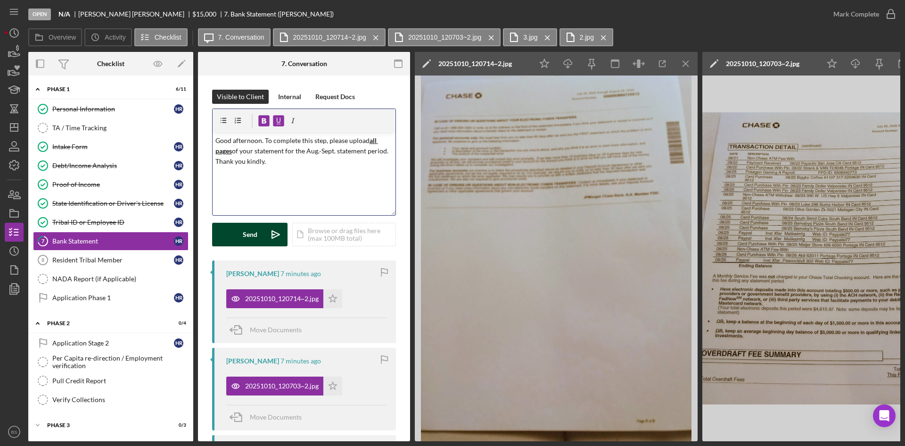
click at [246, 240] on div "Send" at bounding box center [250, 235] width 15 height 24
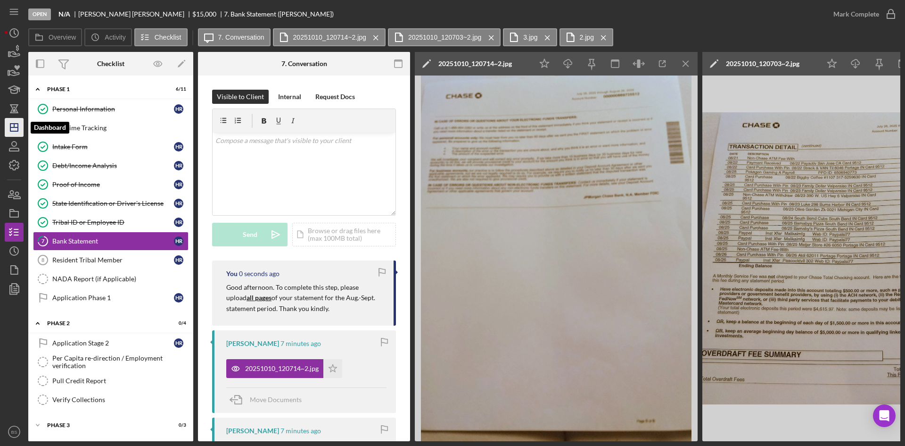
click at [20, 136] on icon "Icon/Dashboard" at bounding box center [14, 128] width 24 height 24
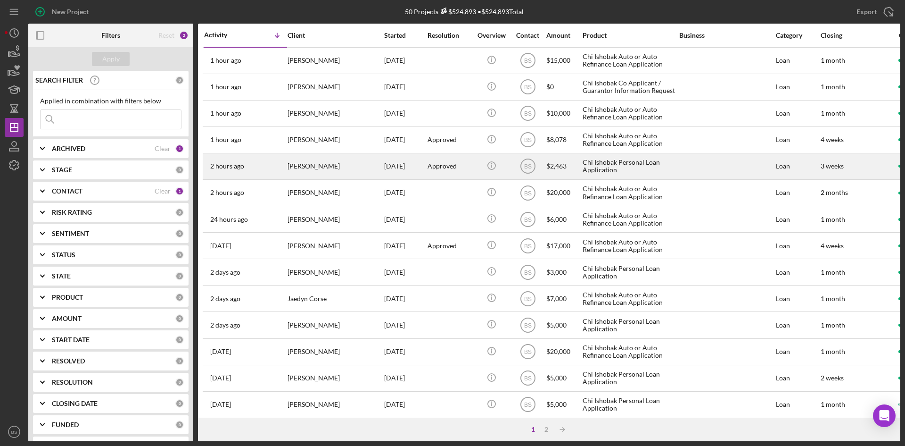
click at [318, 174] on div "[PERSON_NAME]" at bounding box center [335, 166] width 94 height 25
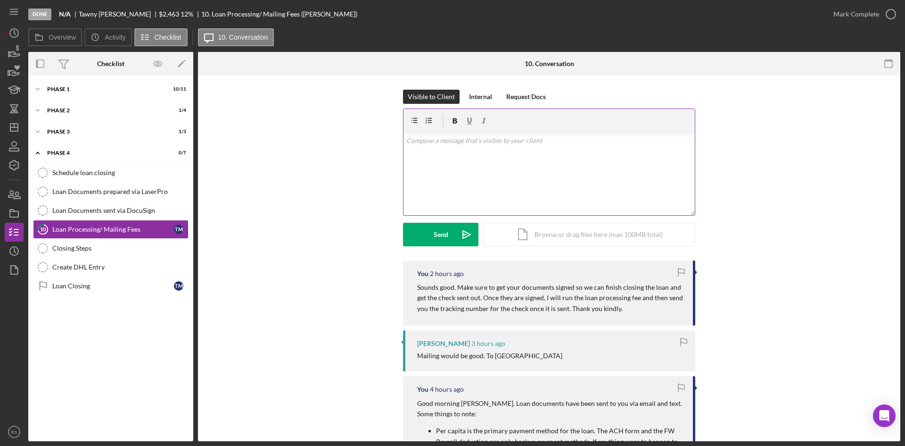
click at [411, 181] on div "v Color teal Color pink Remove color Add row above Add row below Add column bef…" at bounding box center [549, 173] width 291 height 83
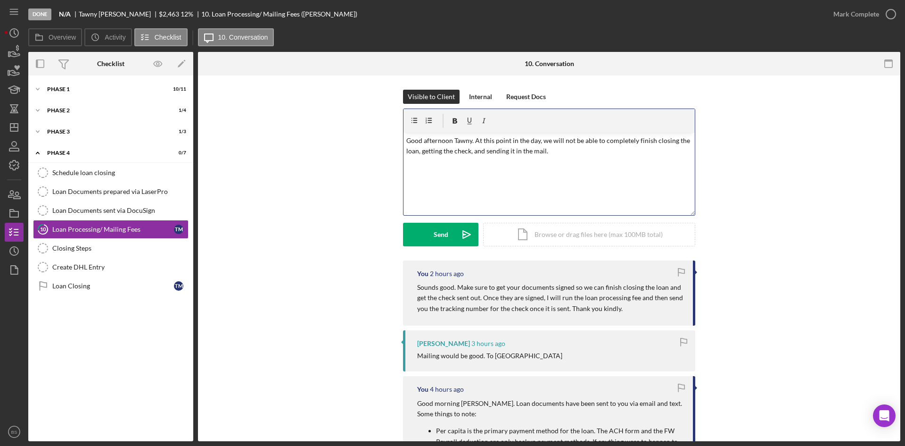
click at [571, 140] on p "Good afternoon Tawny. At this point in the day, we will not be able to complete…" at bounding box center [549, 145] width 286 height 21
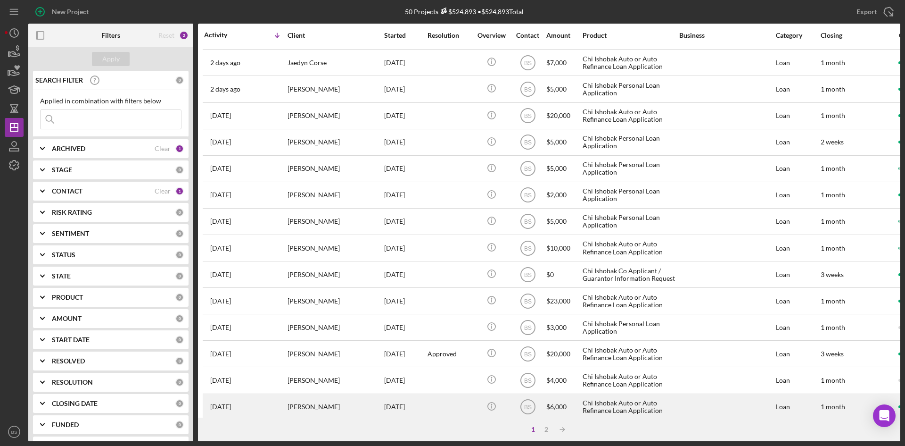
scroll to position [303, 0]
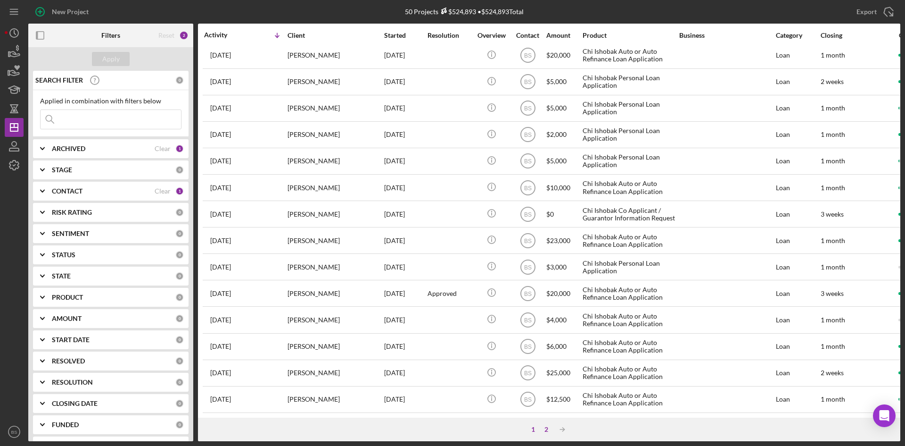
click at [549, 429] on div "2" at bounding box center [546, 429] width 13 height 8
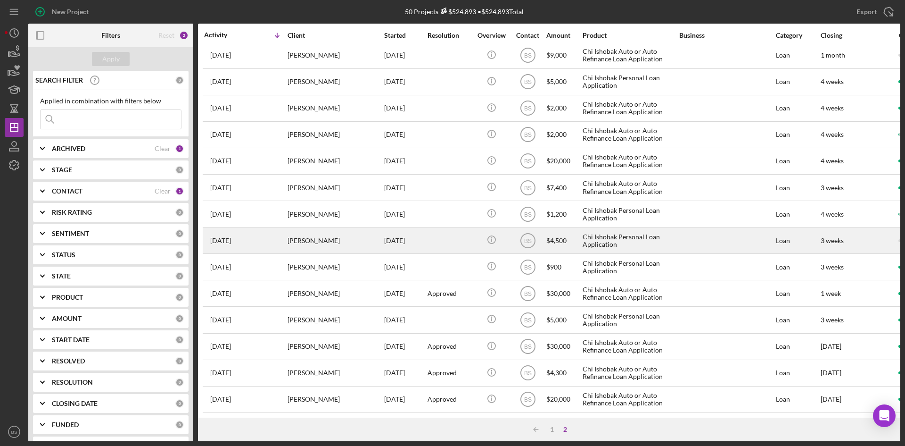
click at [328, 232] on div "[PERSON_NAME]" at bounding box center [335, 240] width 94 height 25
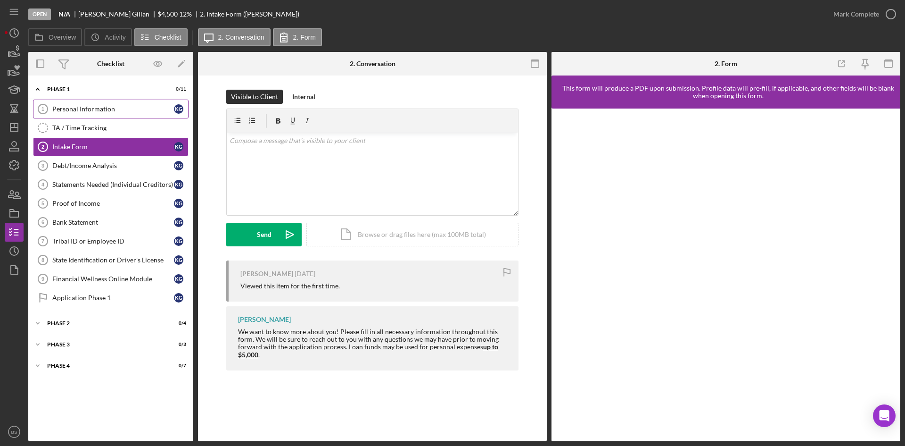
click at [89, 117] on link "Personal Information 1 Personal Information K G" at bounding box center [111, 108] width 156 height 19
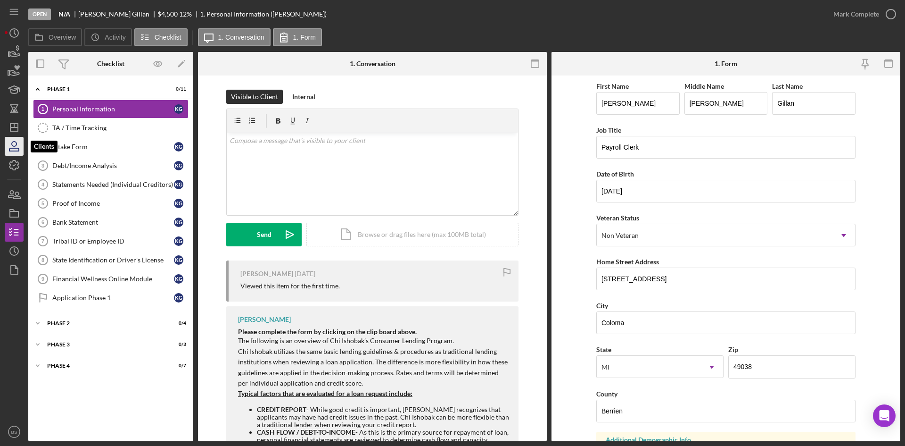
click at [14, 148] on icon "button" at bounding box center [13, 149] width 9 height 3
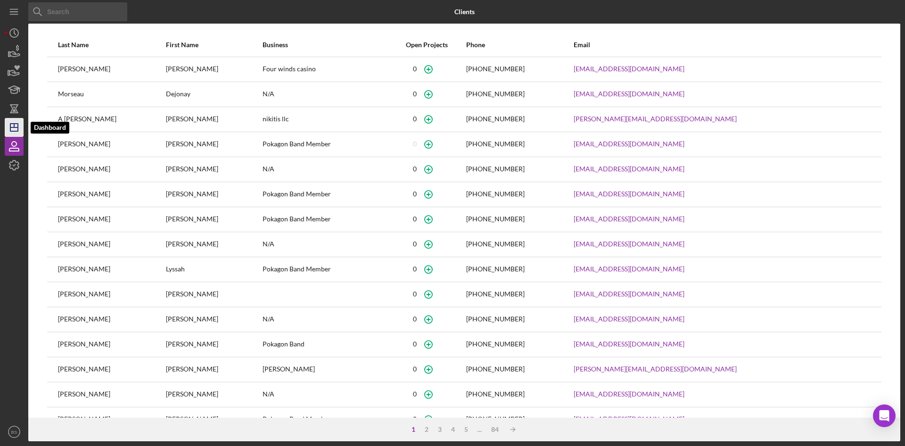
click at [20, 124] on icon "Icon/Dashboard" at bounding box center [14, 128] width 24 height 24
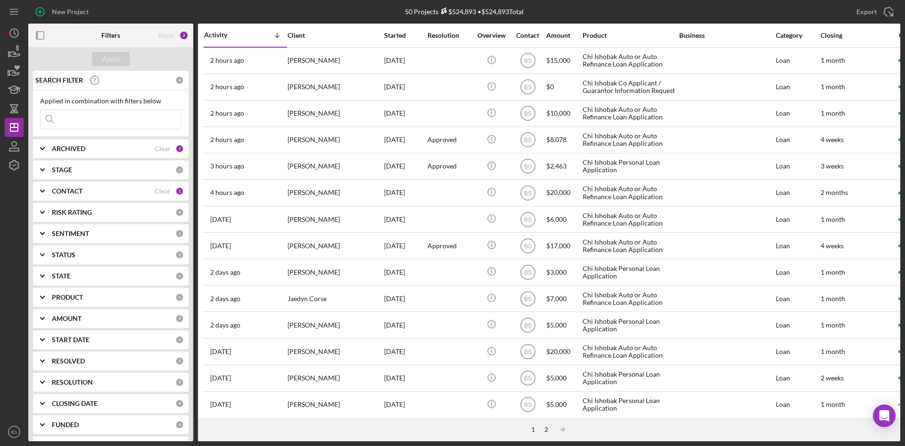
click at [547, 426] on div "2" at bounding box center [546, 429] width 13 height 8
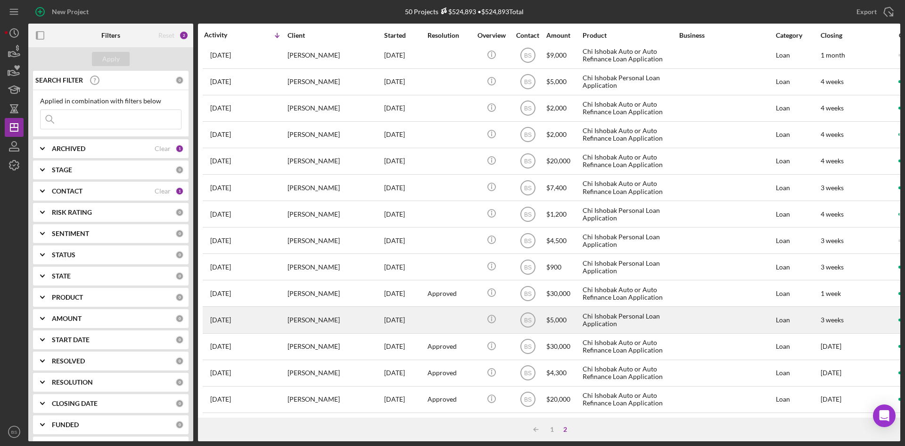
scroll to position [303, 0]
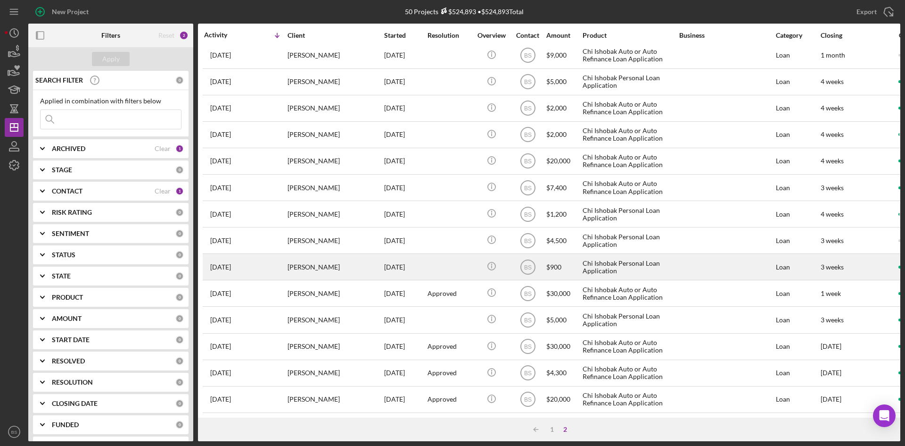
click at [332, 266] on div "[PERSON_NAME]" at bounding box center [335, 266] width 94 height 25
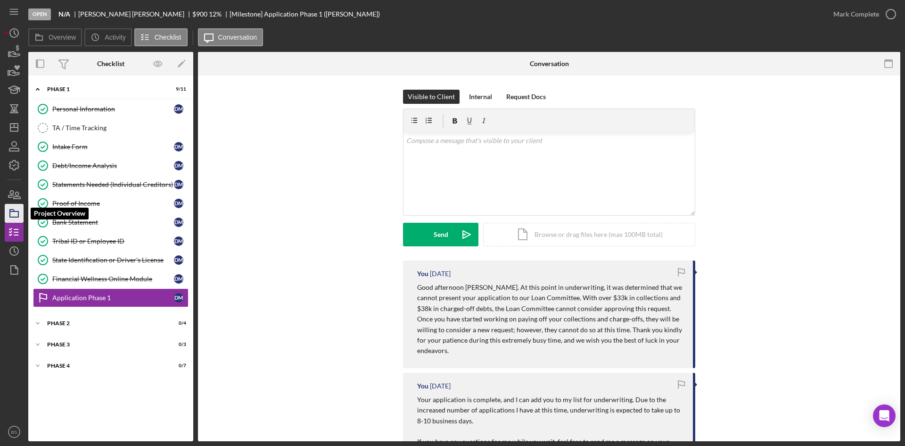
click at [18, 217] on rect "button" at bounding box center [14, 214] width 8 height 6
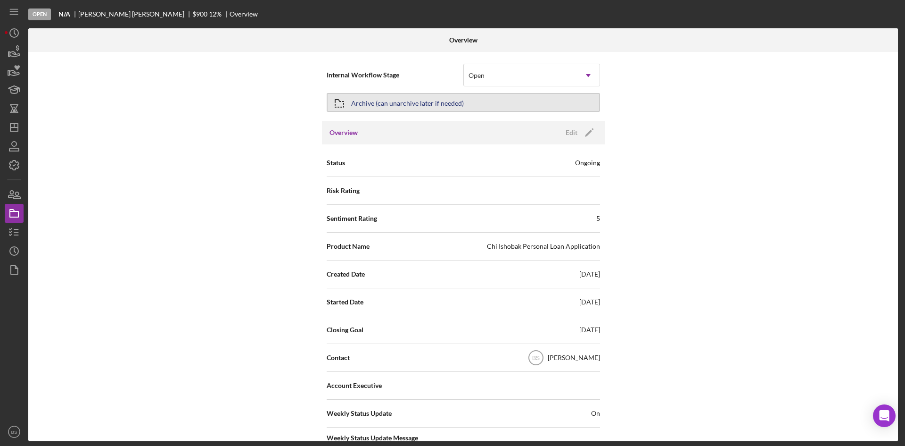
click at [447, 96] on div "Archive (can unarchive later if needed)" at bounding box center [407, 102] width 113 height 17
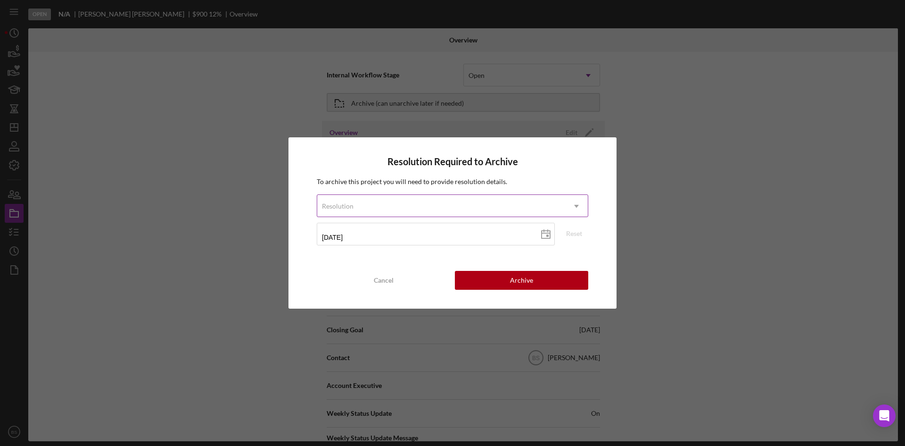
click at [445, 205] on div "Resolution" at bounding box center [441, 206] width 248 height 22
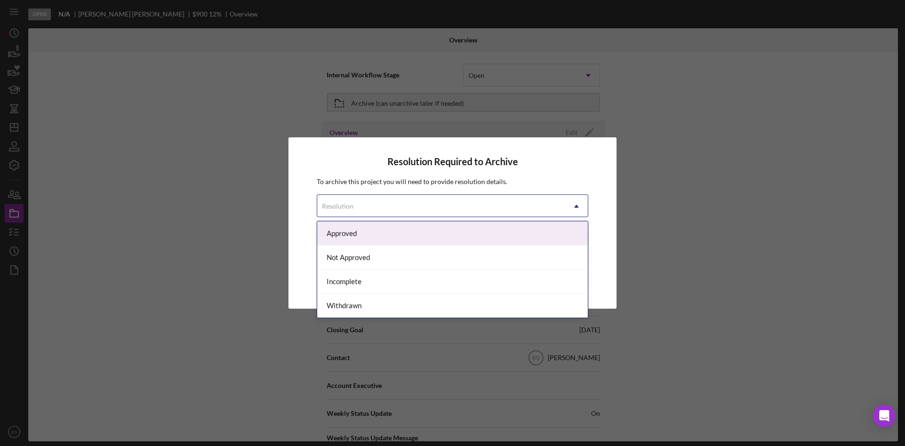
click at [452, 130] on div "Resolution Required to Archive To archive this project you will need to provide…" at bounding box center [452, 223] width 905 height 446
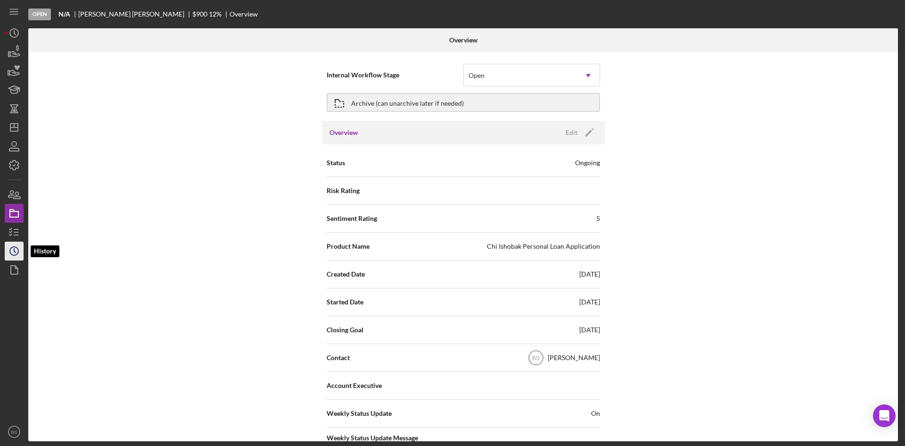
click at [19, 252] on icon "Icon/History" at bounding box center [14, 251] width 24 height 24
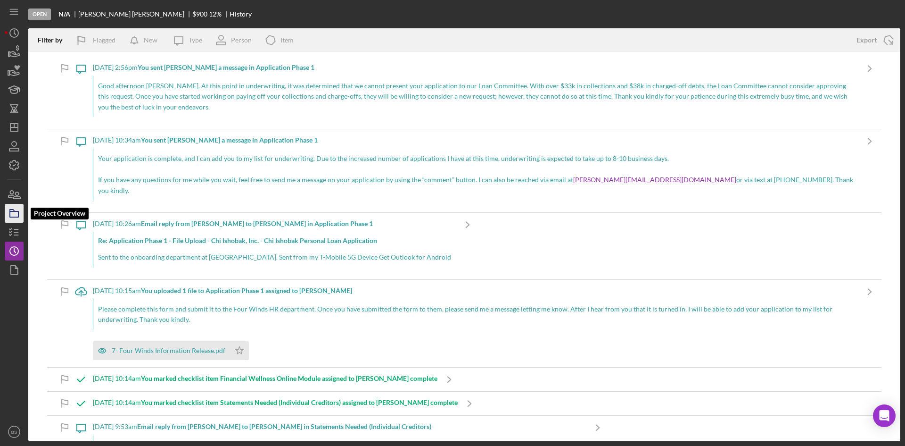
click at [17, 212] on icon "button" at bounding box center [14, 213] width 24 height 24
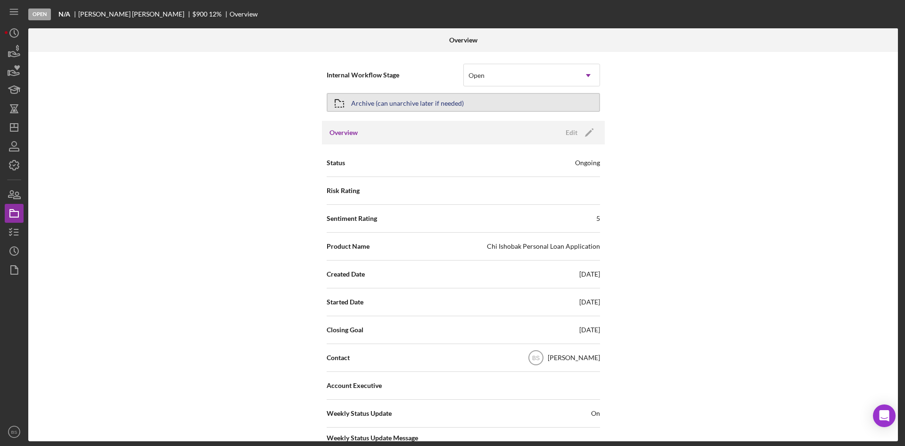
click at [397, 98] on div "Archive (can unarchive later if needed)" at bounding box center [407, 102] width 113 height 17
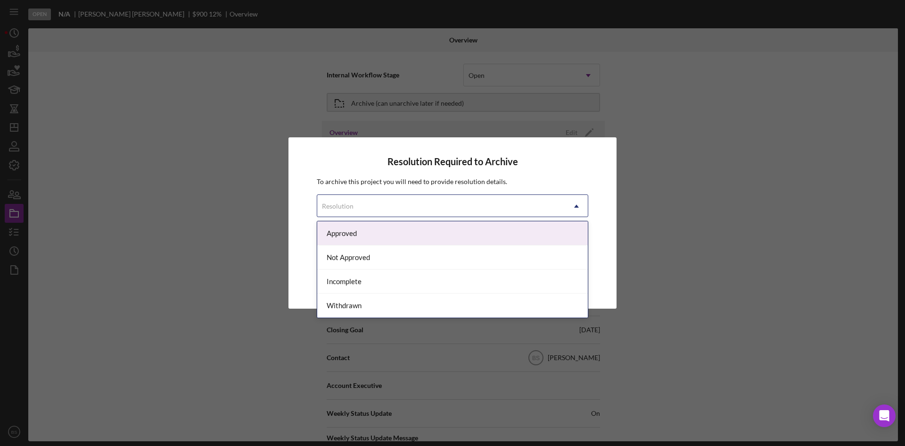
click at [402, 211] on div "Resolution" at bounding box center [441, 206] width 248 height 22
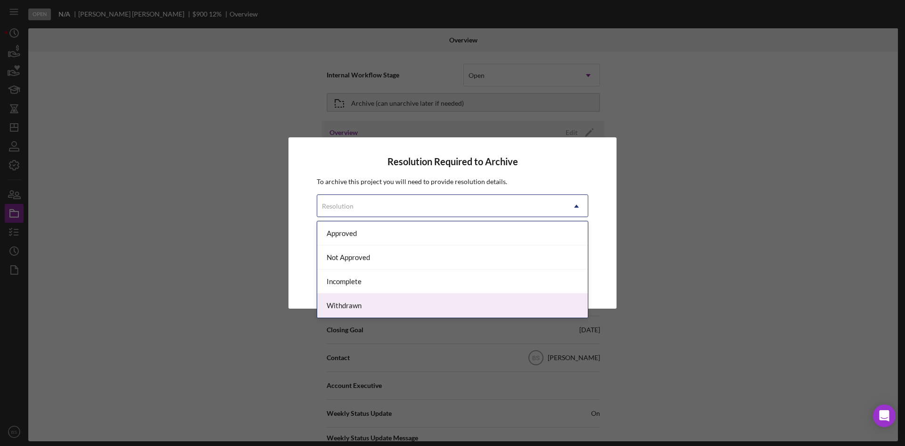
click at [373, 300] on div "Withdrawn" at bounding box center [452, 305] width 271 height 24
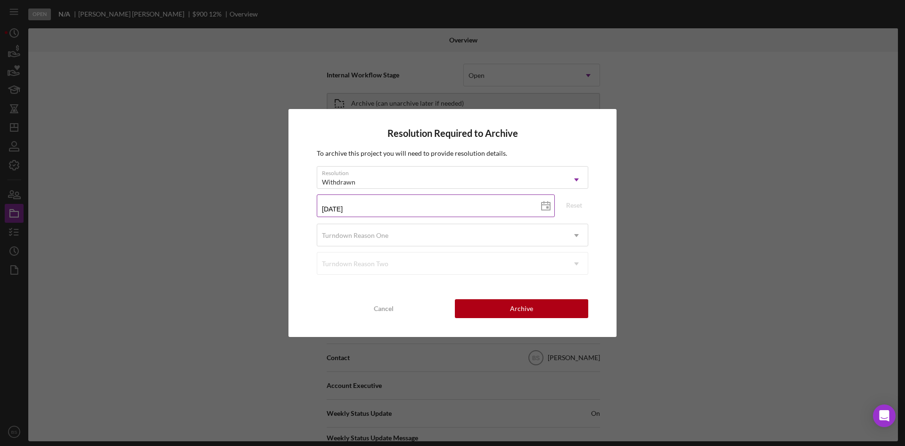
click at [545, 204] on icon at bounding box center [546, 206] width 24 height 24
type input "[DATE]"
click at [448, 241] on div "Turndown Reason One" at bounding box center [441, 235] width 248 height 22
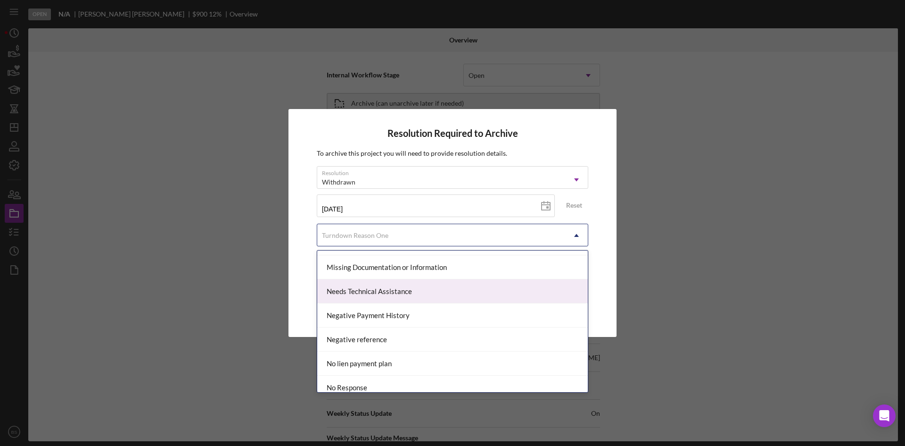
scroll to position [660, 0]
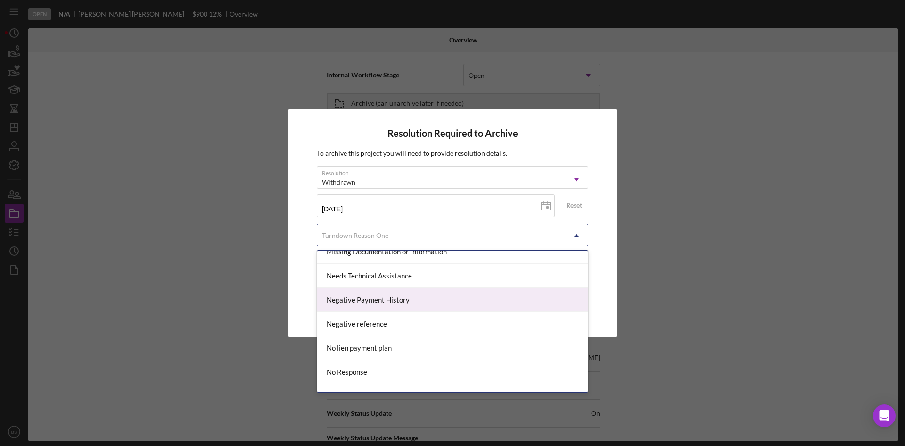
click at [394, 304] on div "Negative Payment History" at bounding box center [452, 300] width 271 height 24
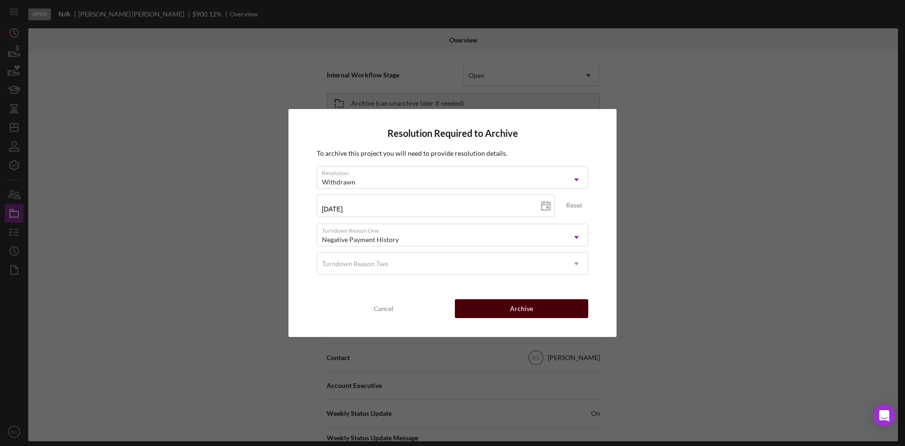
click at [481, 309] on button "Archive" at bounding box center [521, 308] width 133 height 19
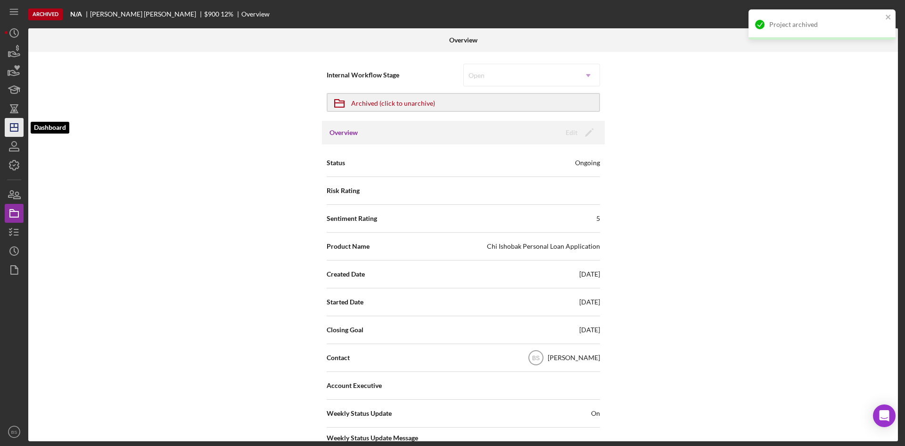
click at [19, 124] on icon "Icon/Dashboard" at bounding box center [14, 128] width 24 height 24
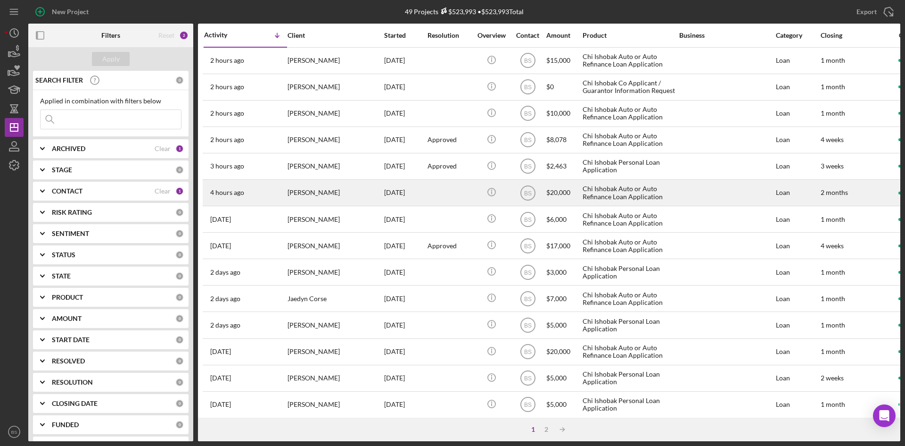
click at [316, 198] on div "[PERSON_NAME]" at bounding box center [335, 192] width 94 height 25
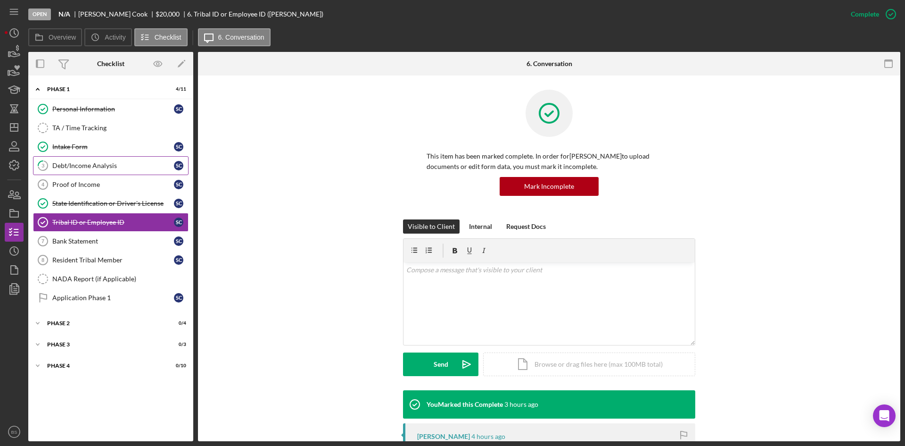
click at [128, 174] on link "3 Debt/Income Analysis S C" at bounding box center [111, 165] width 156 height 19
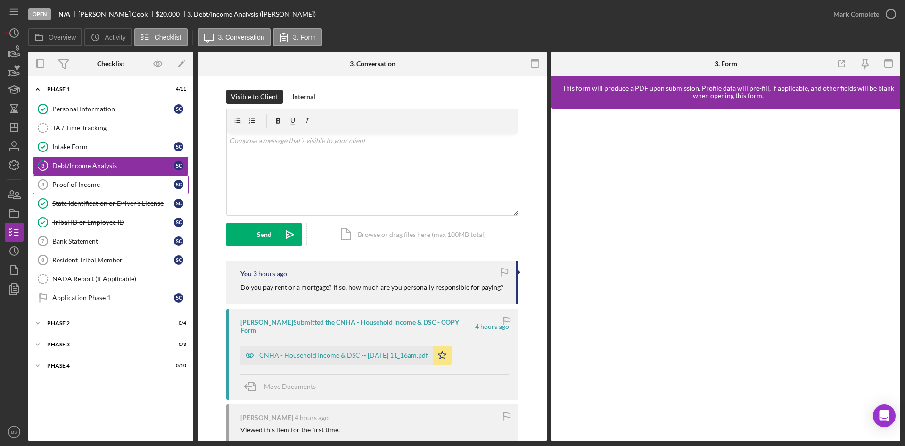
click at [127, 181] on div "Proof of Income" at bounding box center [113, 185] width 122 height 8
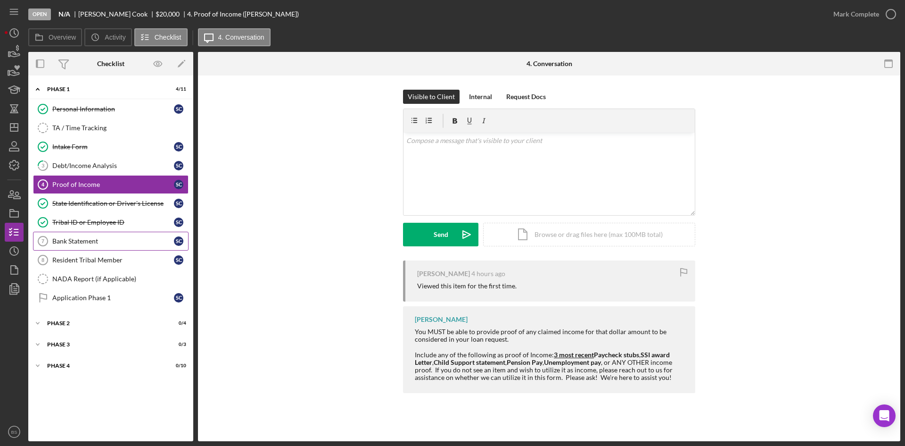
click at [120, 240] on div "Bank Statement" at bounding box center [113, 241] width 122 height 8
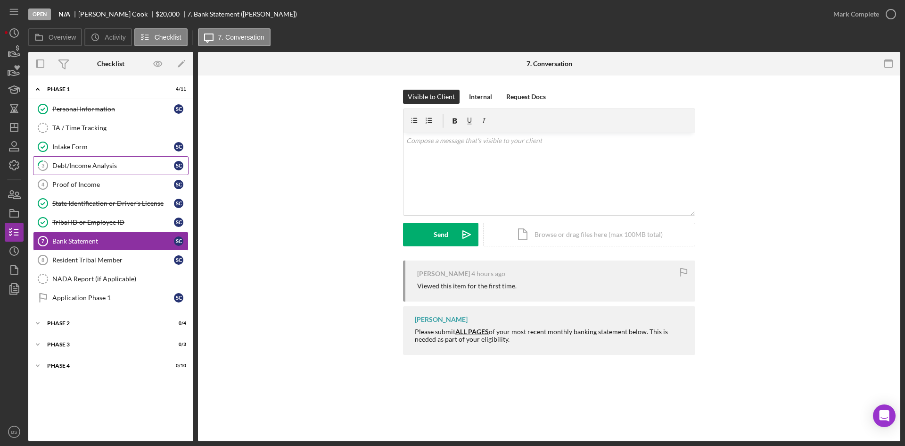
click at [110, 168] on div "Debt/Income Analysis" at bounding box center [113, 166] width 122 height 8
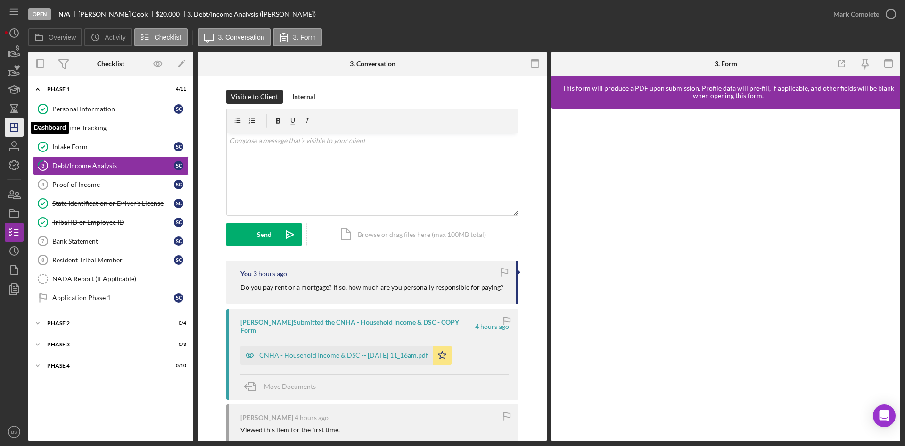
click at [15, 126] on icon "Icon/Dashboard" at bounding box center [14, 128] width 24 height 24
